Goal: Task Accomplishment & Management: Manage account settings

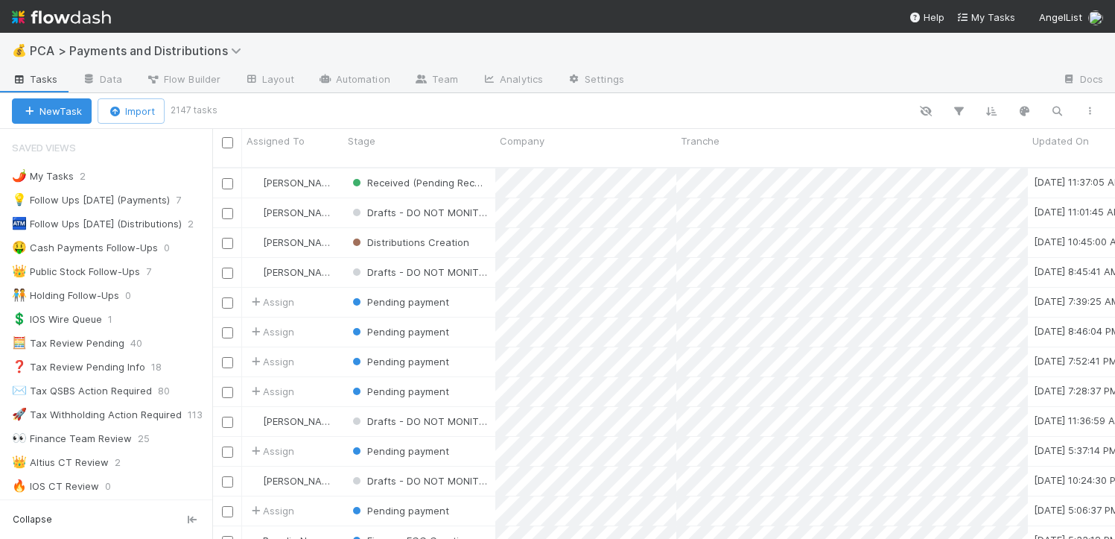
scroll to position [372, 892]
click at [123, 266] on div "👑 Public Stock Follow-Ups" at bounding box center [76, 271] width 128 height 19
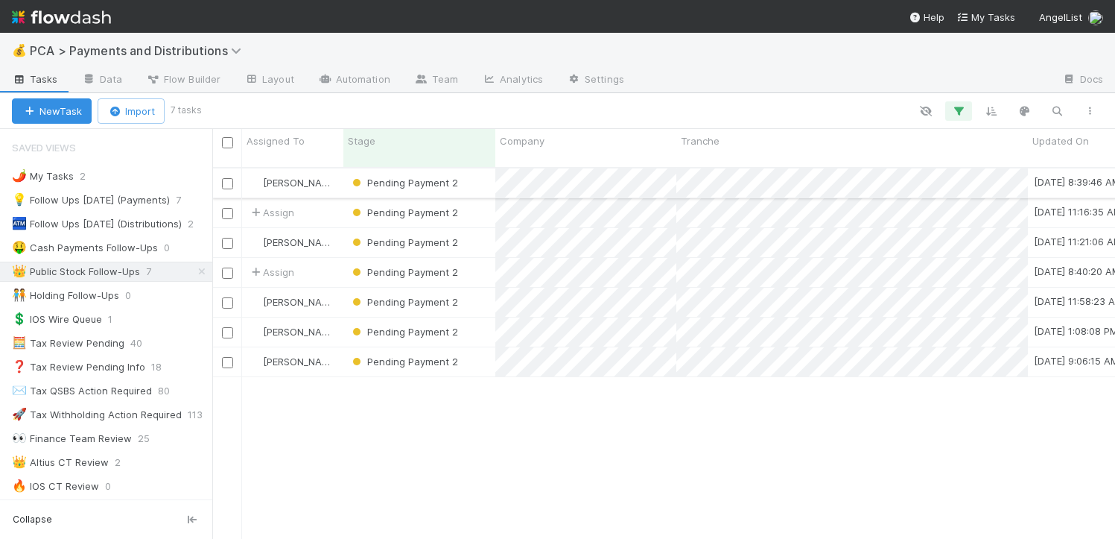
click at [480, 168] on div "Pending Payment 2" at bounding box center [419, 182] width 152 height 29
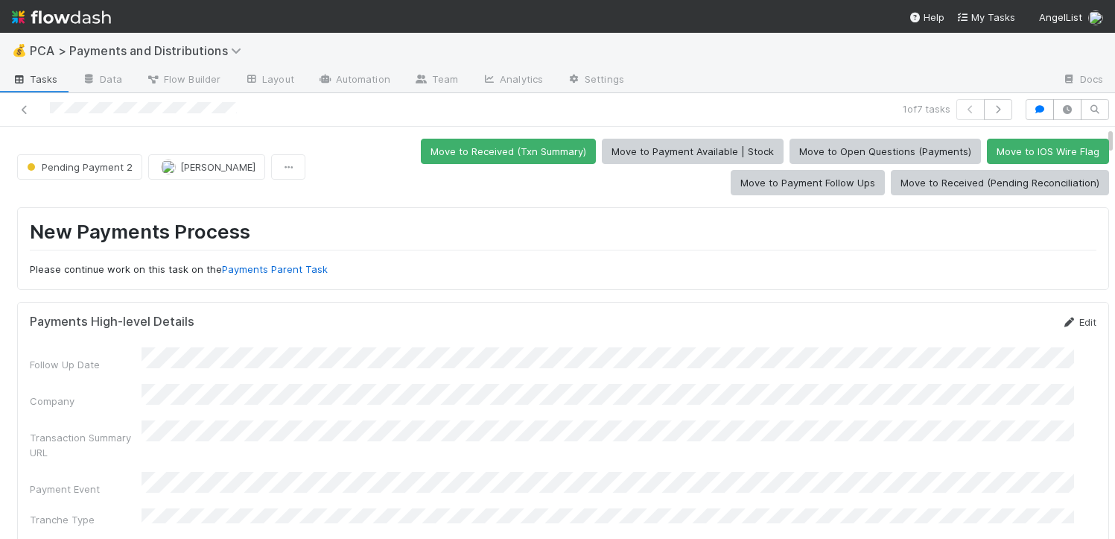
click at [1062, 323] on icon at bounding box center [1069, 322] width 15 height 10
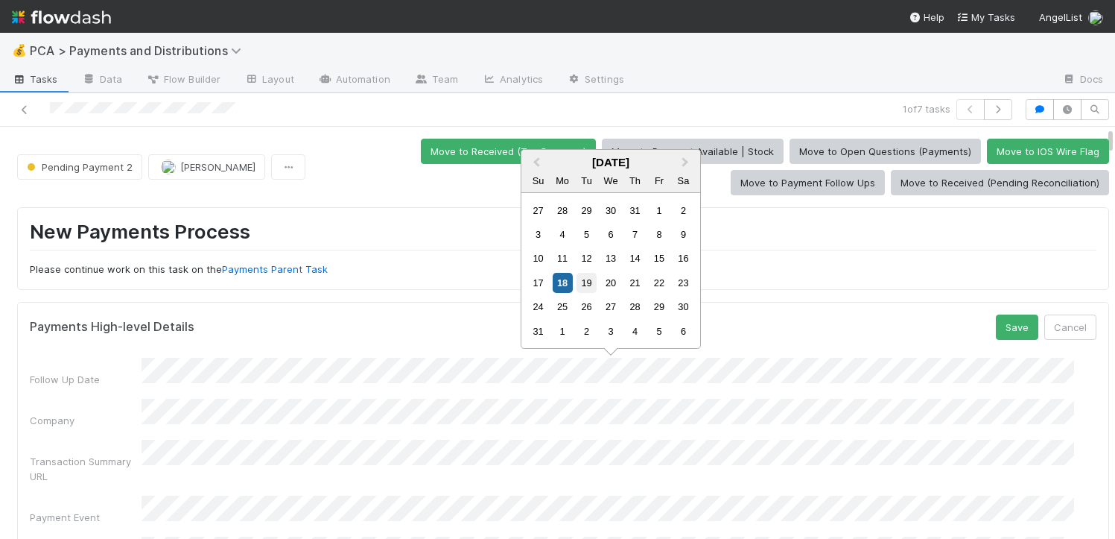
click at [595, 280] on div "19" at bounding box center [587, 283] width 20 height 20
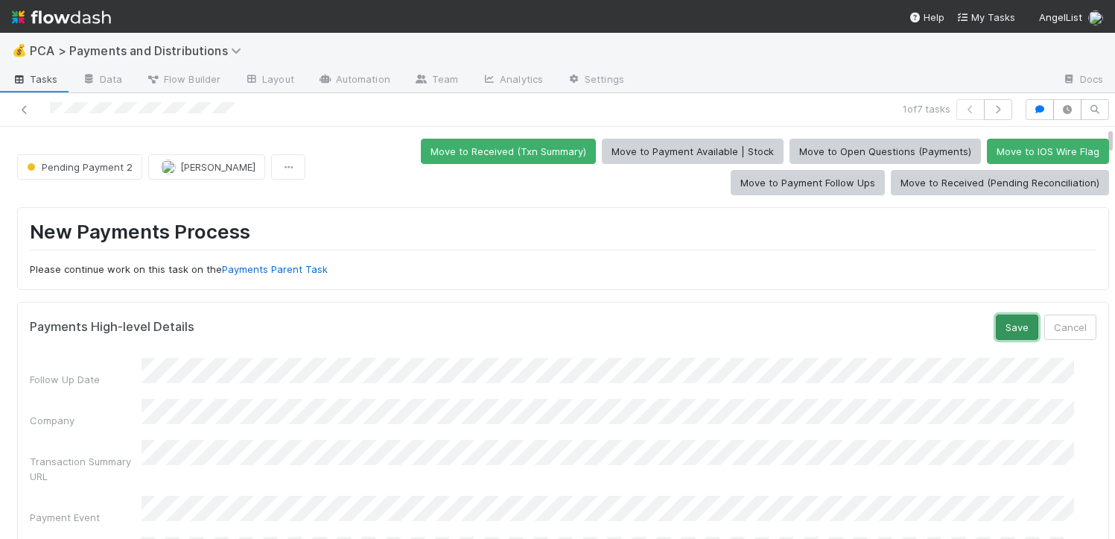
click at [996, 329] on button "Save" at bounding box center [1017, 326] width 42 height 25
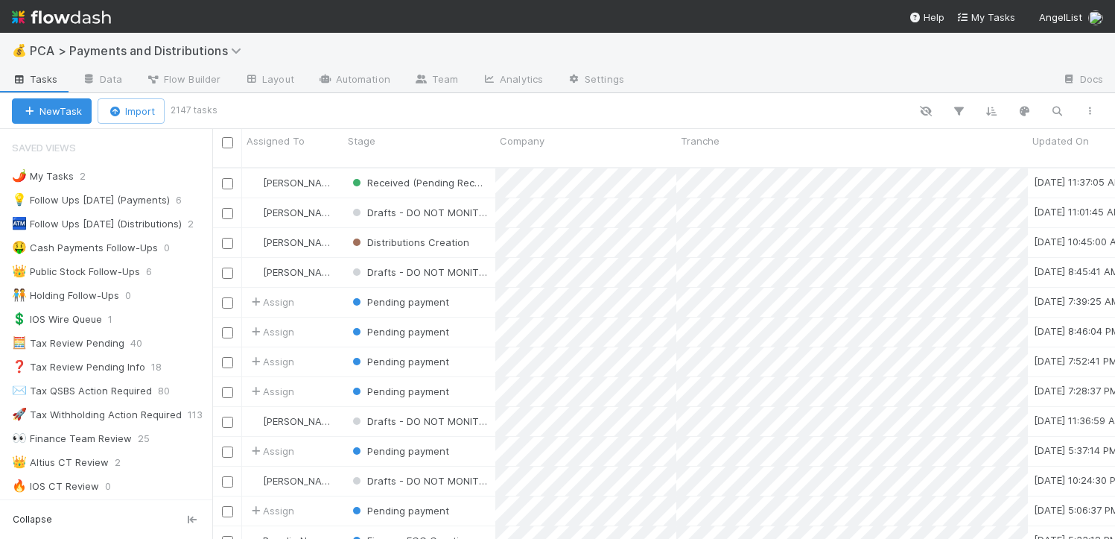
scroll to position [372, 892]
click at [88, 267] on div "👑 Public Stock Follow-Ups" at bounding box center [76, 271] width 128 height 19
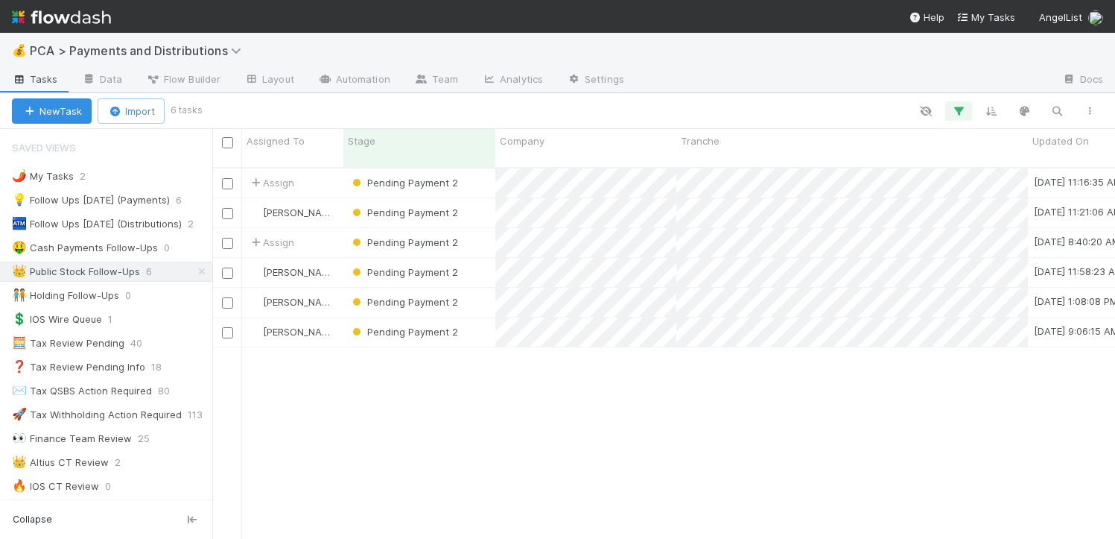
scroll to position [372, 892]
click at [466, 201] on div "Pending Payment 2" at bounding box center [419, 212] width 152 height 29
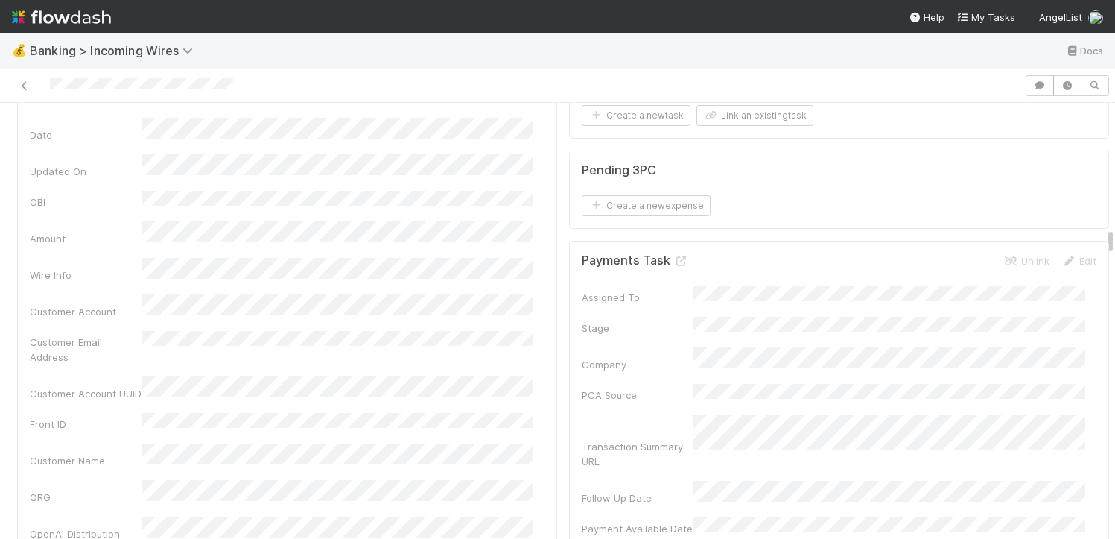
scroll to position [1856, 0]
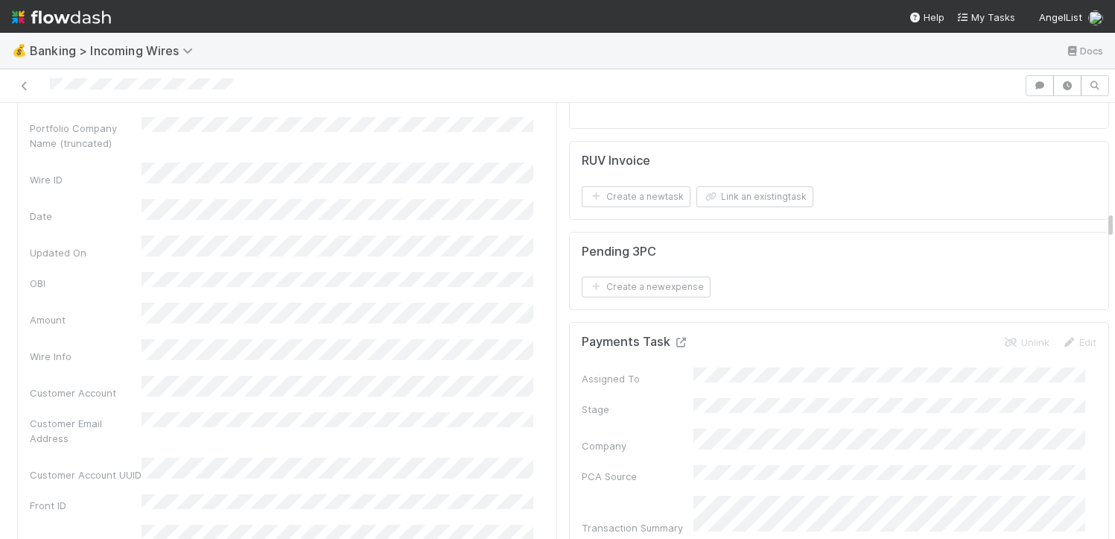
click at [673, 342] on icon at bounding box center [680, 342] width 15 height 10
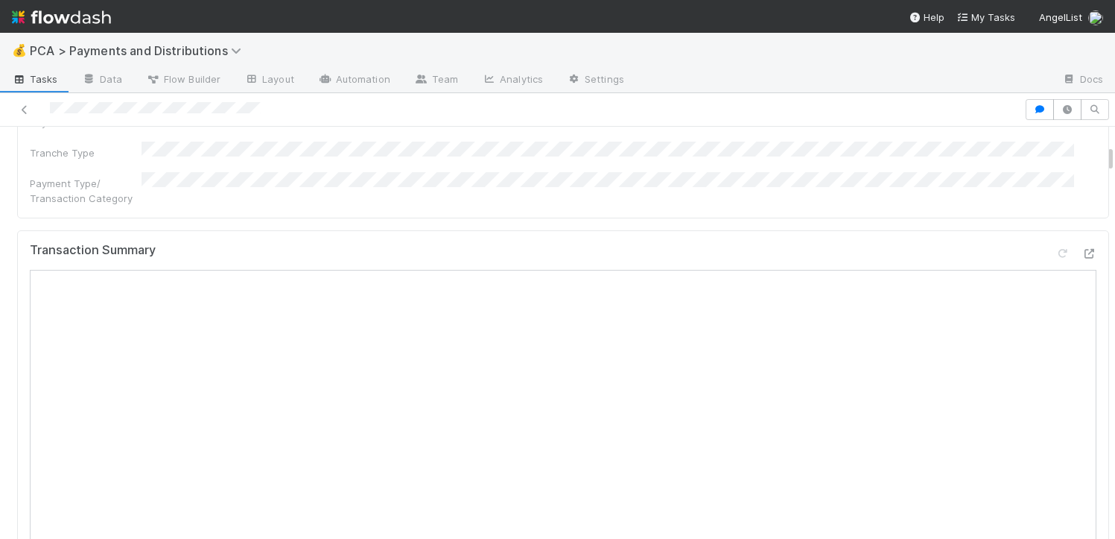
scroll to position [301, 0]
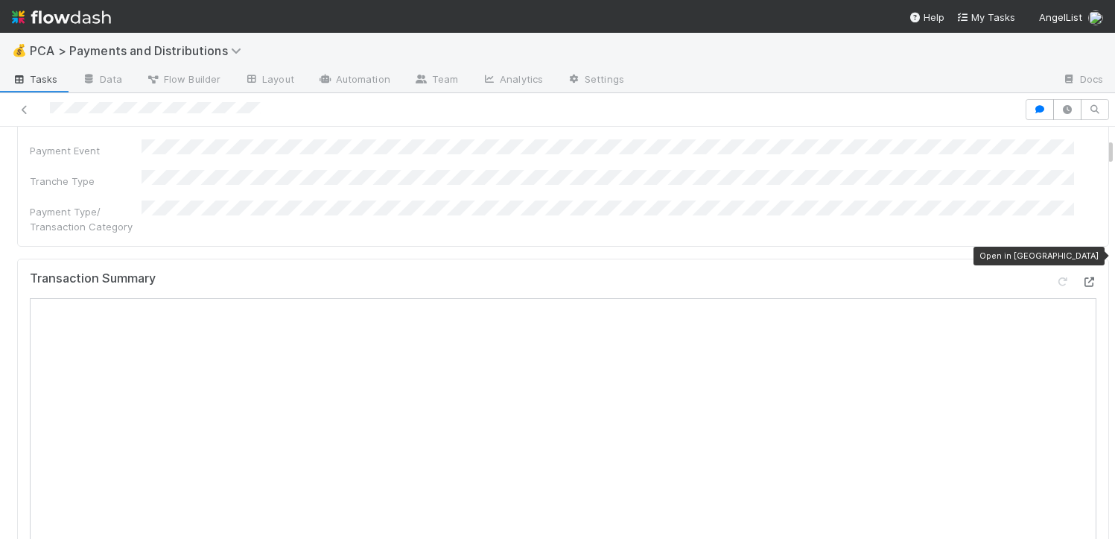
click at [1082, 277] on icon at bounding box center [1089, 282] width 15 height 10
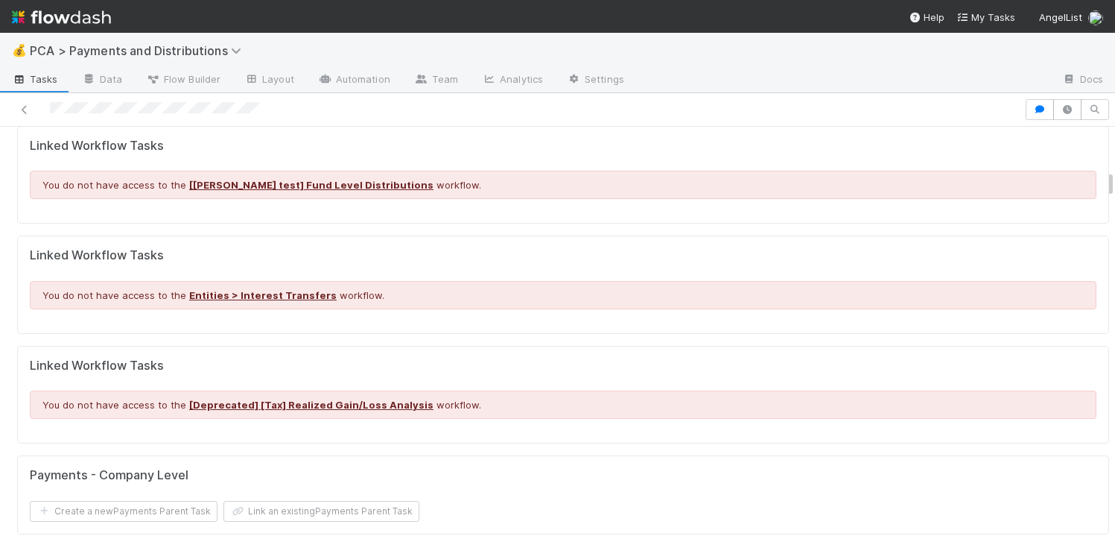
scroll to position [1757, 0]
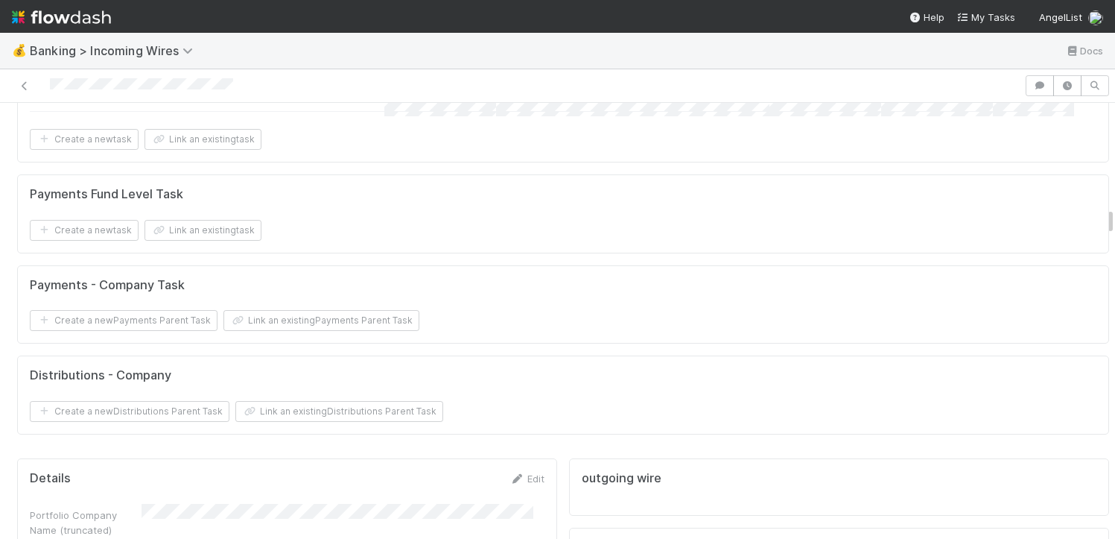
scroll to position [1830, 0]
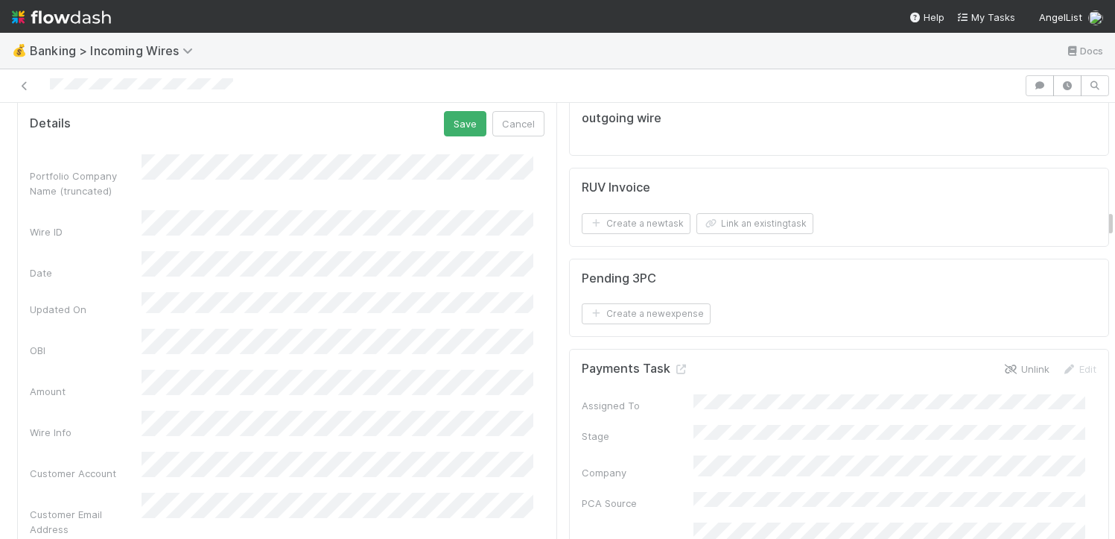
click at [1015, 374] on link "Unlink" at bounding box center [1026, 369] width 46 height 12
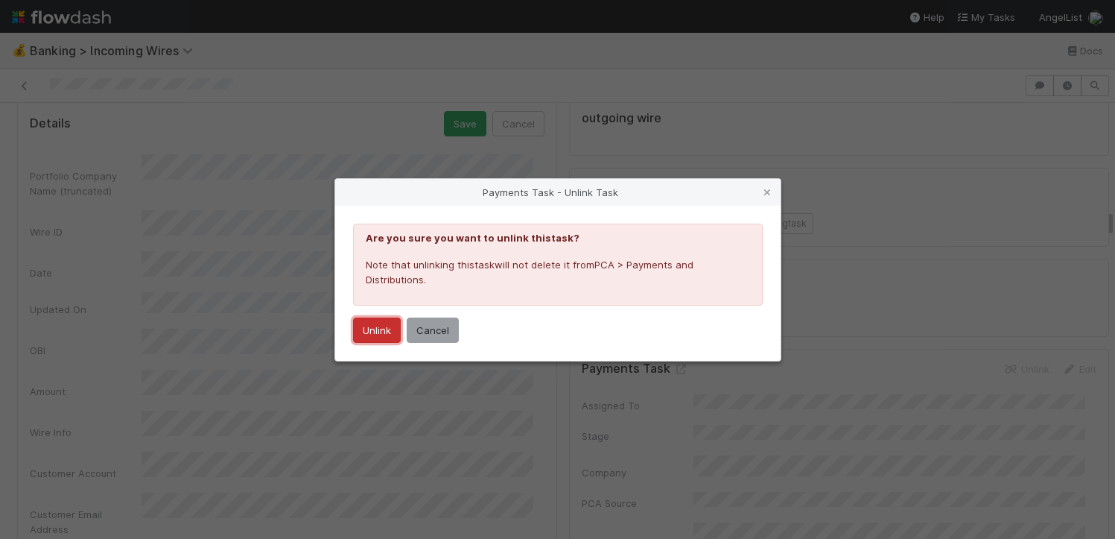
click at [372, 327] on button "Unlink" at bounding box center [377, 329] width 48 height 25
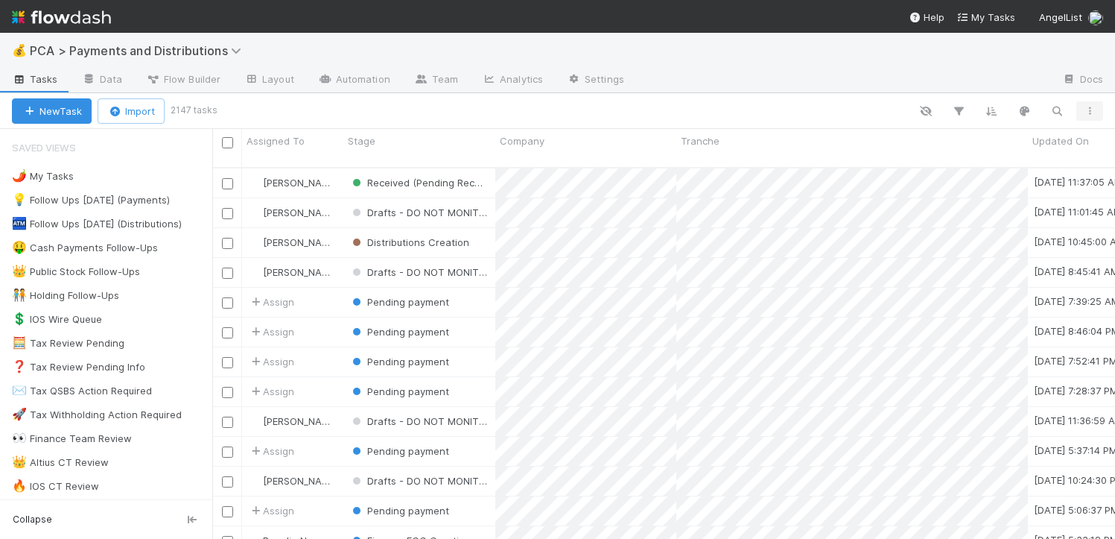
scroll to position [372, 892]
click at [1058, 109] on icon "button" at bounding box center [1057, 110] width 15 height 13
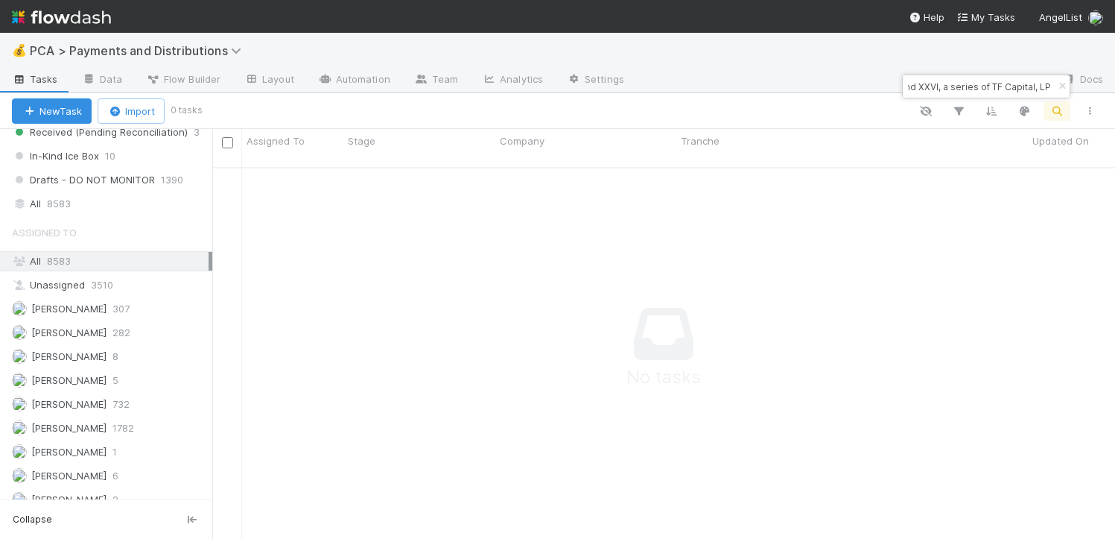
scroll to position [1093, 0]
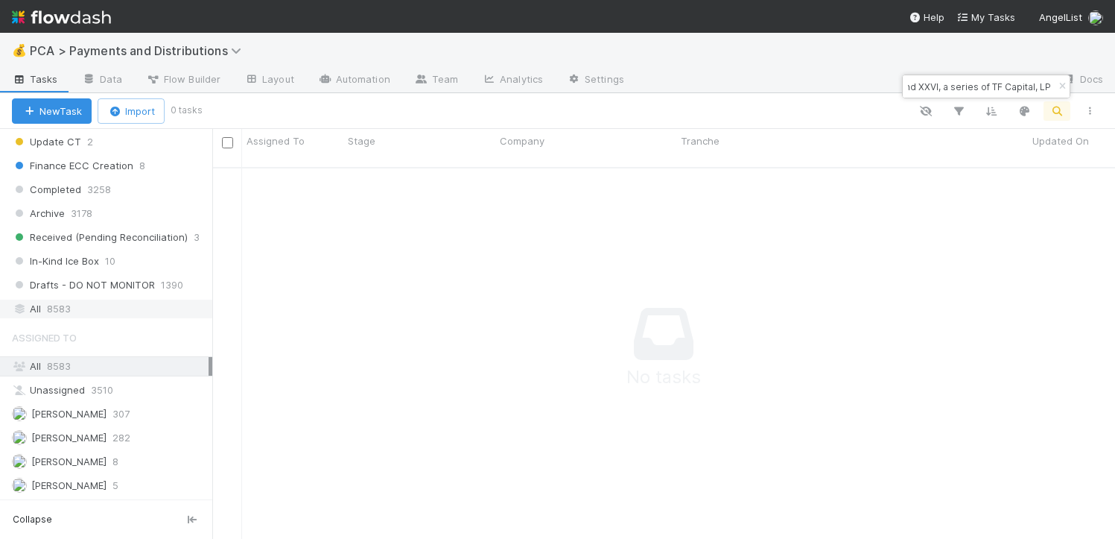
type input "TF Fund XXVI, a series of TF Capital, LP"
click at [83, 309] on div "All 8583" at bounding box center [110, 308] width 197 height 19
click at [1067, 85] on icon "button" at bounding box center [1062, 86] width 15 height 9
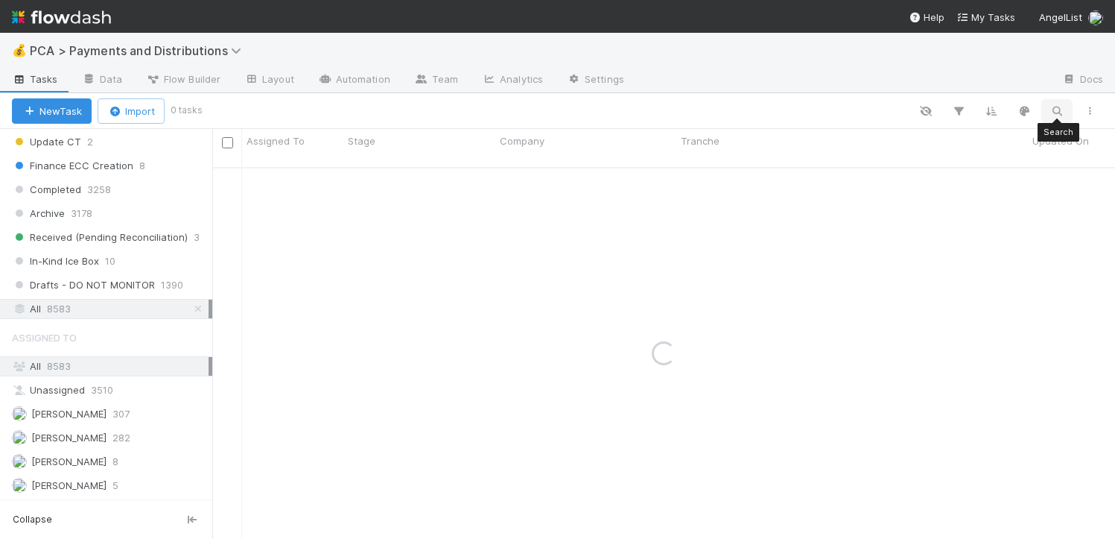
click at [1053, 115] on icon "button" at bounding box center [1057, 110] width 15 height 13
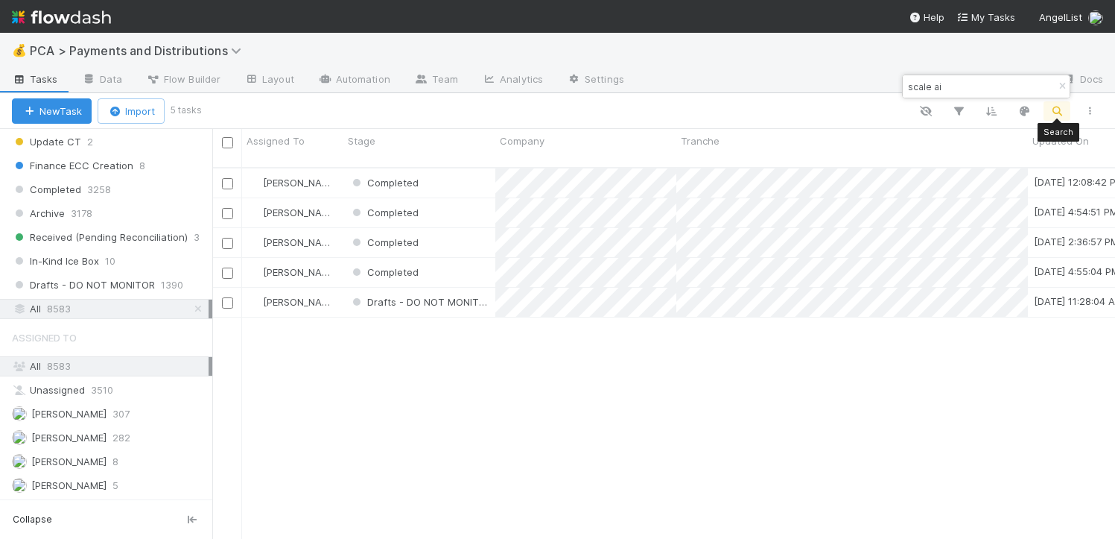
scroll to position [372, 892]
type input "scale ai"
click at [466, 262] on div "Completed" at bounding box center [419, 272] width 152 height 29
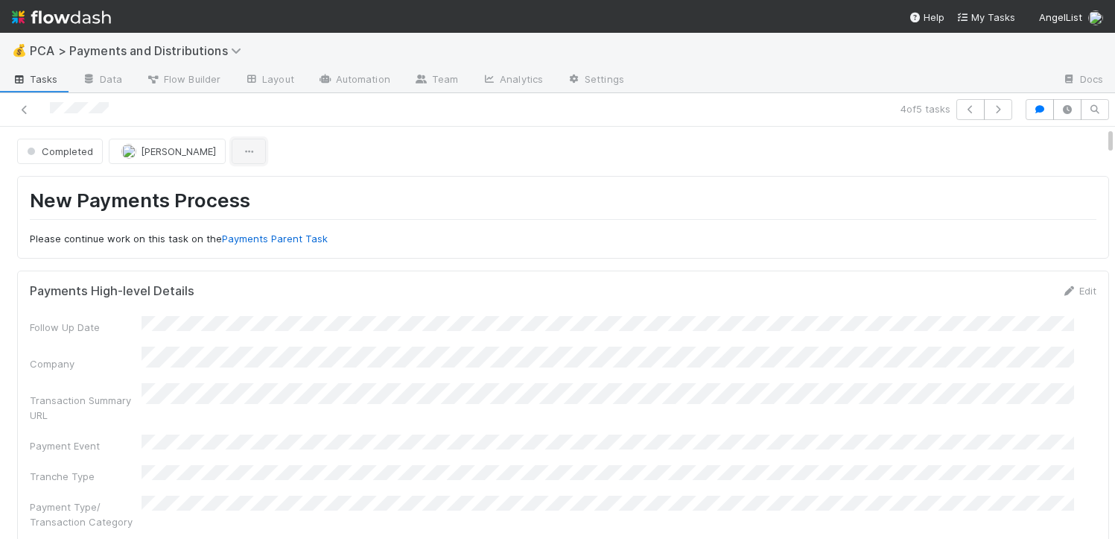
click at [241, 150] on icon "button" at bounding box center [248, 152] width 15 height 10
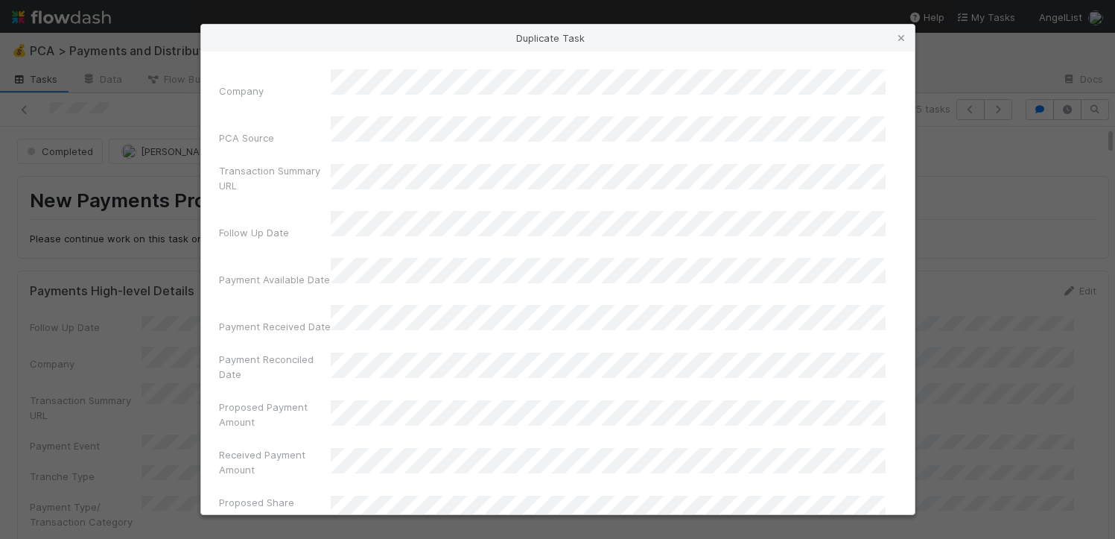
drag, startPoint x: 246, startPoint y: 178, endPoint x: 282, endPoint y: 237, distance: 68.9
click at [282, 258] on div "Payment Available Date" at bounding box center [558, 275] width 678 height 35
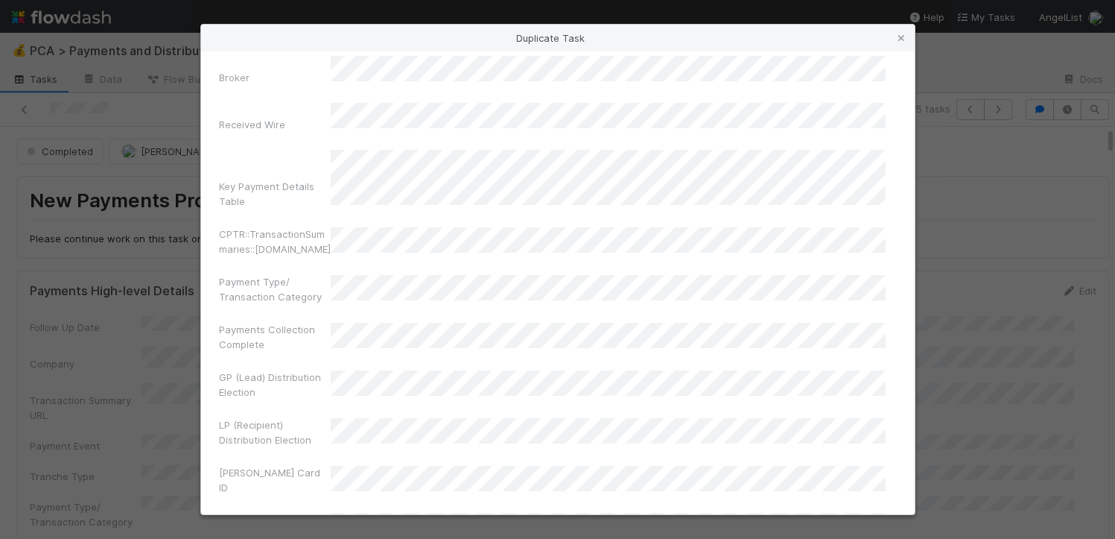
scroll to position [1091, 0]
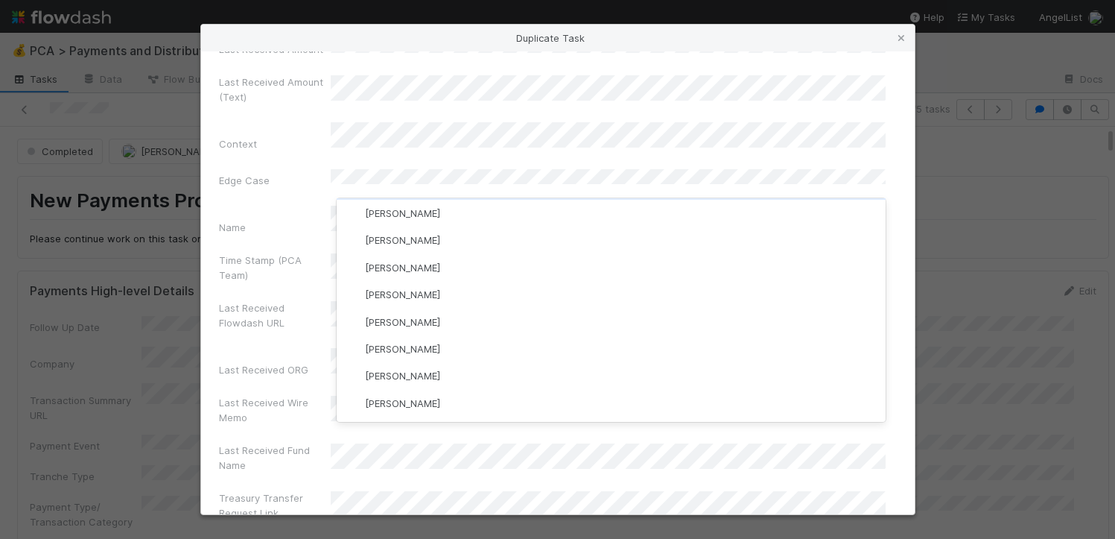
scroll to position [0, 0]
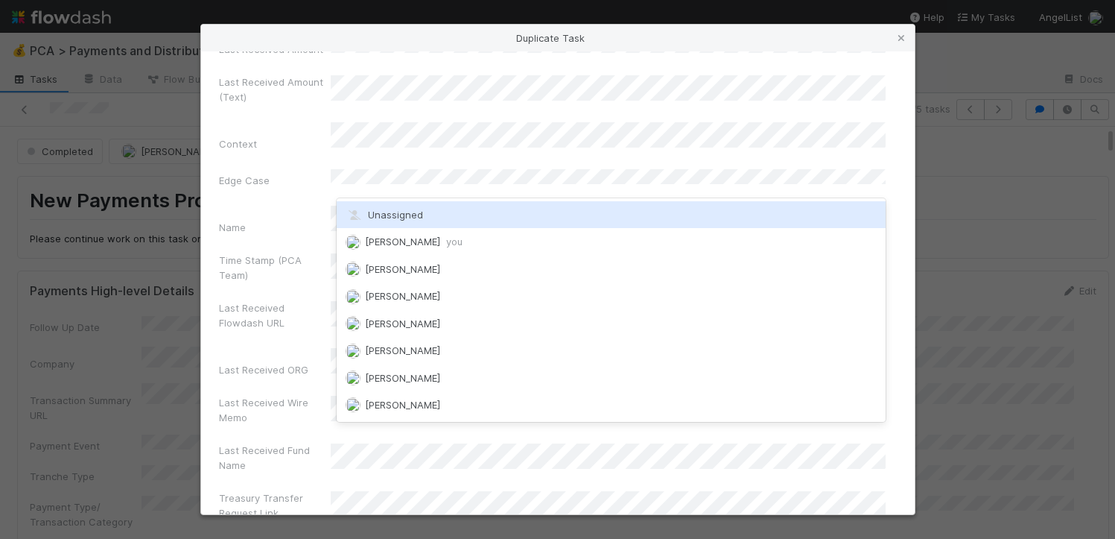
click at [425, 217] on div "Unassigned" at bounding box center [611, 214] width 549 height 27
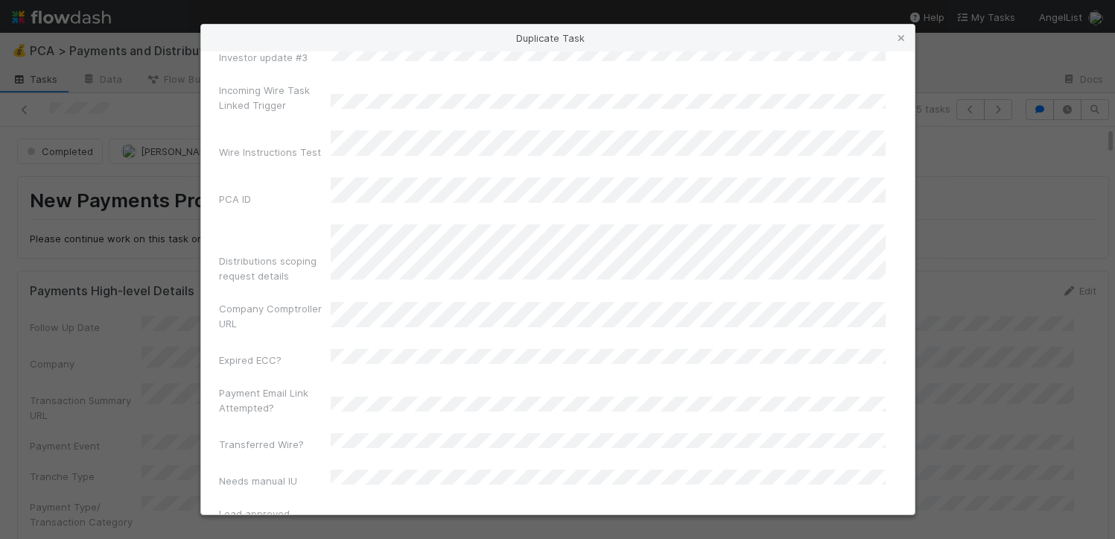
scroll to position [5543, 0]
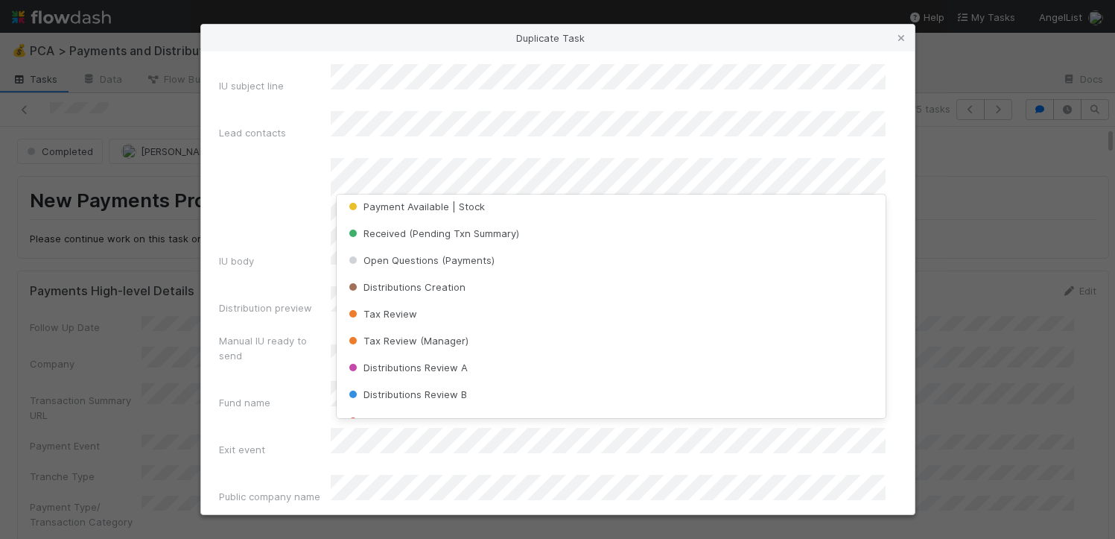
scroll to position [168, 0]
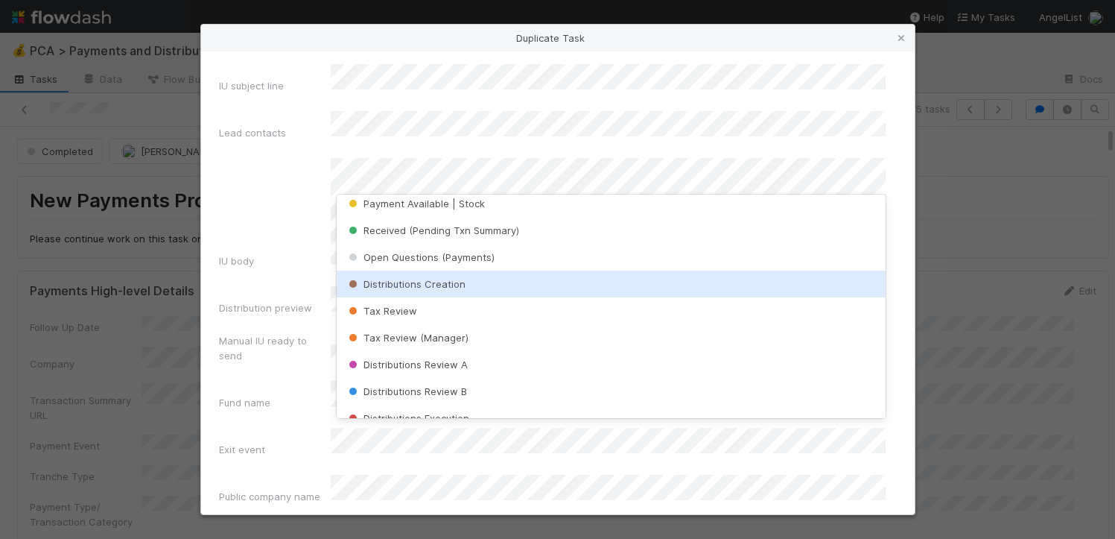
click at [469, 281] on div "Distributions Creation" at bounding box center [611, 283] width 549 height 27
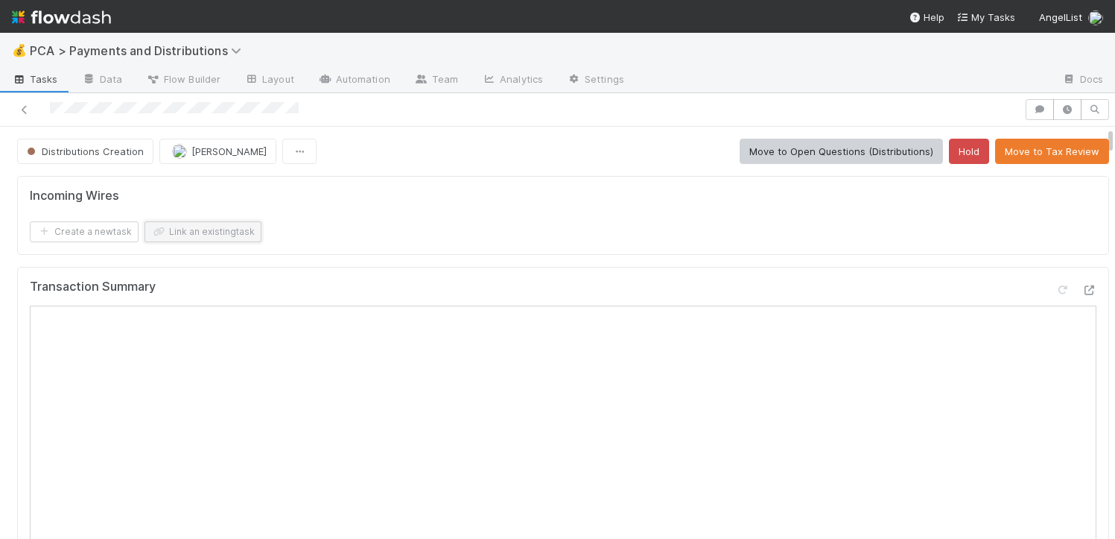
click at [181, 235] on button "Link an existing task" at bounding box center [203, 231] width 117 height 21
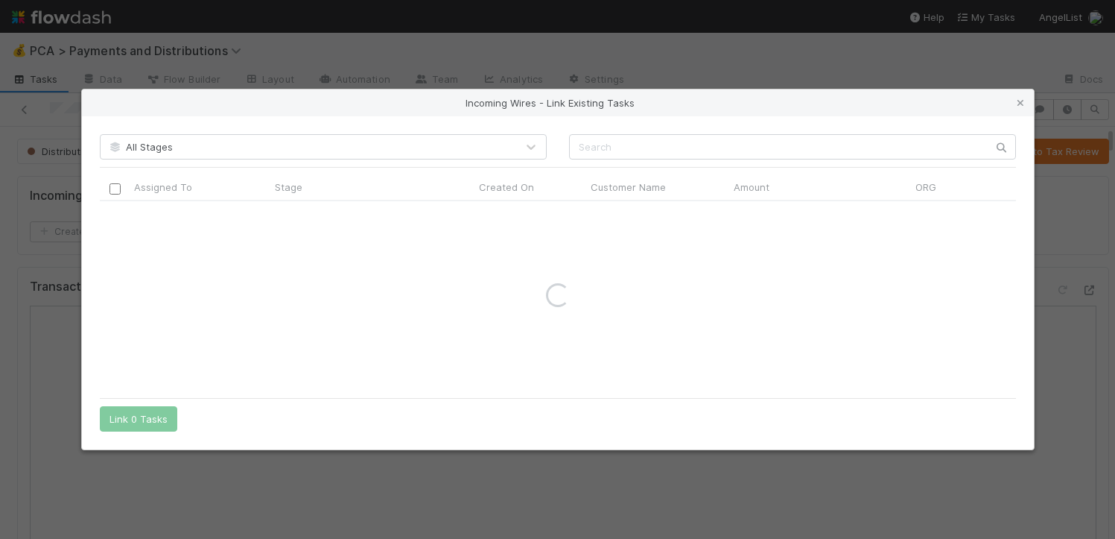
click at [603, 161] on div "All Stages Assigned To Stage Created On Customer Name Amount ORG Fund Name Wire…" at bounding box center [558, 282] width 952 height 333
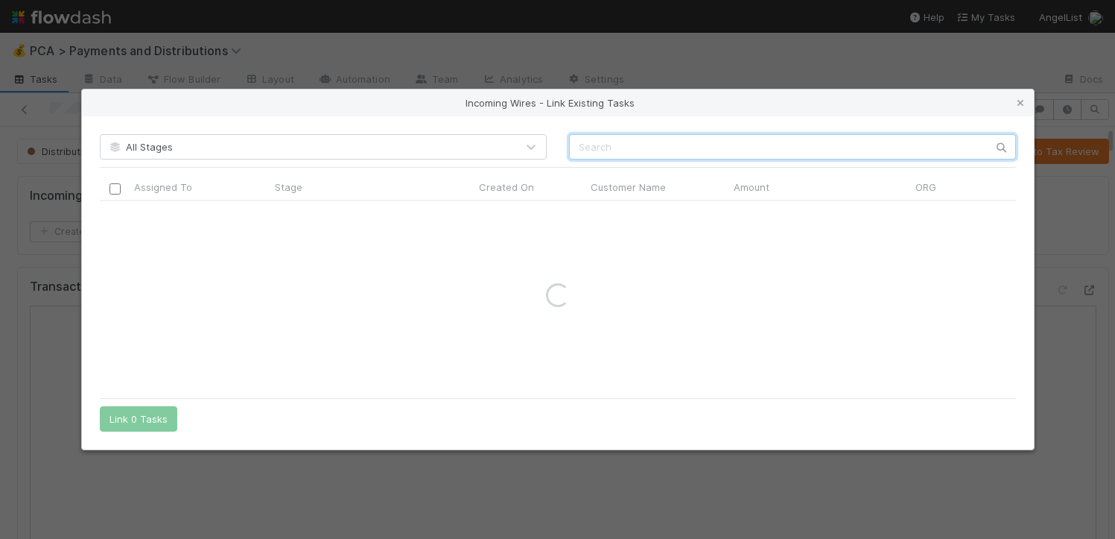
click at [599, 151] on input "text" at bounding box center [792, 146] width 447 height 25
paste input "302,971.97"
click at [603, 147] on input "302,971.97" at bounding box center [792, 146] width 447 height 25
type input "302971.97"
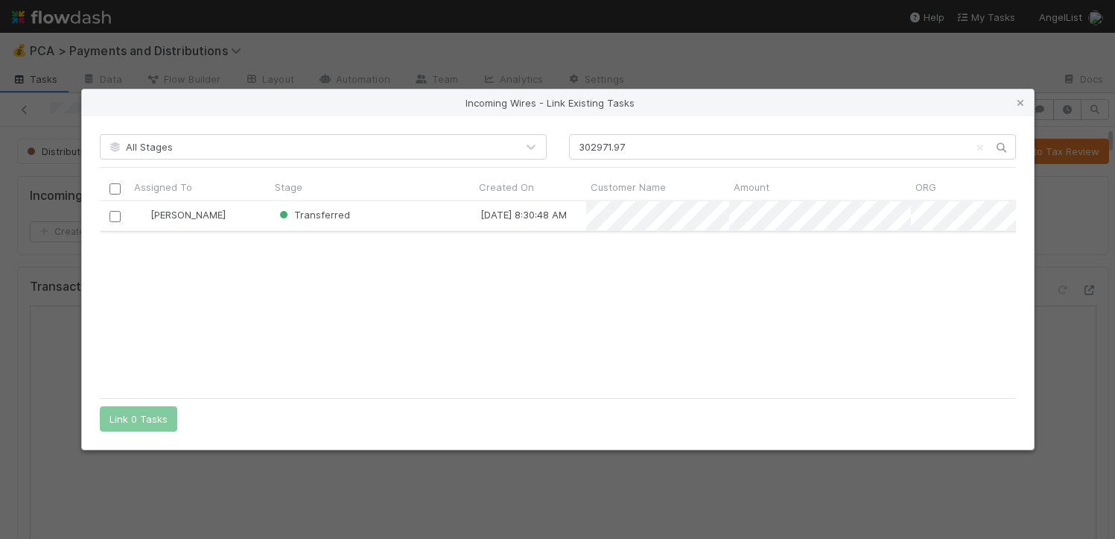
click at [119, 217] on input "checkbox" at bounding box center [114, 216] width 11 height 11
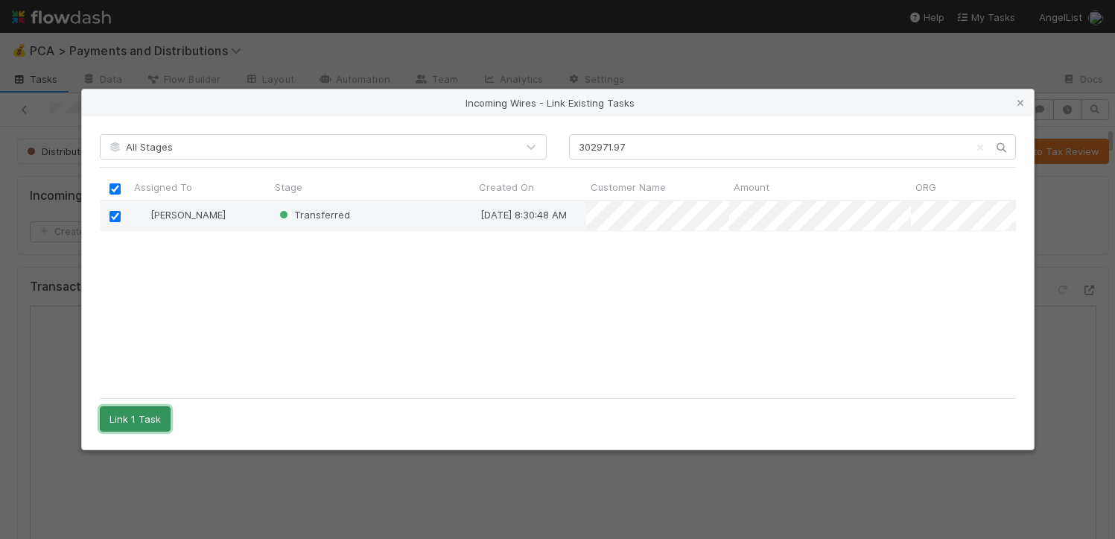
click at [148, 417] on button "Link 1 Task" at bounding box center [135, 418] width 71 height 25
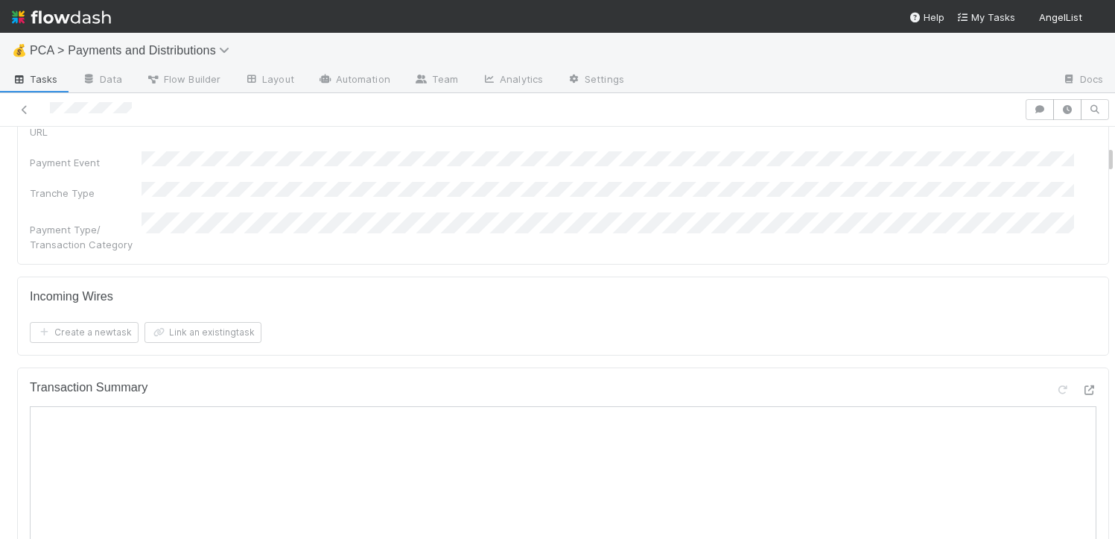
scroll to position [492, 0]
click at [1082, 393] on icon at bounding box center [1089, 398] width 15 height 10
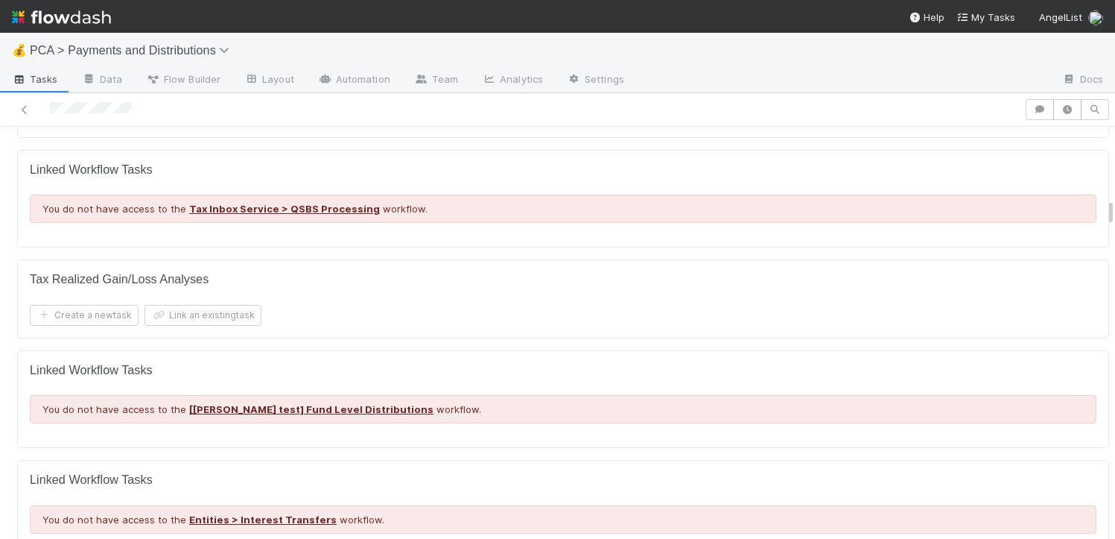
scroll to position [1035, 0]
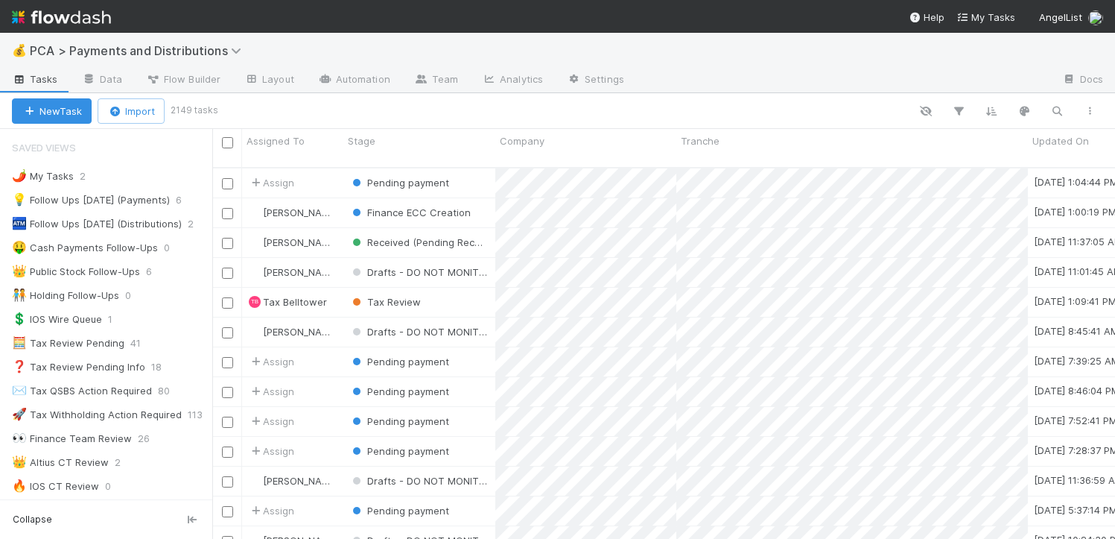
scroll to position [372, 892]
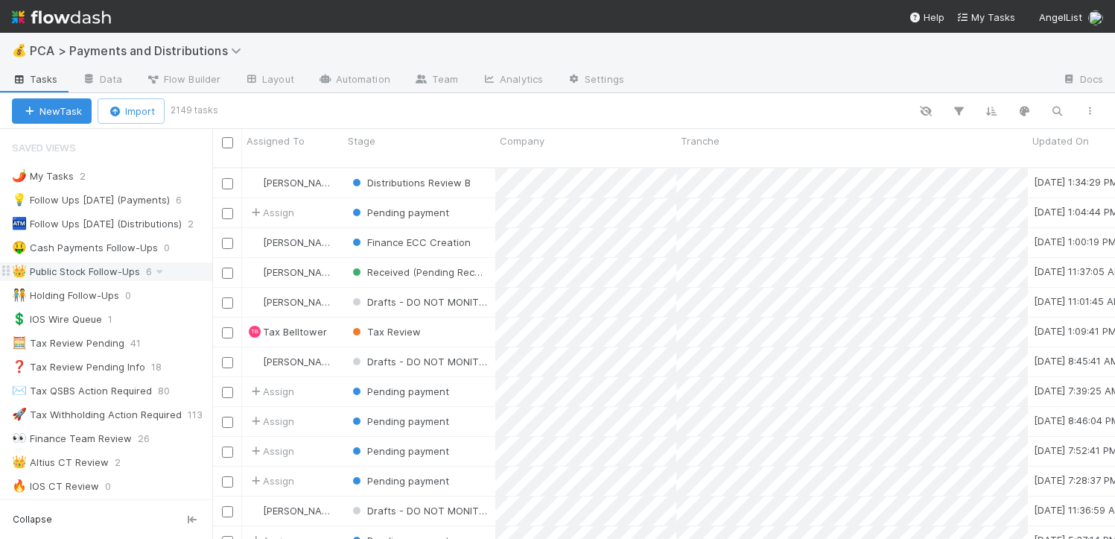
click at [89, 279] on div "👑 Public Stock Follow-Ups" at bounding box center [76, 271] width 128 height 19
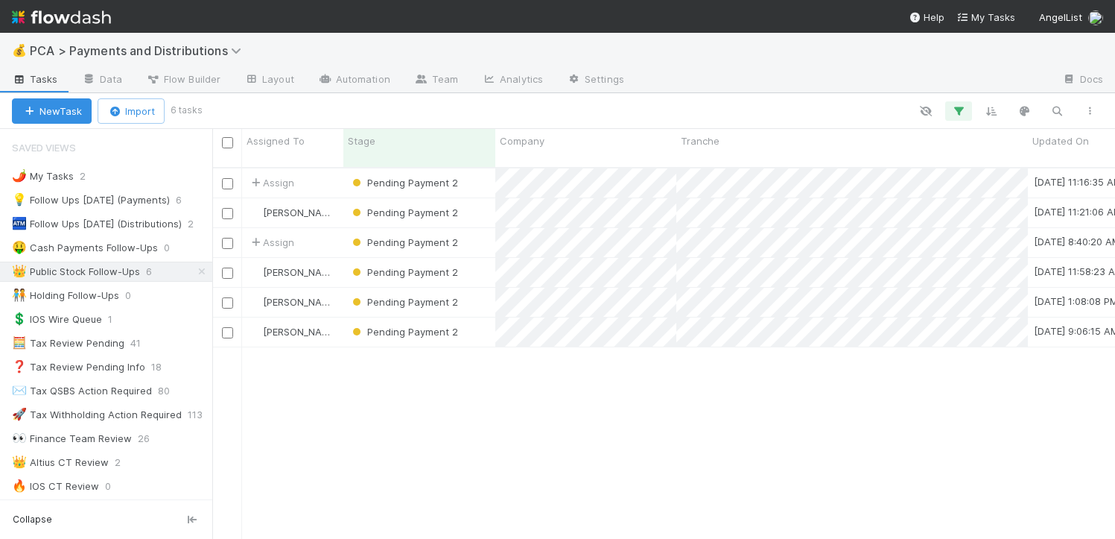
scroll to position [372, 892]
click at [471, 175] on div "Pending Payment 2" at bounding box center [419, 182] width 152 height 29
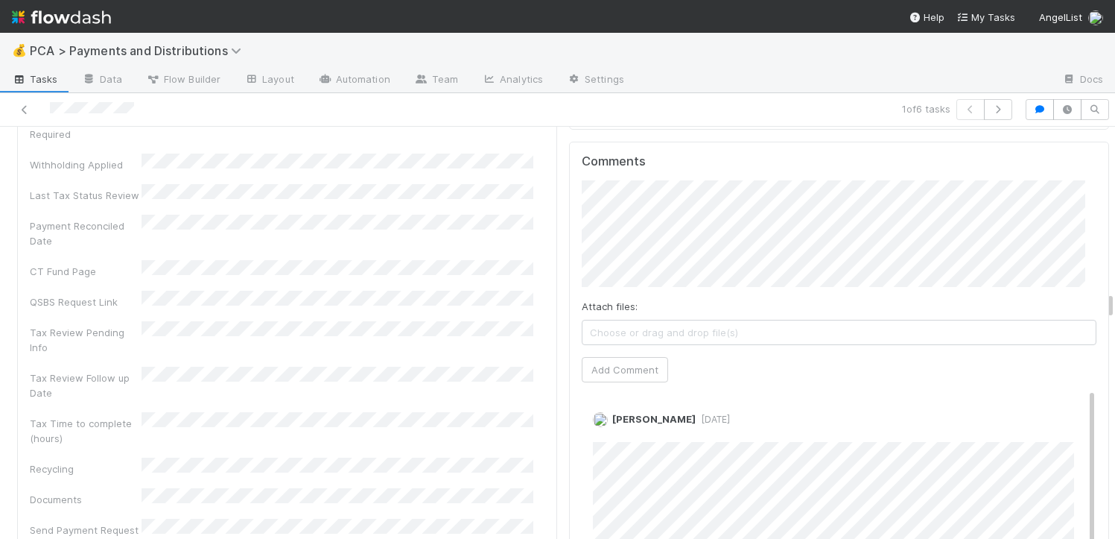
scroll to position [4468, 0]
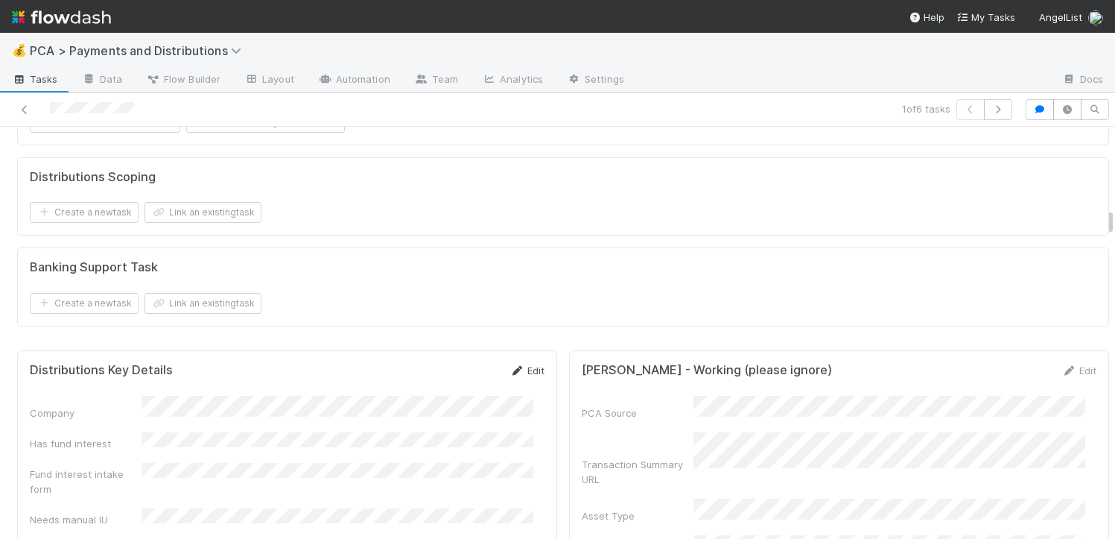
click at [513, 364] on link "Edit" at bounding box center [527, 370] width 35 height 12
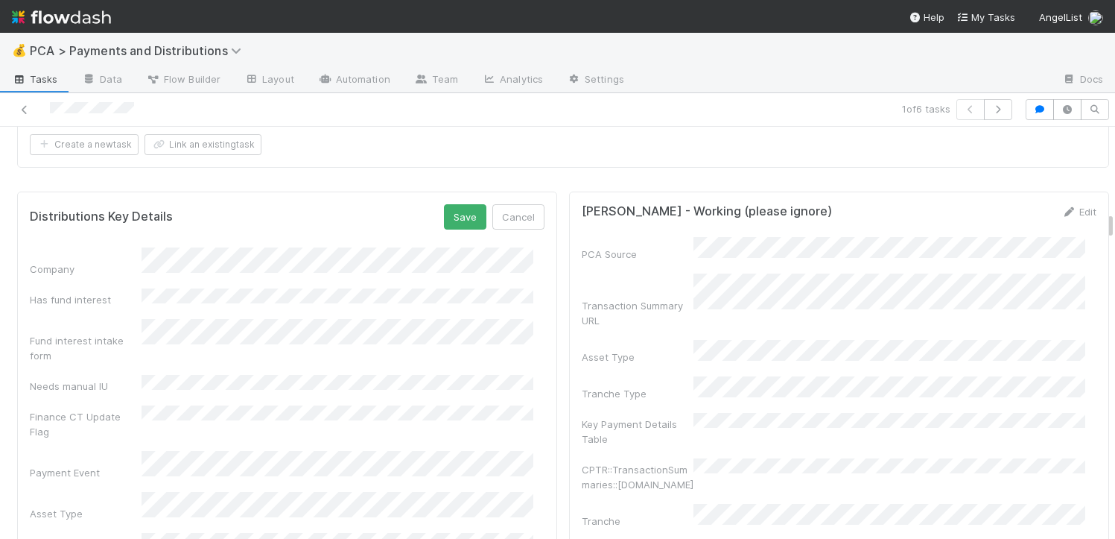
scroll to position [2332, 0]
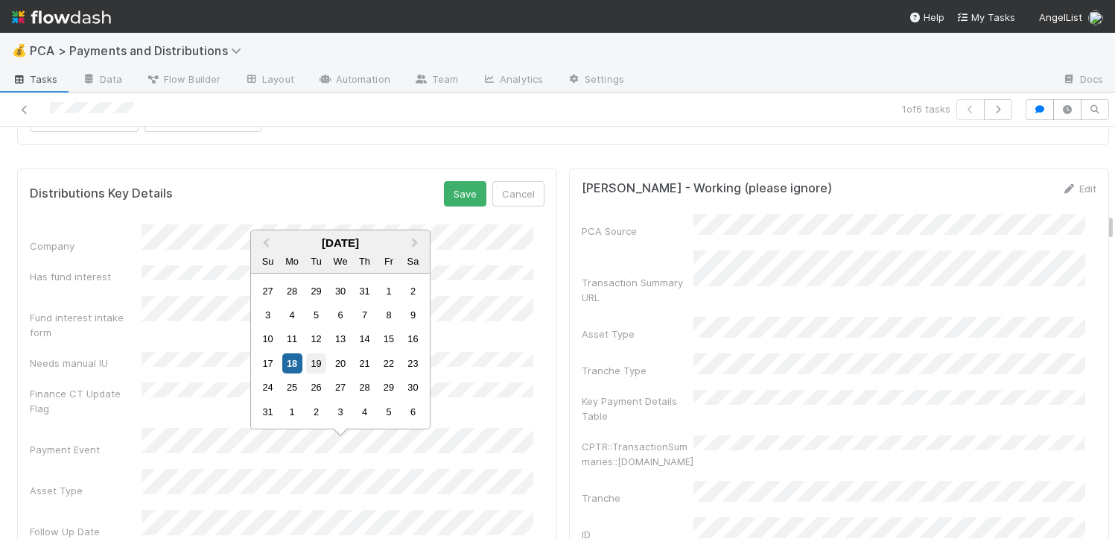
click at [323, 361] on div "19" at bounding box center [316, 363] width 20 height 20
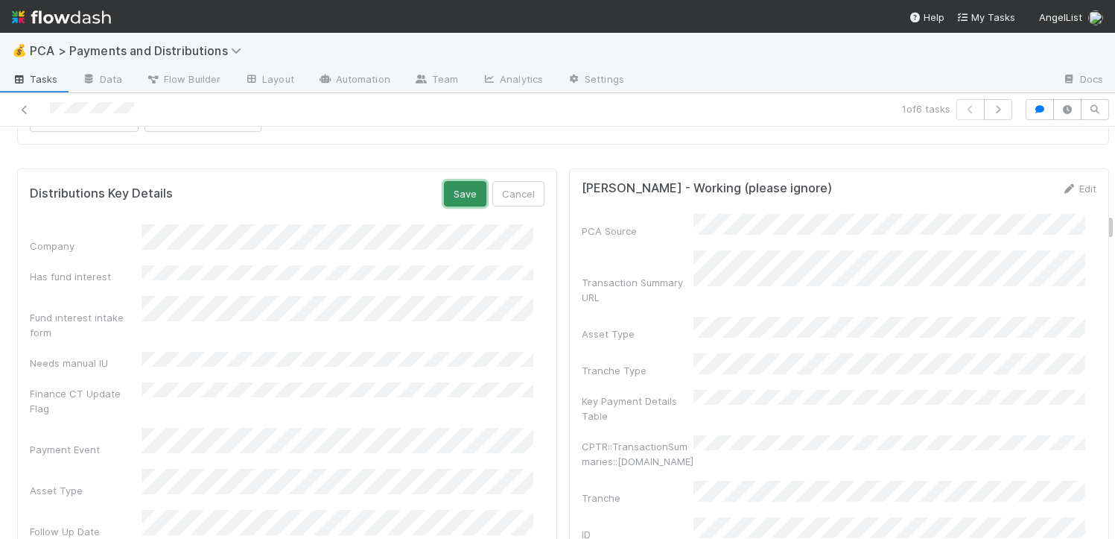
click at [444, 181] on button "Save" at bounding box center [465, 193] width 42 height 25
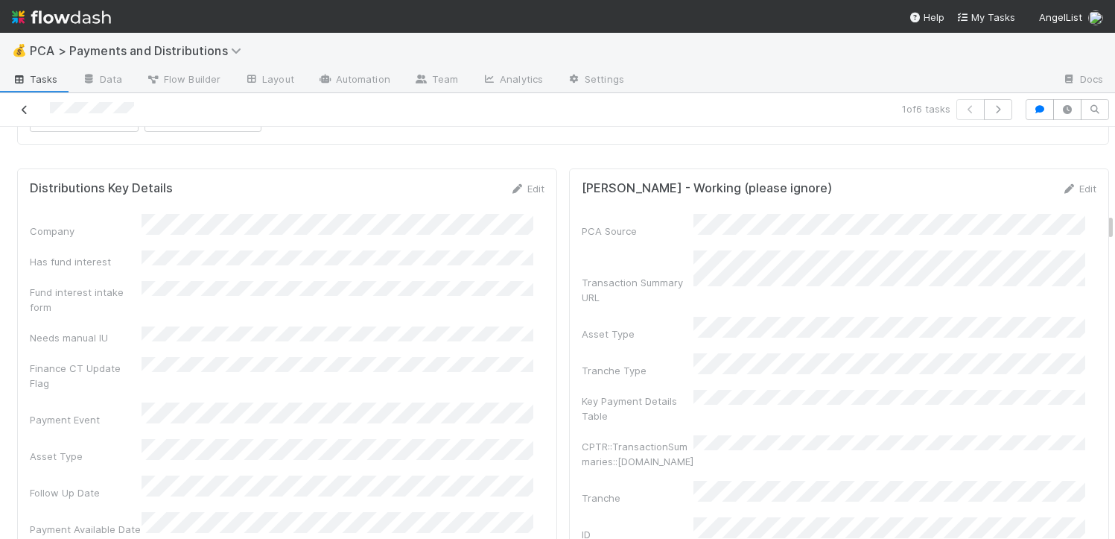
click at [18, 101] on div at bounding box center [260, 109] width 509 height 21
click at [18, 102] on link at bounding box center [24, 109] width 15 height 15
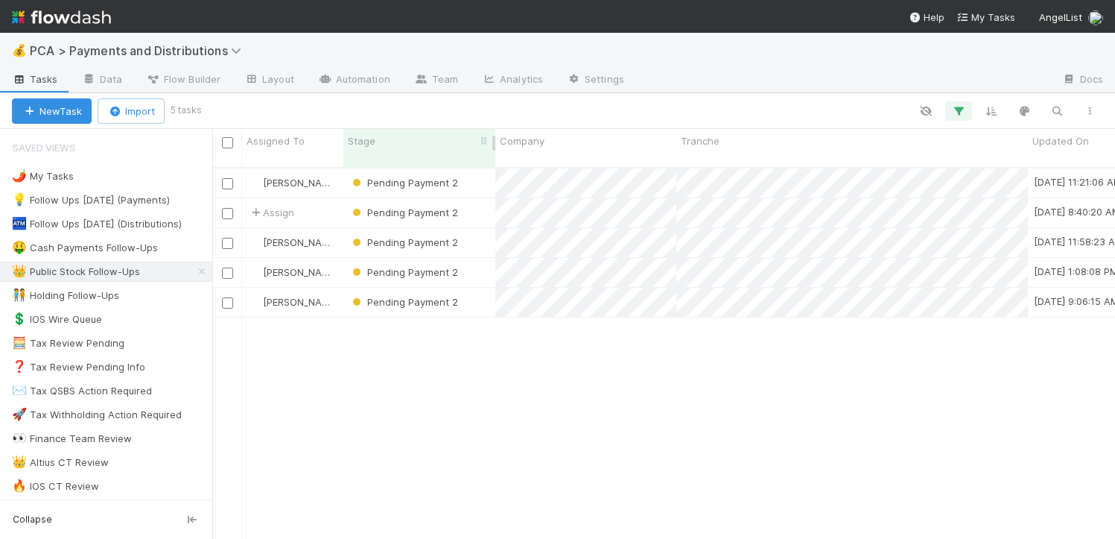
scroll to position [372, 892]
click at [477, 211] on div "Pending Payment 2" at bounding box center [419, 212] width 152 height 29
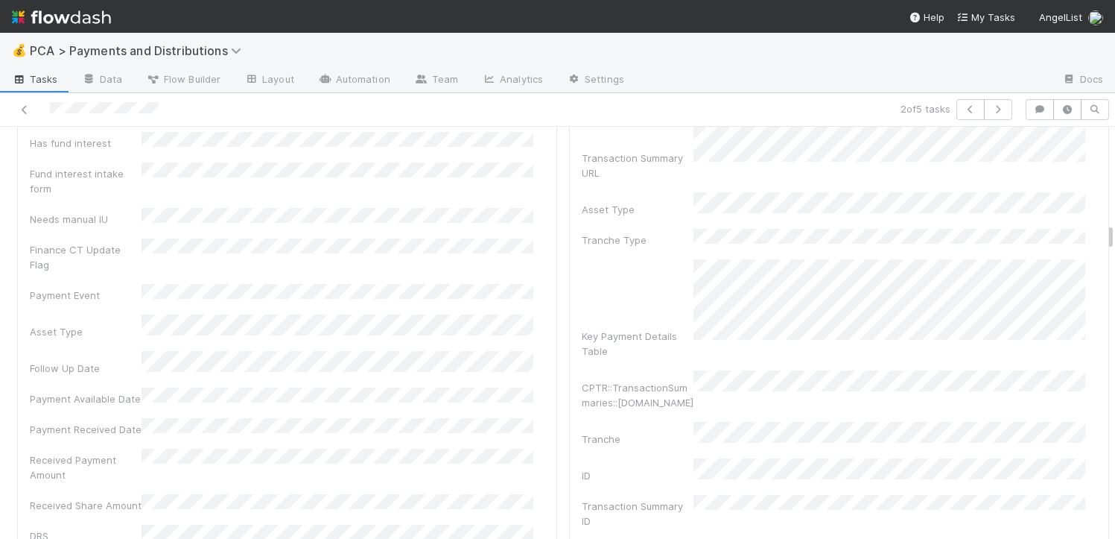
scroll to position [2491, 0]
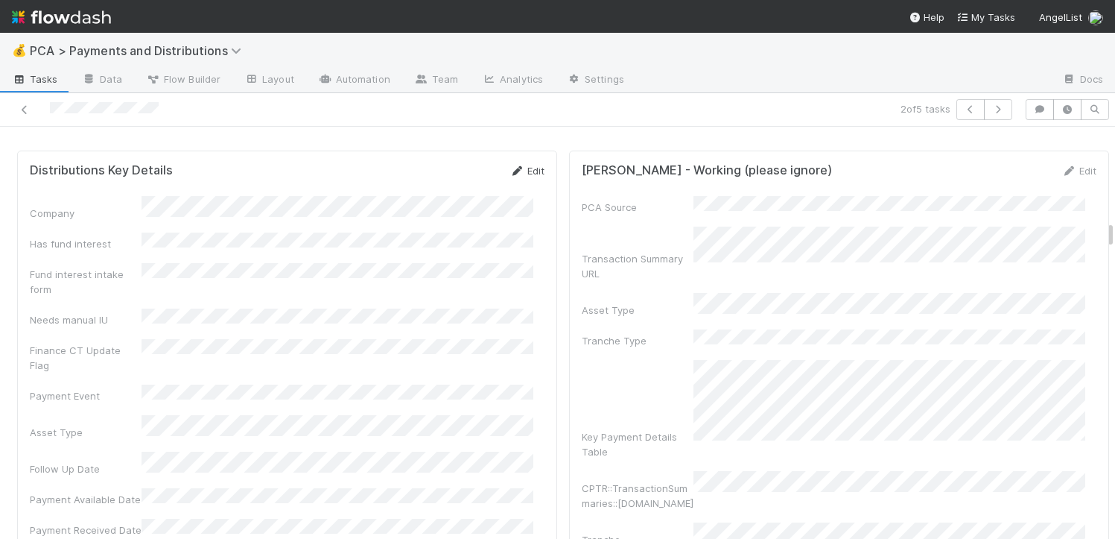
click at [522, 165] on link "Edit" at bounding box center [527, 171] width 35 height 12
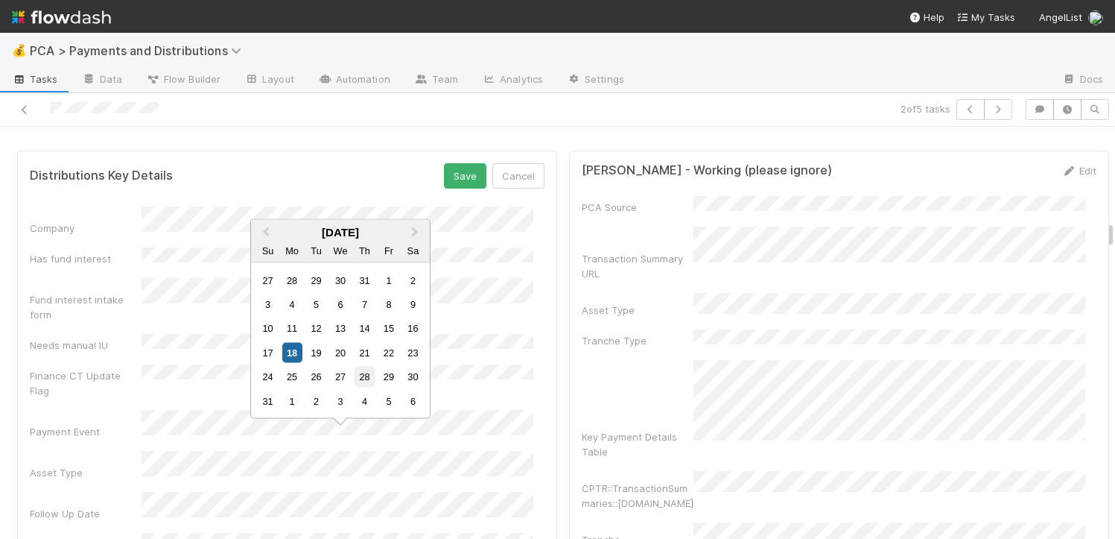
click at [367, 376] on div "28" at bounding box center [365, 377] width 20 height 20
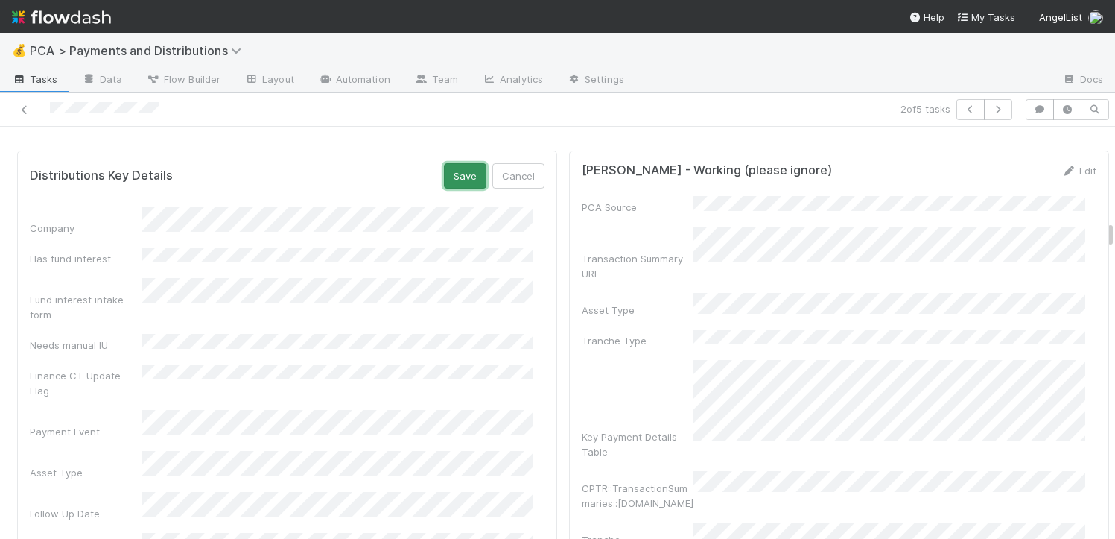
click at [463, 163] on button "Save" at bounding box center [465, 175] width 42 height 25
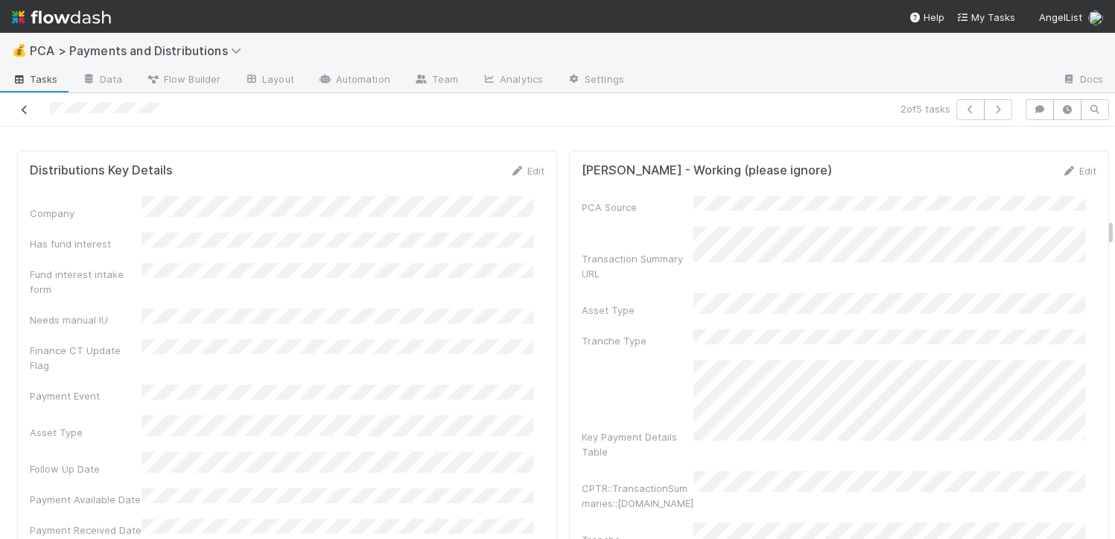
click at [28, 108] on icon at bounding box center [24, 110] width 15 height 10
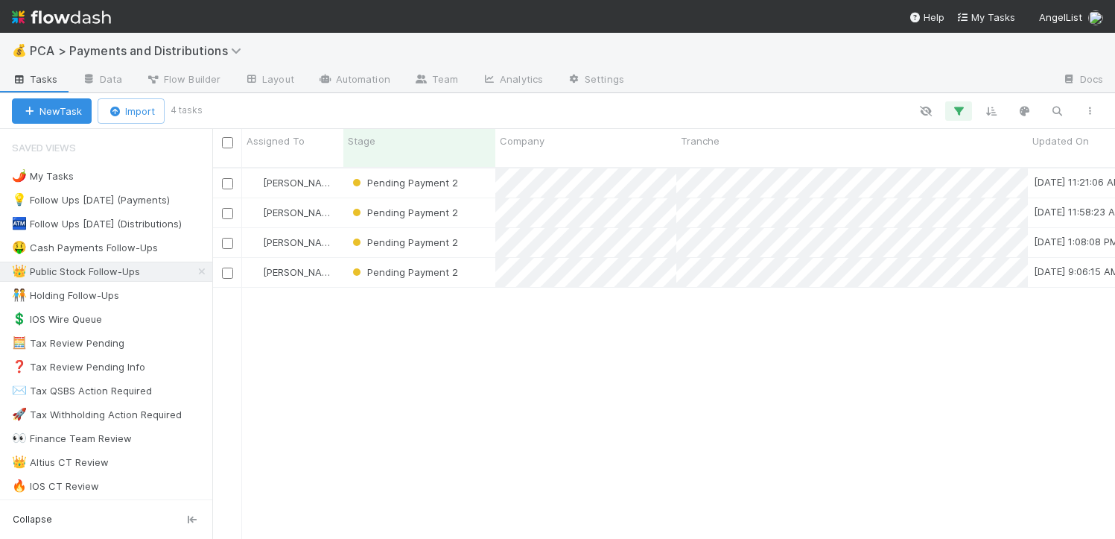
scroll to position [372, 892]
click at [475, 202] on div "Pending Payment 2" at bounding box center [419, 212] width 152 height 29
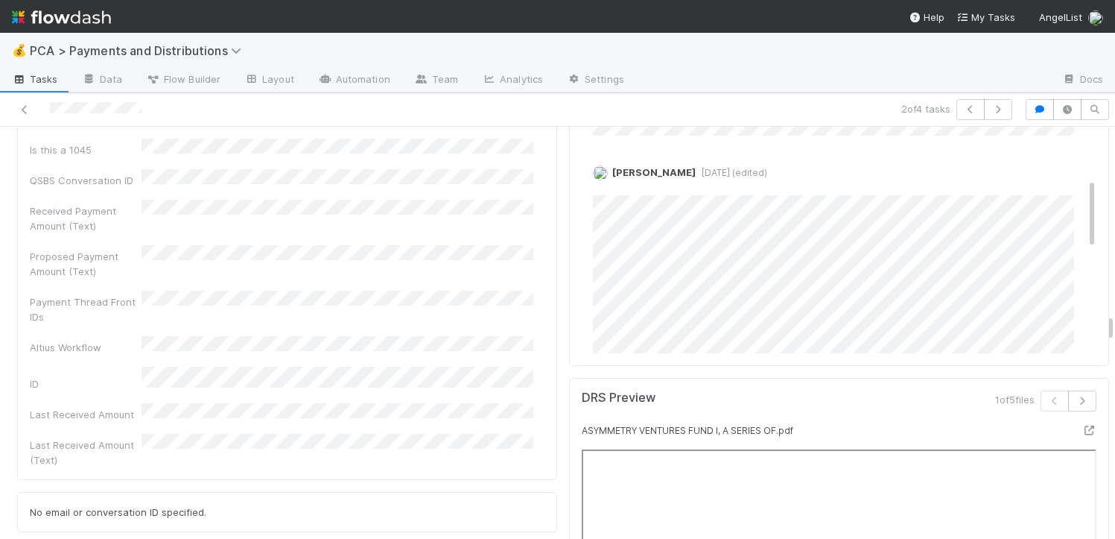
scroll to position [89, 0]
click at [1075, 396] on icon "button" at bounding box center [1082, 400] width 15 height 9
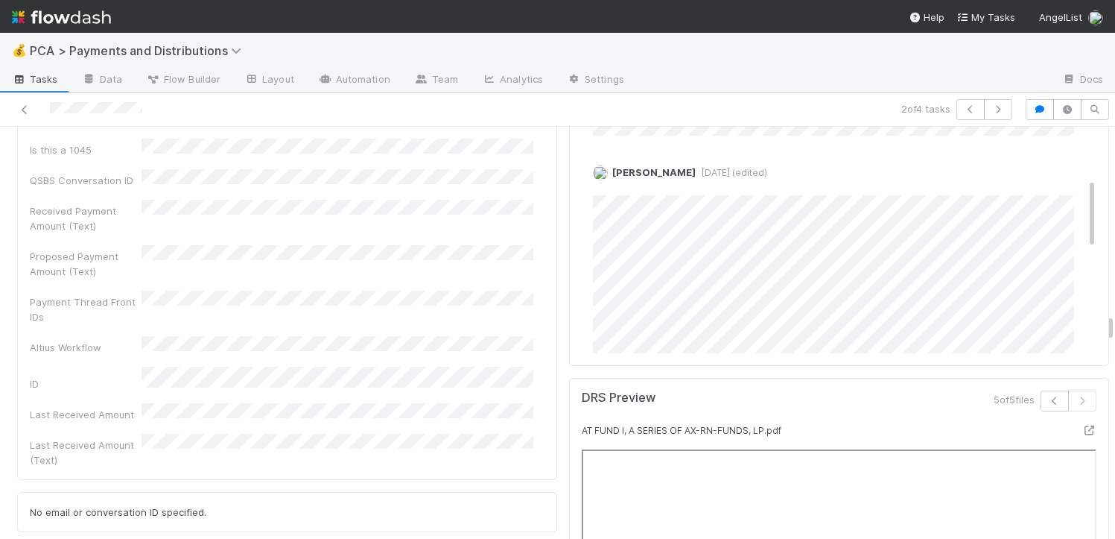
scroll to position [5493, 0]
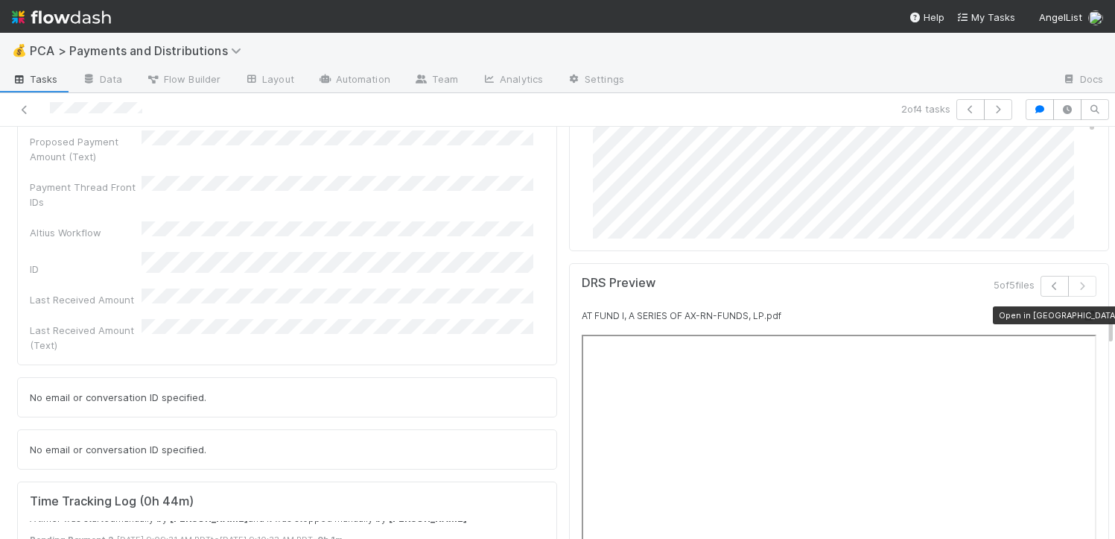
click at [1082, 311] on icon at bounding box center [1089, 316] width 15 height 10
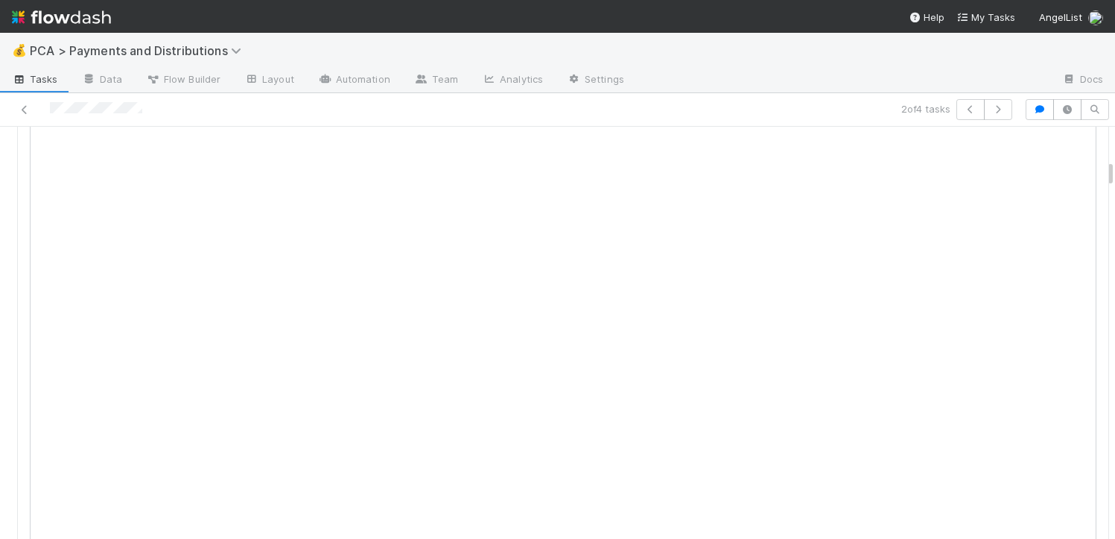
scroll to position [835, 0]
click at [1082, 142] on div at bounding box center [1089, 149] width 15 height 15
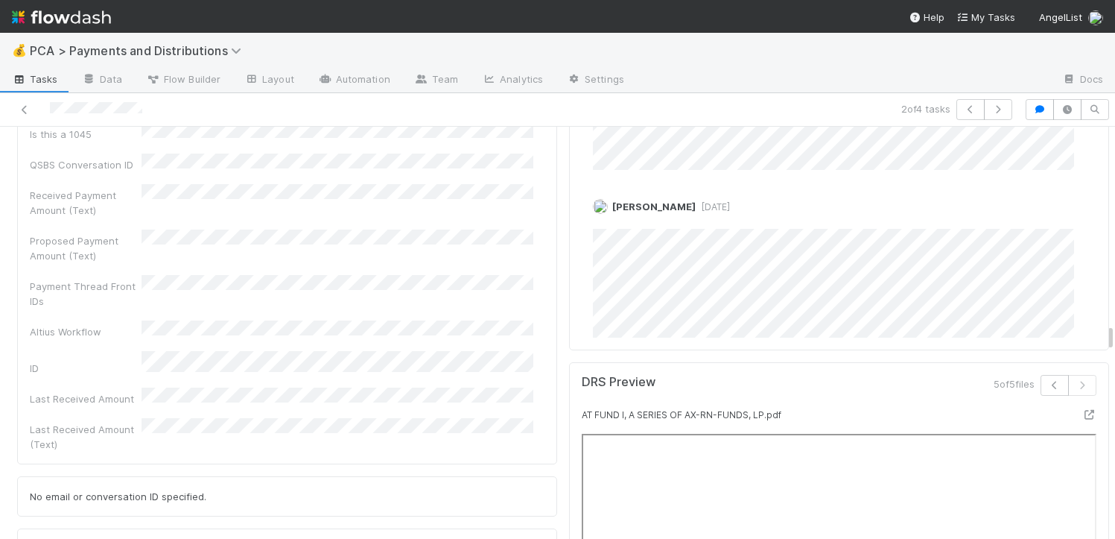
scroll to position [5352, 0]
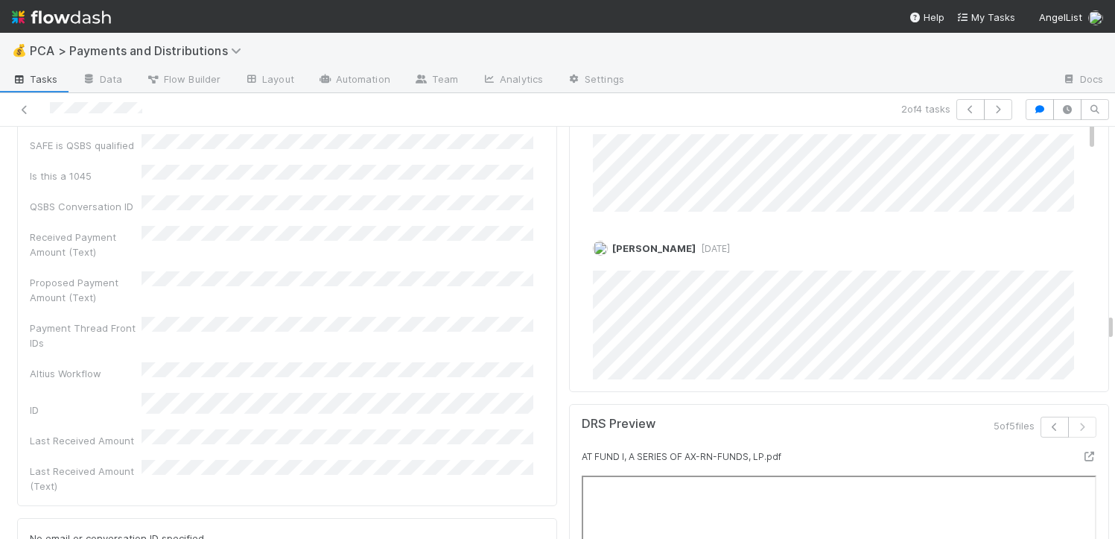
drag, startPoint x: 1098, startPoint y: 167, endPoint x: 1094, endPoint y: 329, distance: 162.4
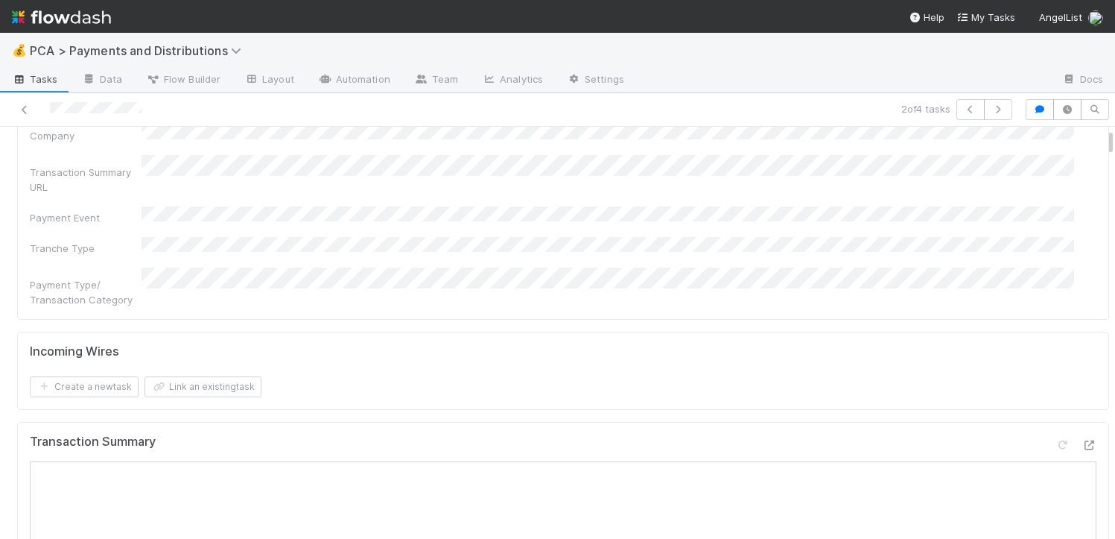
scroll to position [648, 0]
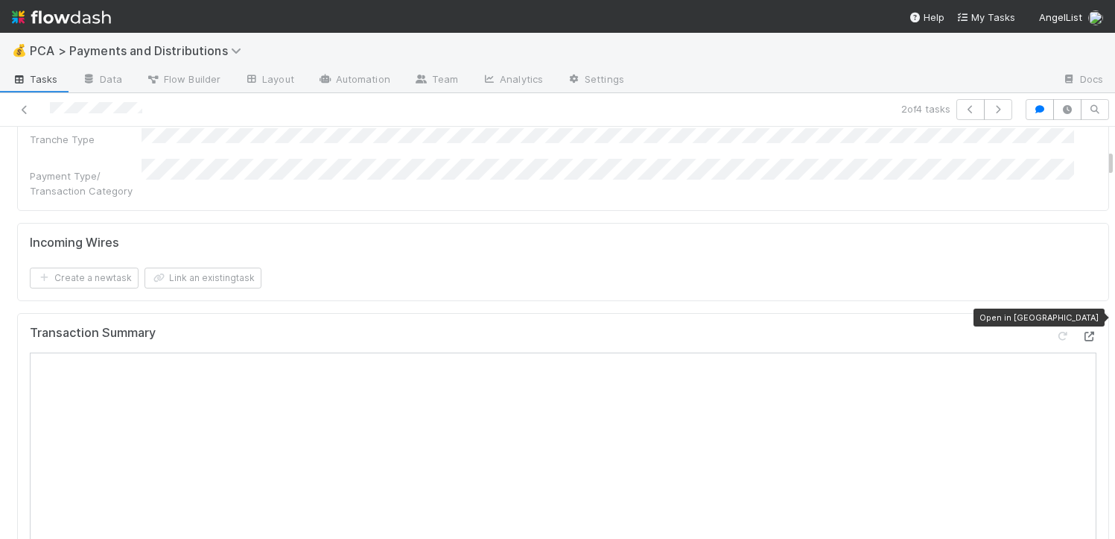
click at [1082, 331] on icon at bounding box center [1089, 336] width 15 height 10
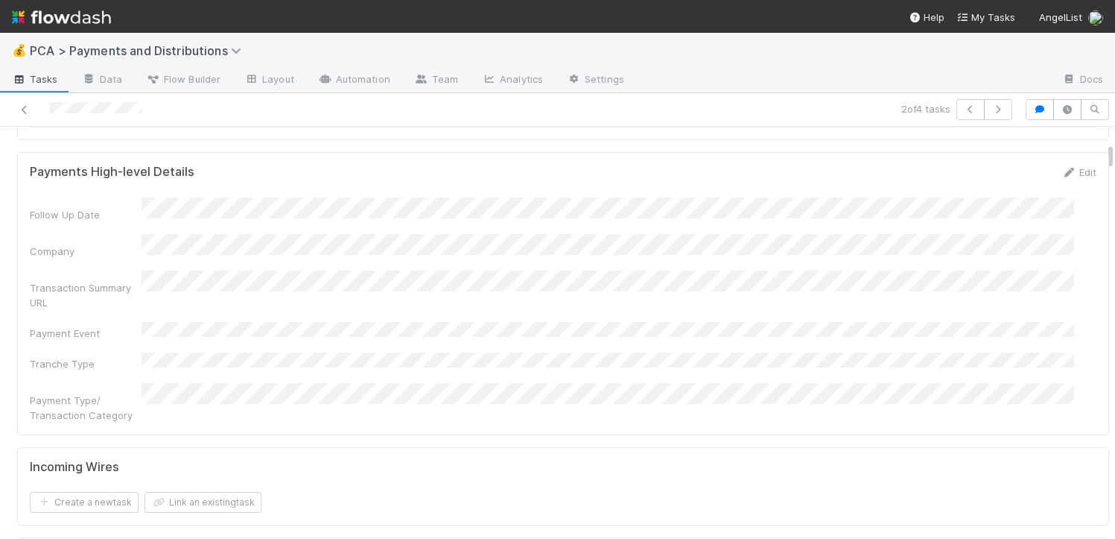
scroll to position [403, 0]
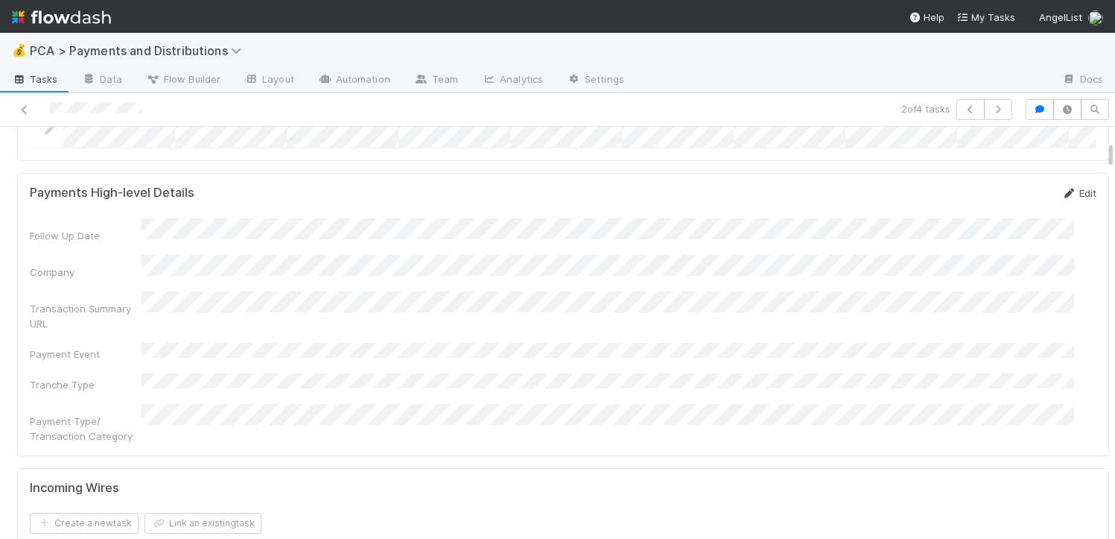
click at [1062, 199] on link "Edit" at bounding box center [1079, 193] width 35 height 12
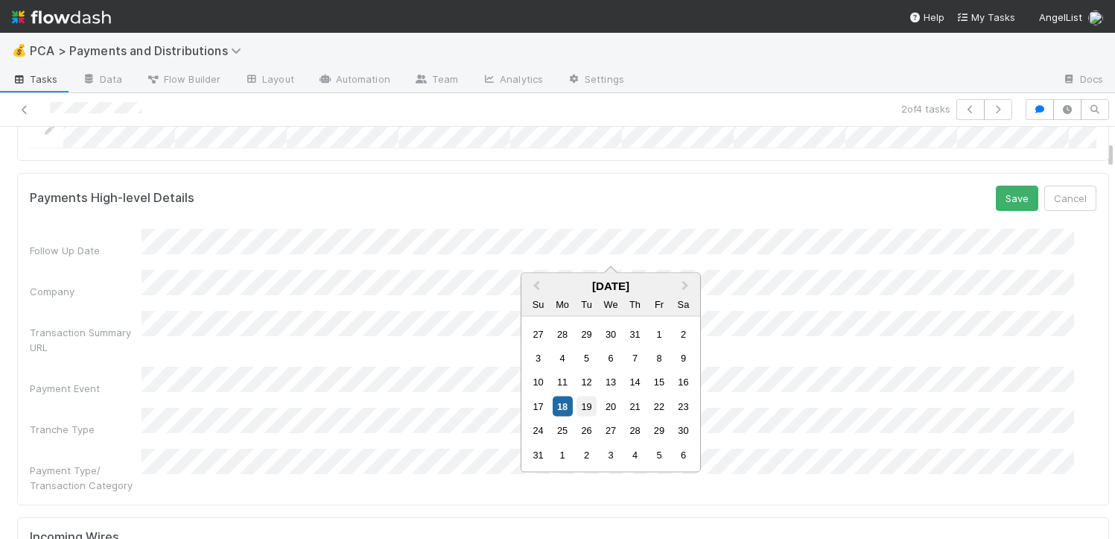
click at [581, 404] on div "19" at bounding box center [587, 406] width 20 height 20
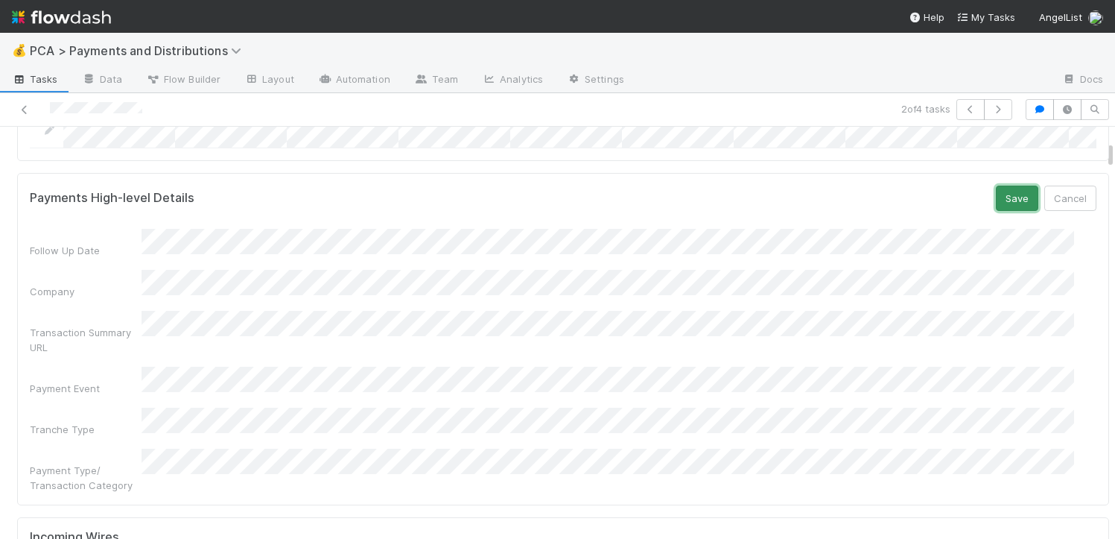
click at [1000, 210] on button "Save" at bounding box center [1017, 197] width 42 height 25
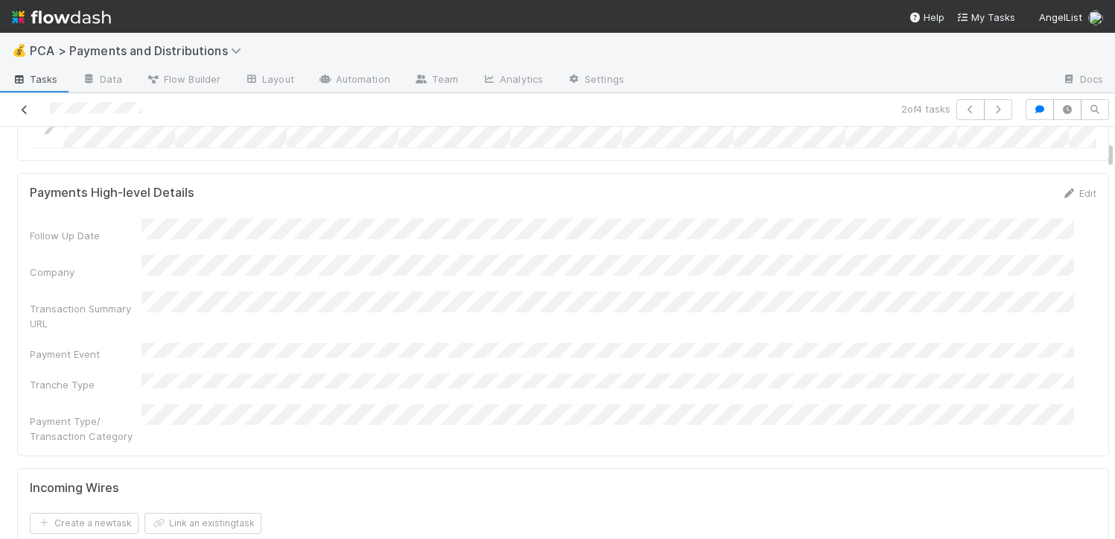
click at [17, 107] on icon at bounding box center [24, 110] width 15 height 10
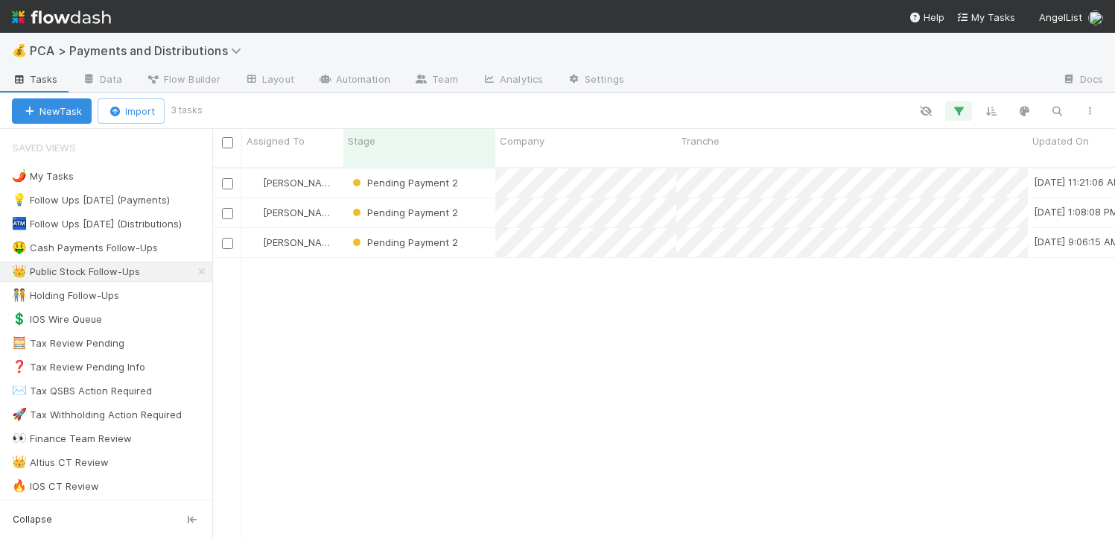
scroll to position [372, 892]
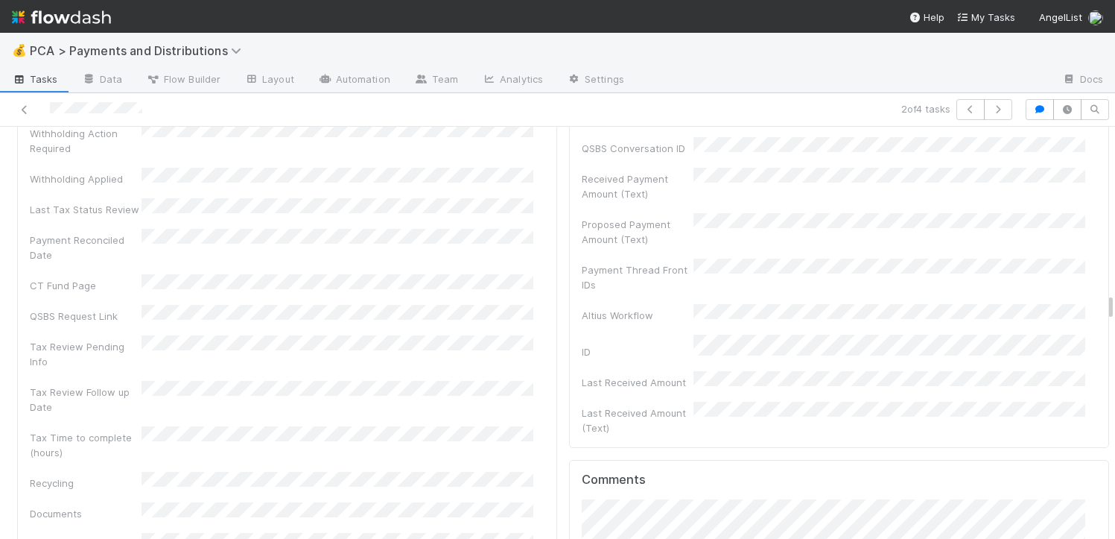
scroll to position [4845, 0]
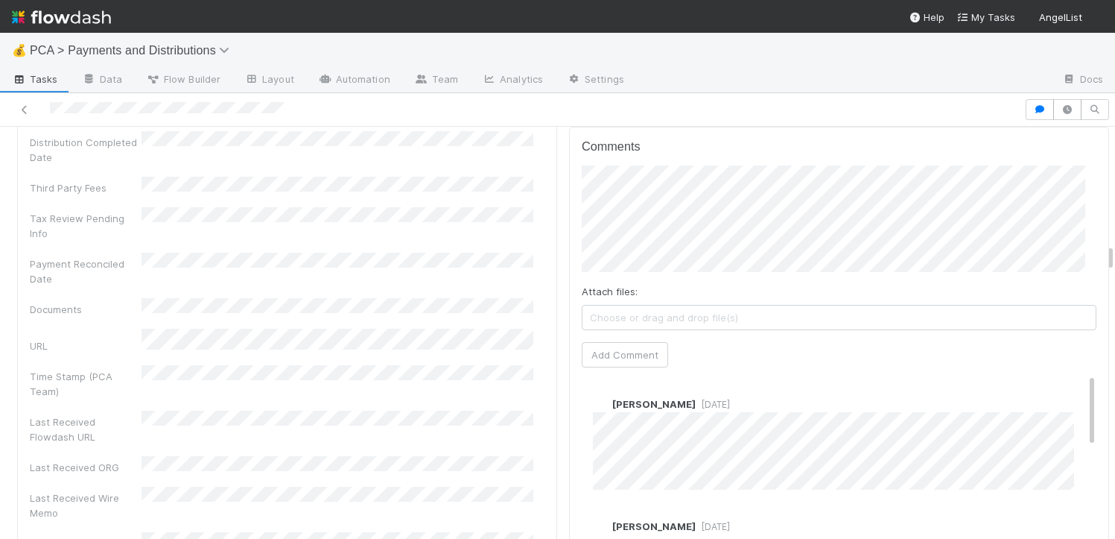
scroll to position [3081, 0]
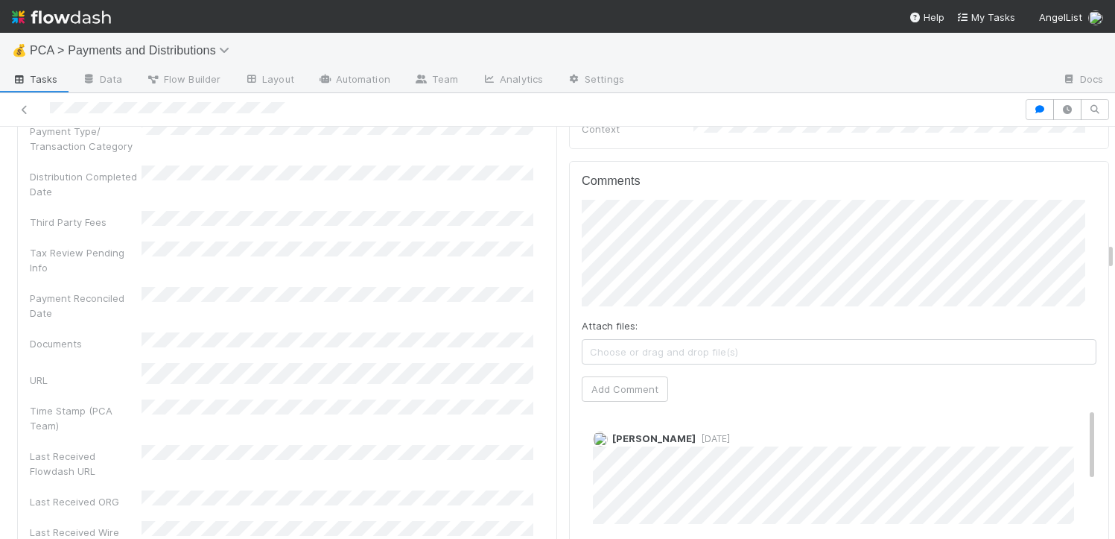
click at [606, 384] on div "Comments Attach files: Choose or drag and drop file(s) Add Comment [PERSON_NAME…" at bounding box center [839, 440] width 515 height 533
click at [603, 376] on button "Add Comment" at bounding box center [625, 388] width 86 height 25
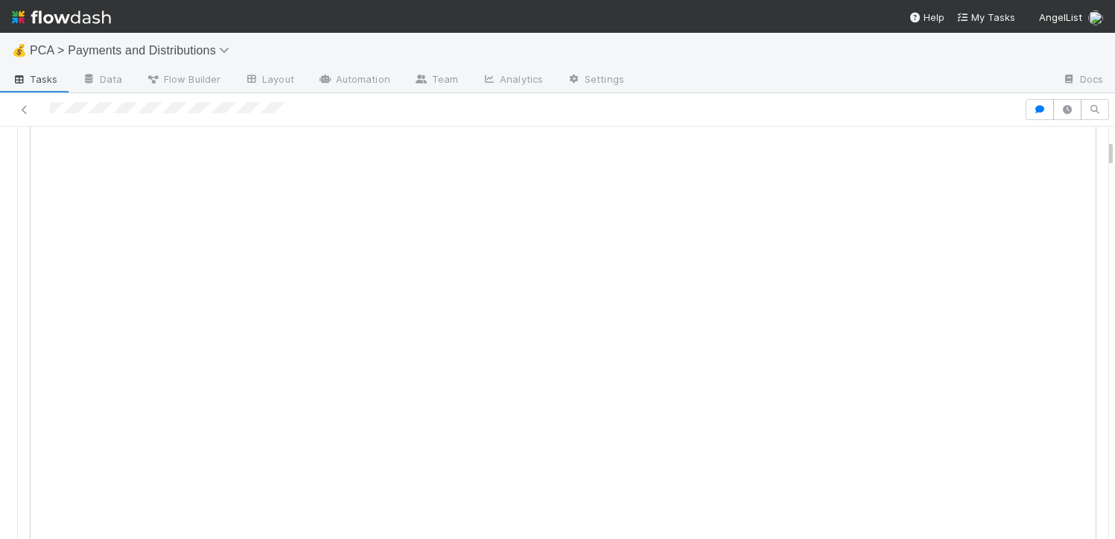
scroll to position [0, 0]
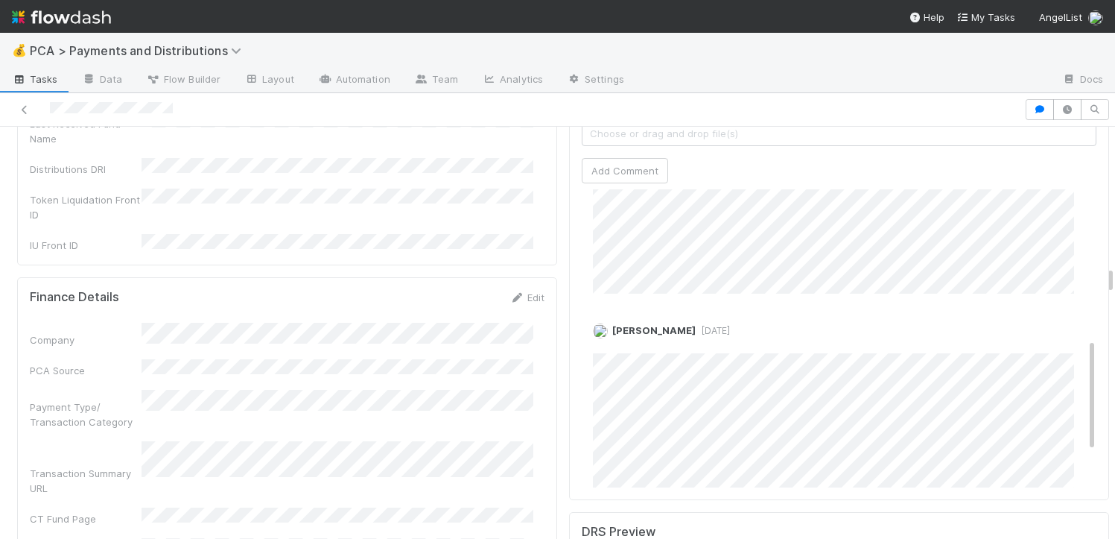
scroll to position [474, 0]
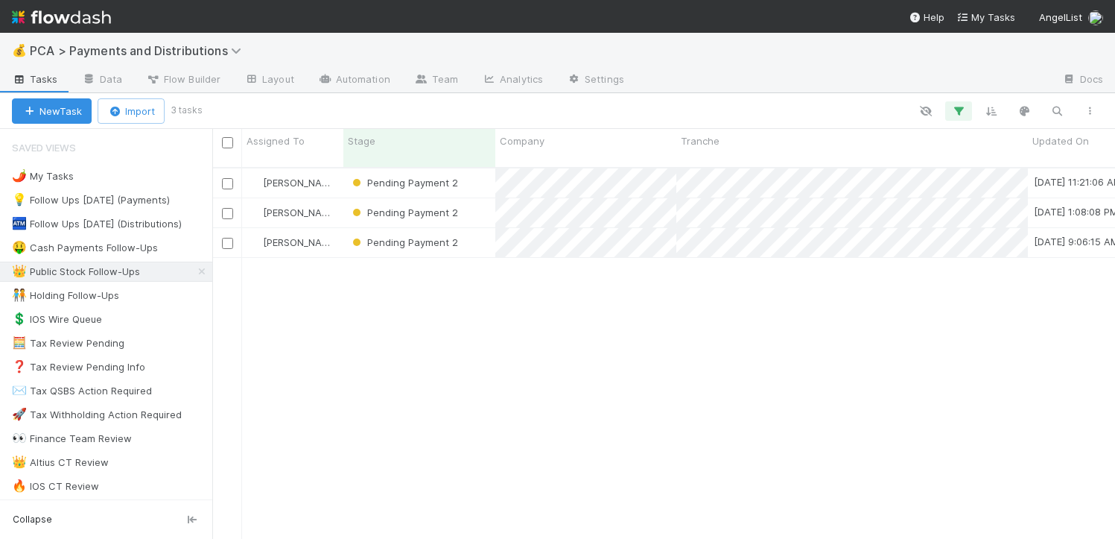
scroll to position [372, 892]
click at [481, 228] on div "Pending Payment 2" at bounding box center [419, 242] width 152 height 29
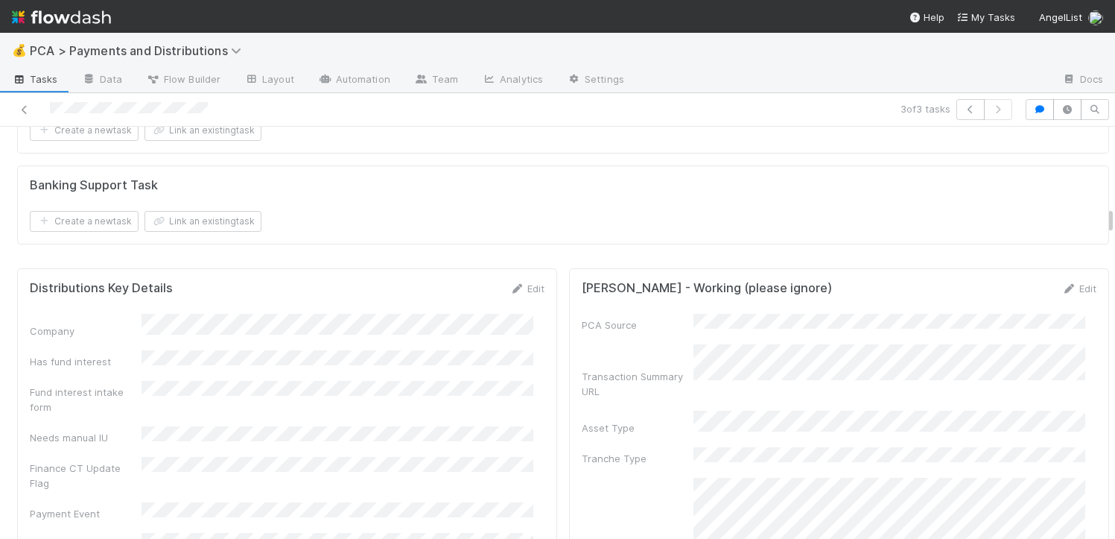
scroll to position [2490, 0]
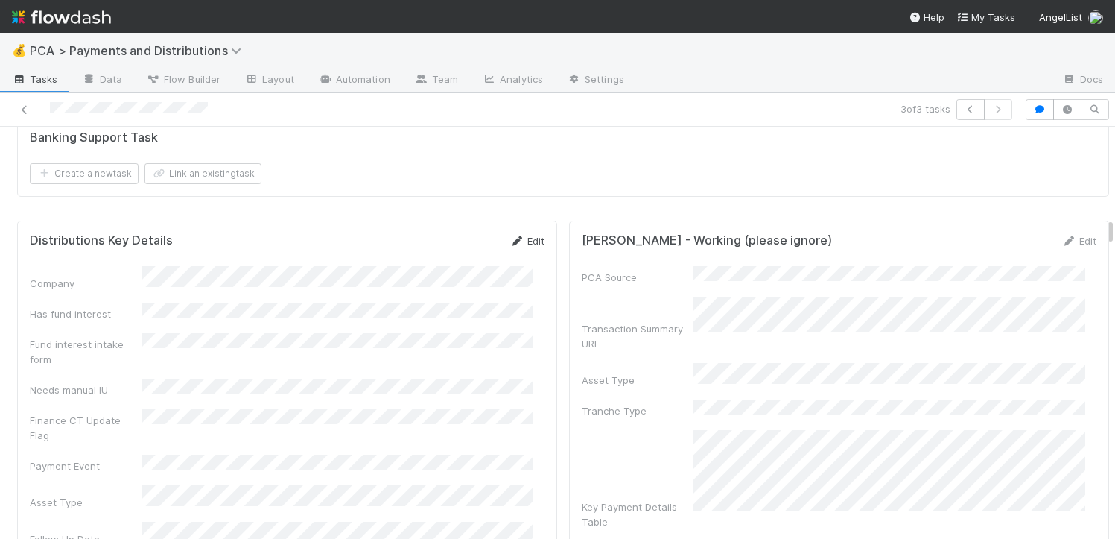
click at [530, 238] on link "Edit" at bounding box center [527, 241] width 35 height 12
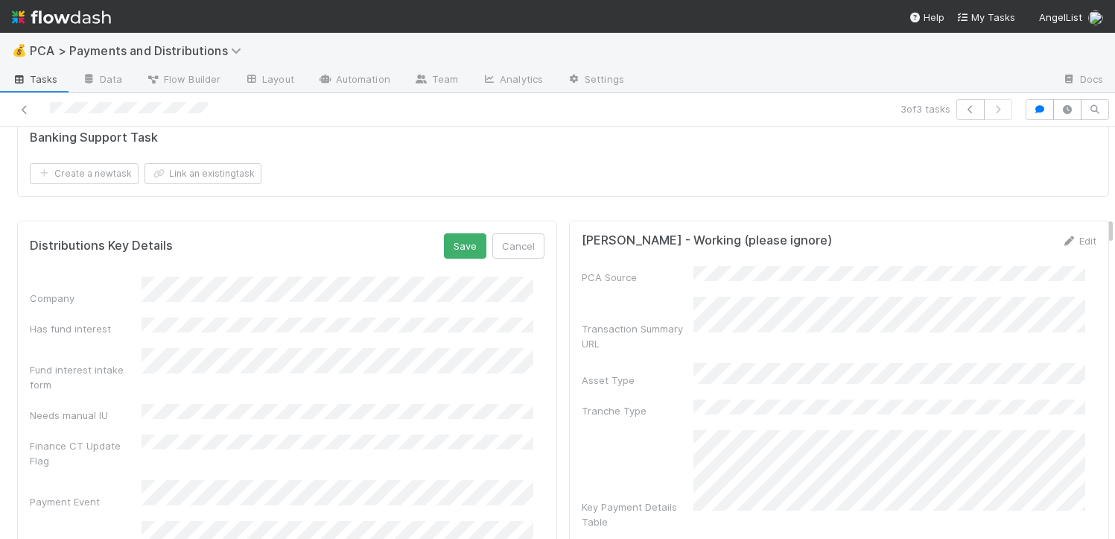
scroll to position [2648, 0]
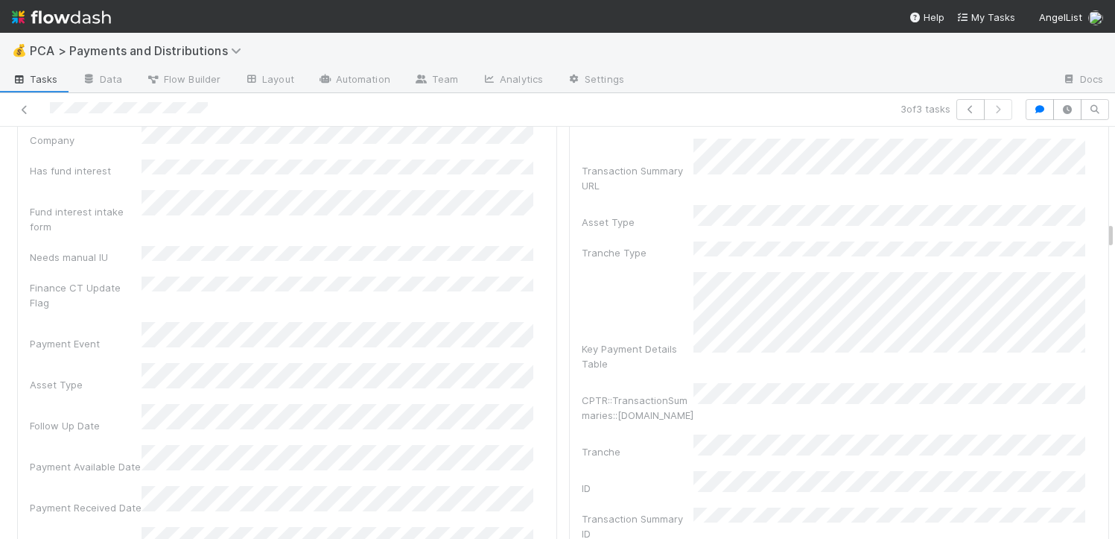
click at [118, 418] on div "Follow Up Date" at bounding box center [86, 425] width 112 height 15
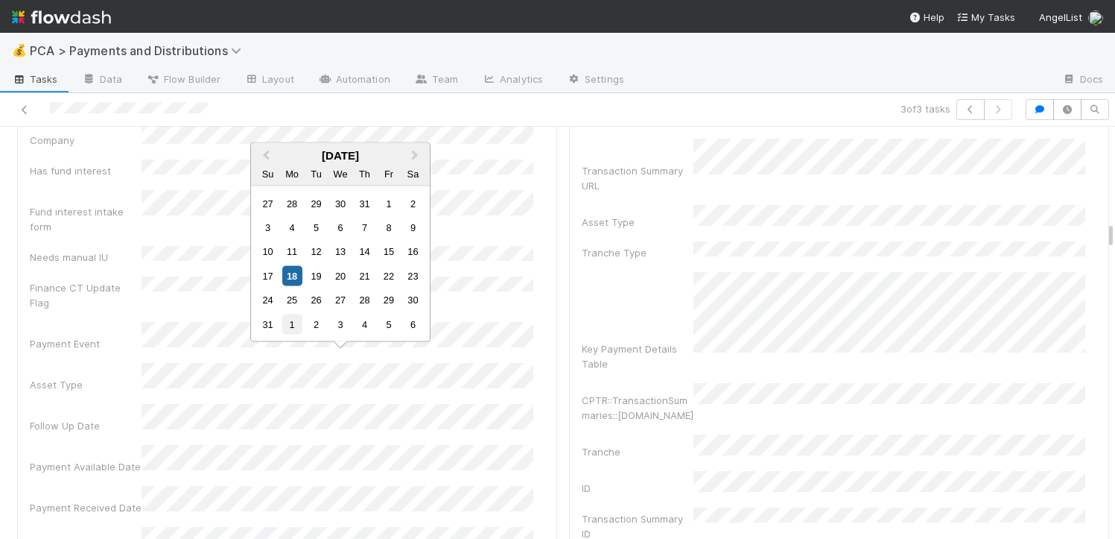
click at [295, 326] on div "1" at bounding box center [292, 324] width 20 height 20
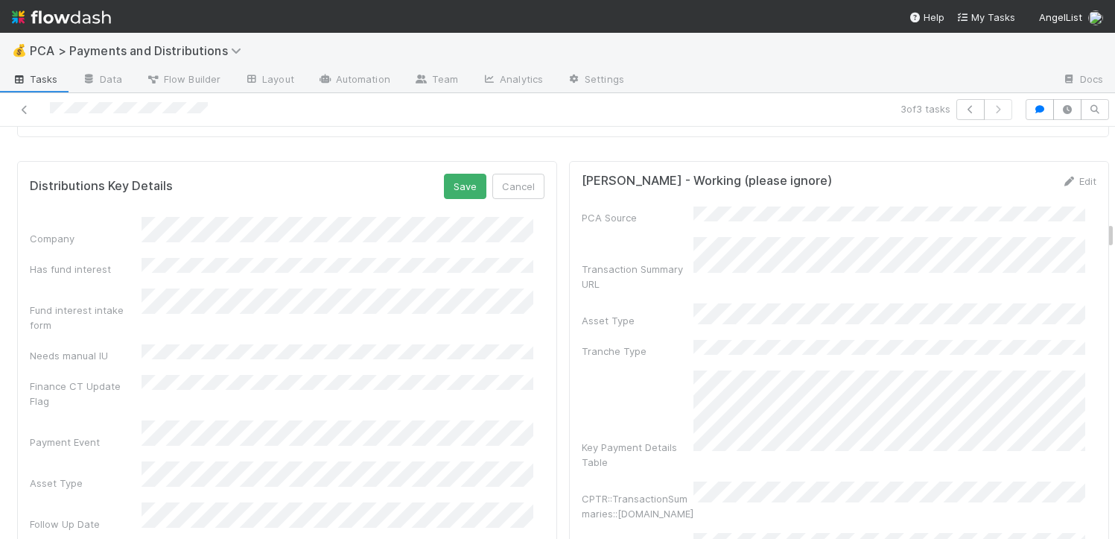
scroll to position [2520, 0]
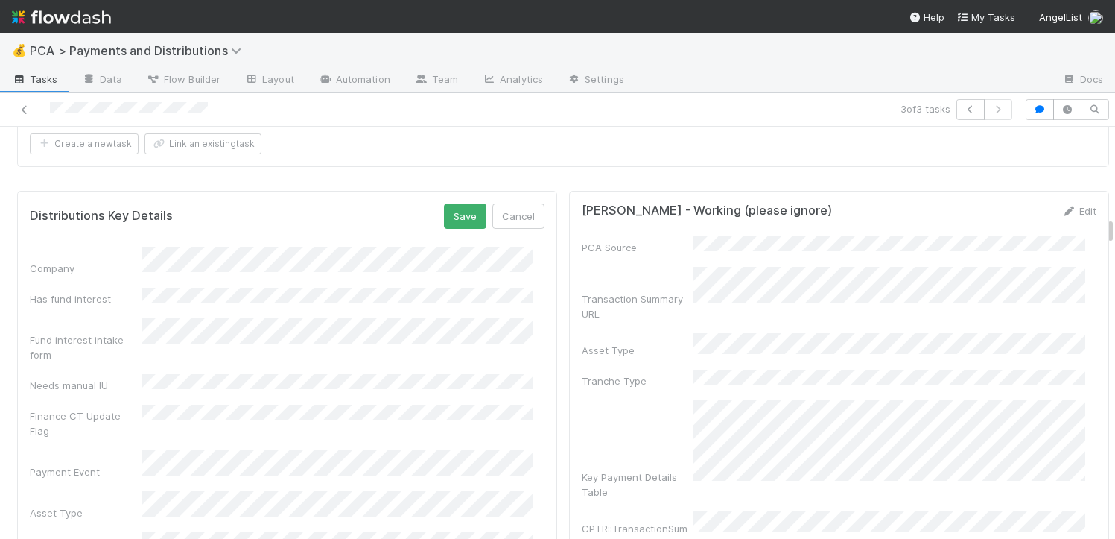
click at [457, 210] on button "Save" at bounding box center [465, 215] width 42 height 25
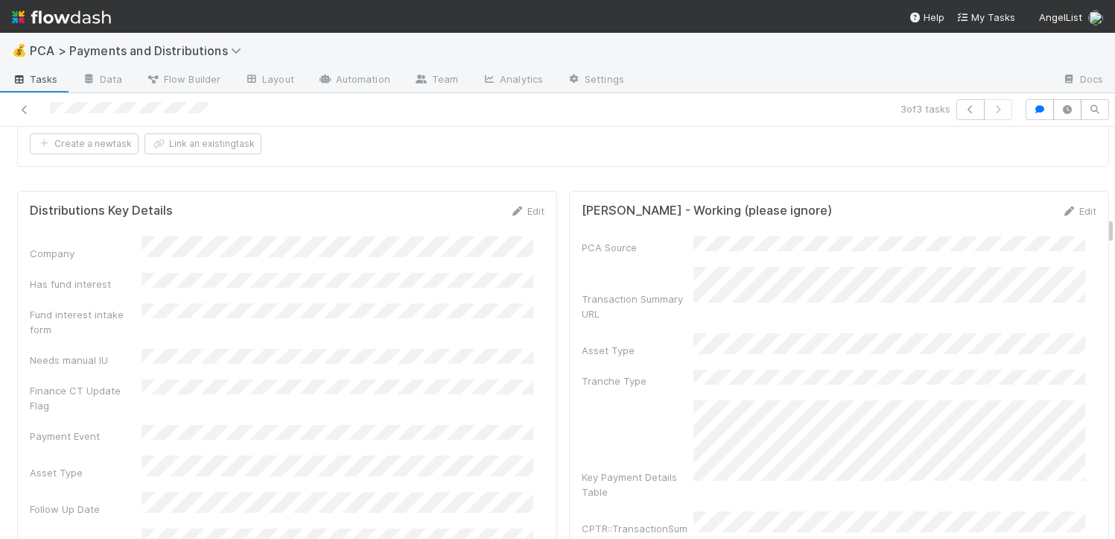
click at [20, 101] on div at bounding box center [260, 109] width 509 height 21
click at [23, 109] on icon at bounding box center [24, 110] width 15 height 10
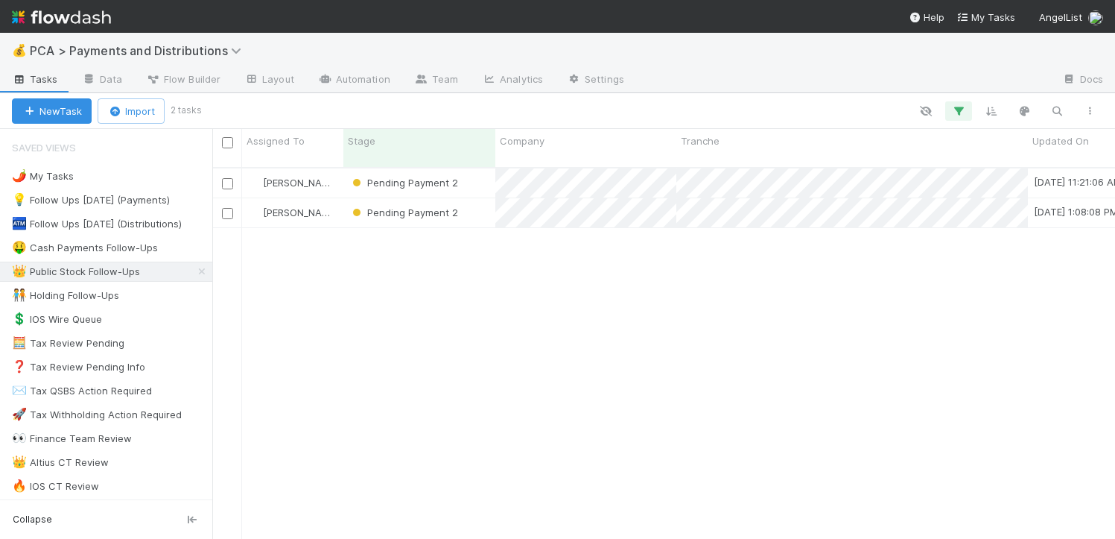
scroll to position [372, 892]
click at [473, 199] on div "Pending Payment 2" at bounding box center [419, 212] width 152 height 29
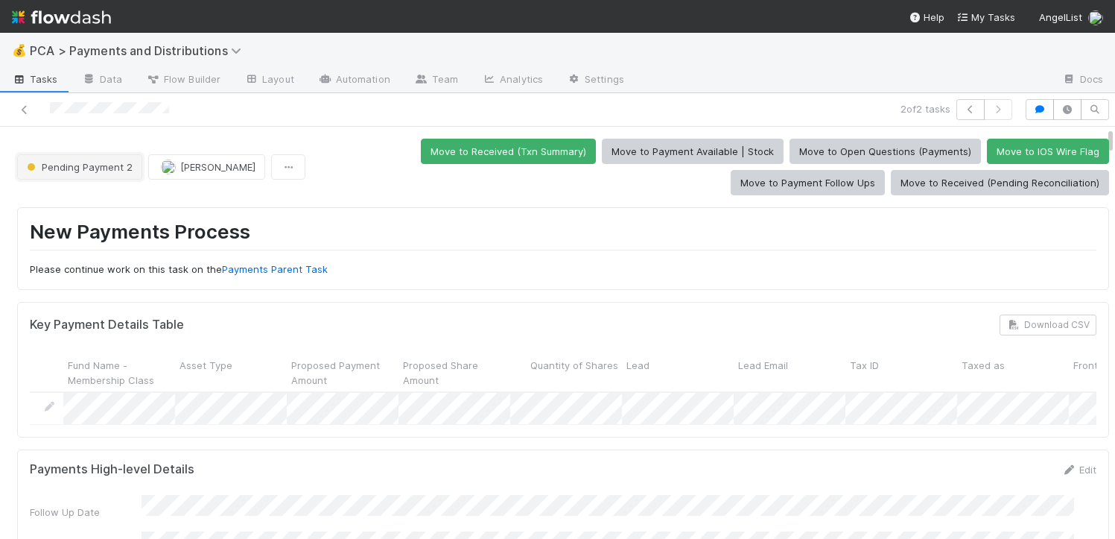
click at [101, 174] on button "Pending Payment 2" at bounding box center [79, 166] width 125 height 25
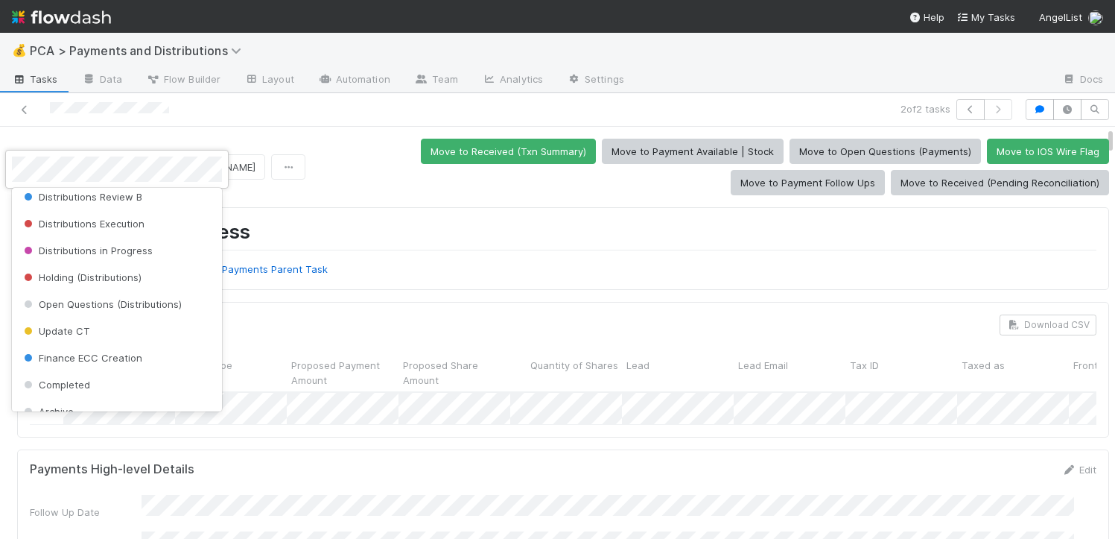
scroll to position [468, 0]
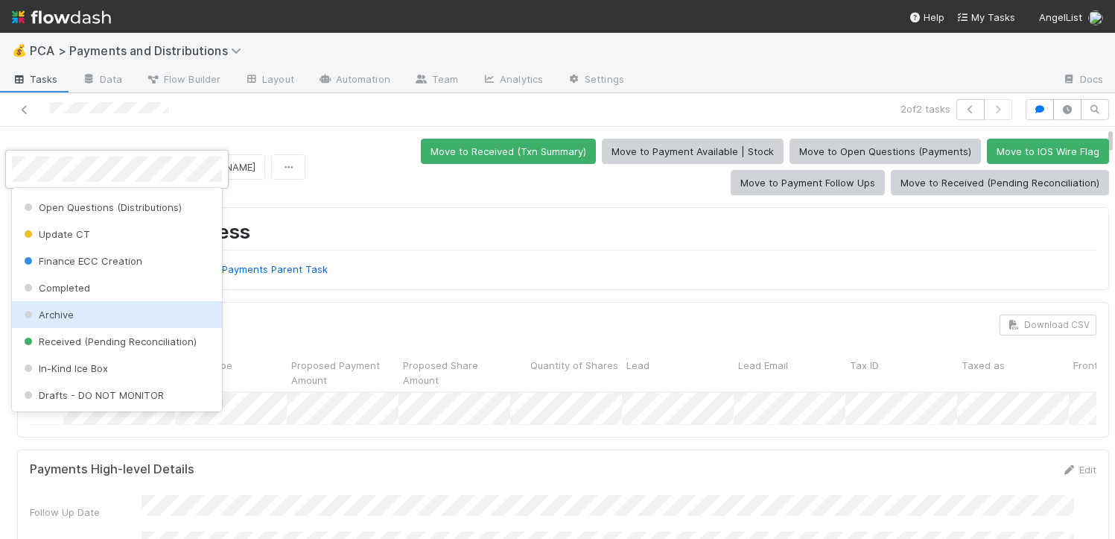
click at [112, 316] on div "Archive" at bounding box center [117, 314] width 210 height 27
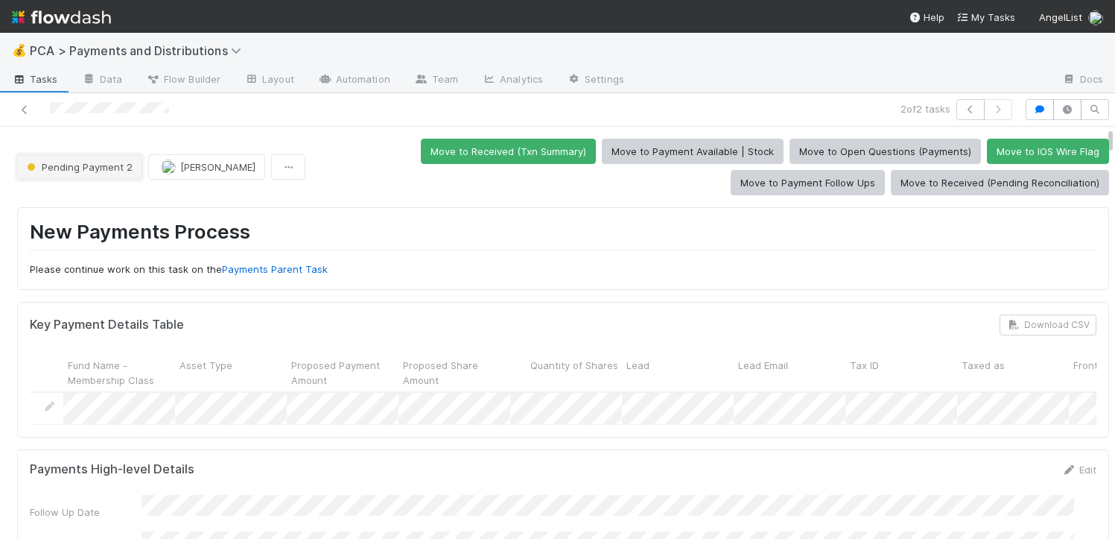
click at [115, 164] on span "Pending Payment 2" at bounding box center [78, 167] width 109 height 12
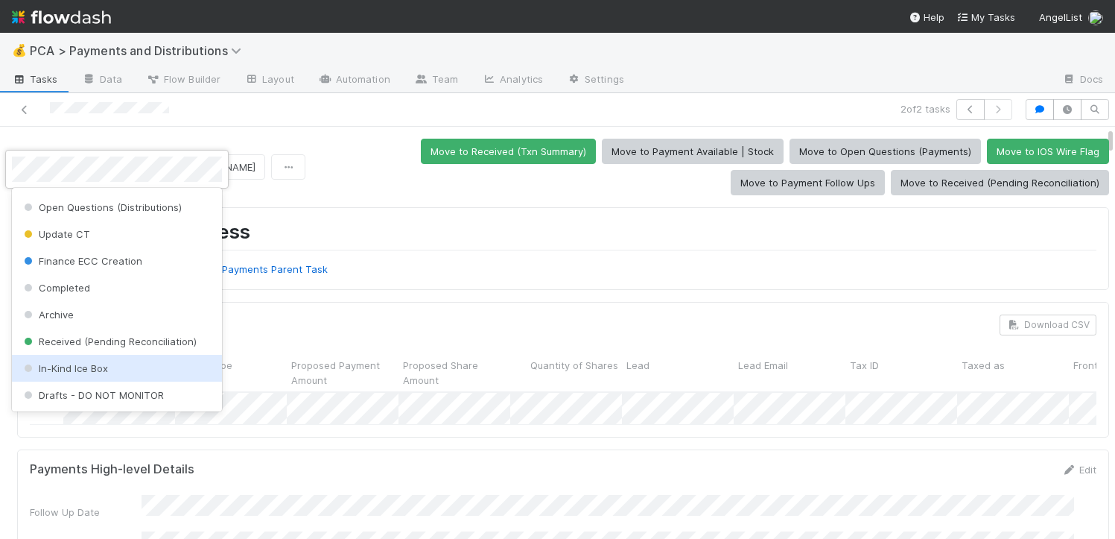
click at [110, 369] on div "In-Kind Ice Box" at bounding box center [117, 368] width 210 height 27
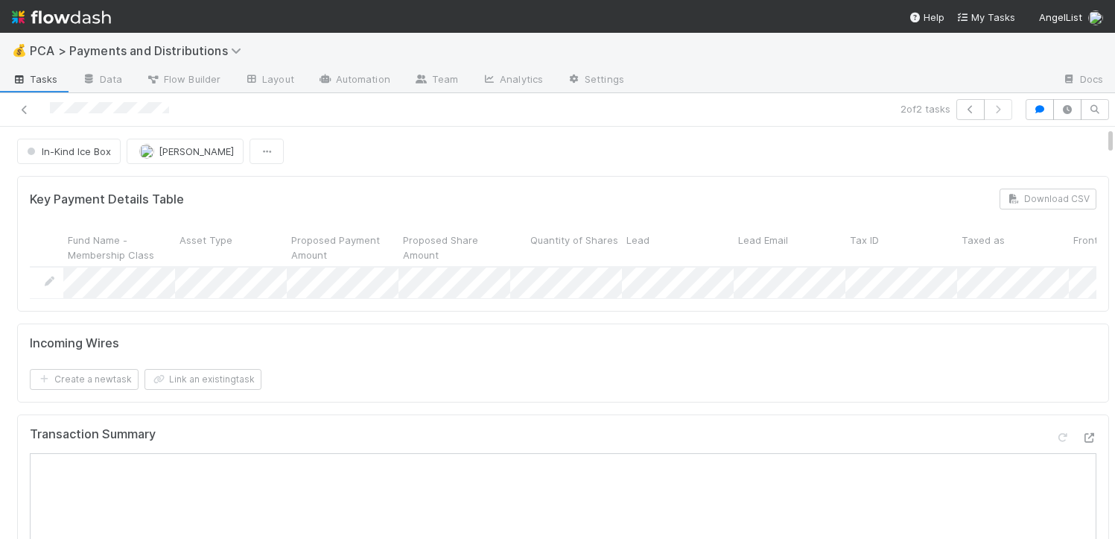
click at [332, 156] on div "In-Kind Ice Box Michael Guidi" at bounding box center [563, 151] width 1092 height 25
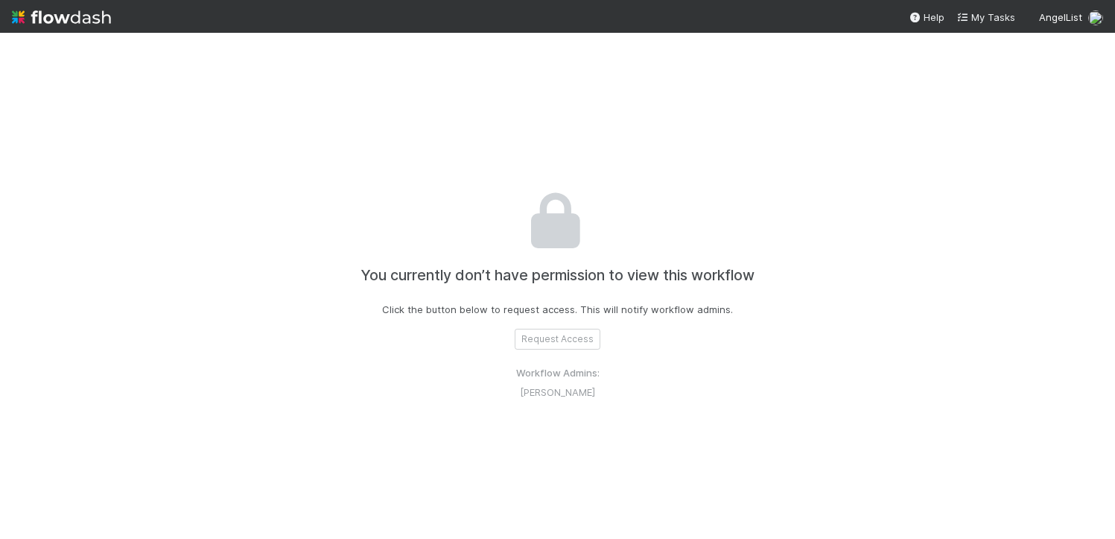
click at [533, 361] on div "You currently don’t have permission to view this workflow Click the button belo…" at bounding box center [558, 302] width 827 height 539
click at [556, 326] on div "You currently don’t have permission to view this workflow Click the button belo…" at bounding box center [558, 302] width 827 height 539
click at [545, 347] on button "Request Access" at bounding box center [558, 339] width 86 height 21
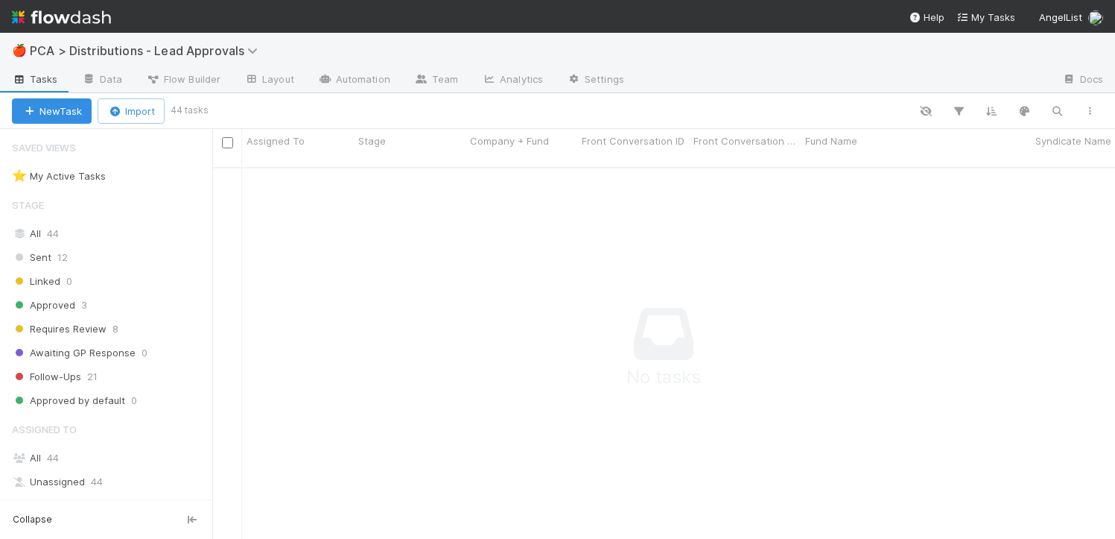
scroll to position [361, 892]
click at [95, 232] on div "All 44" at bounding box center [110, 233] width 197 height 19
click at [584, 74] on link "Settings" at bounding box center [595, 81] width 81 height 24
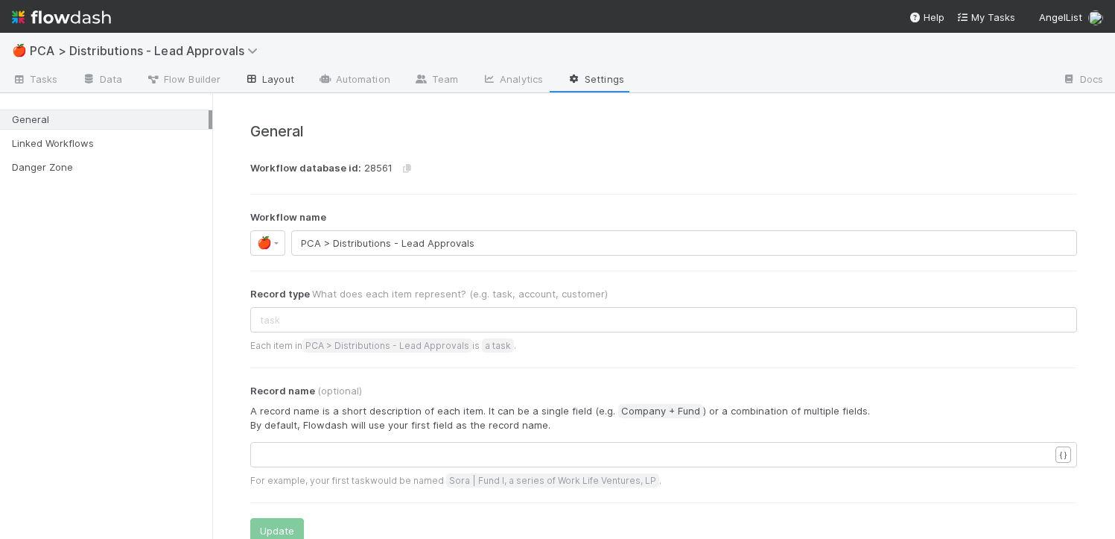
click at [279, 79] on link "Layout" at bounding box center [269, 81] width 74 height 24
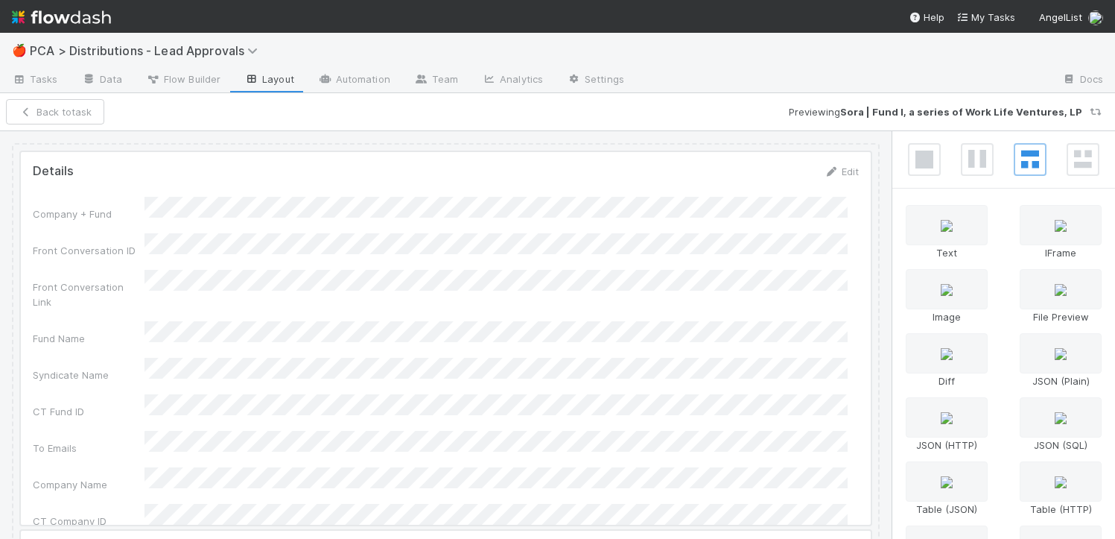
click at [188, 77] on span "Flow Builder" at bounding box center [183, 79] width 74 height 15
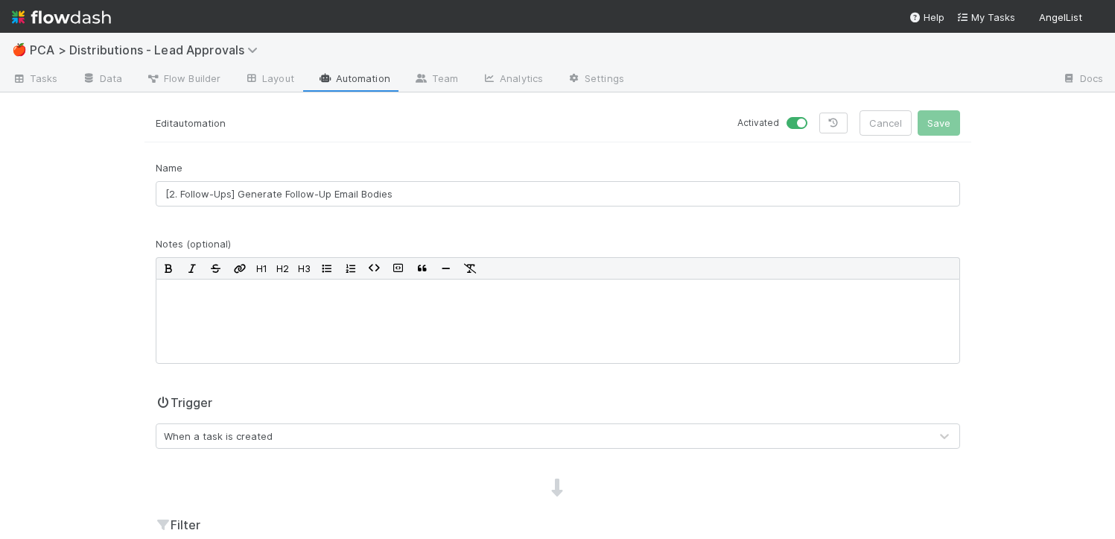
scroll to position [334, 0]
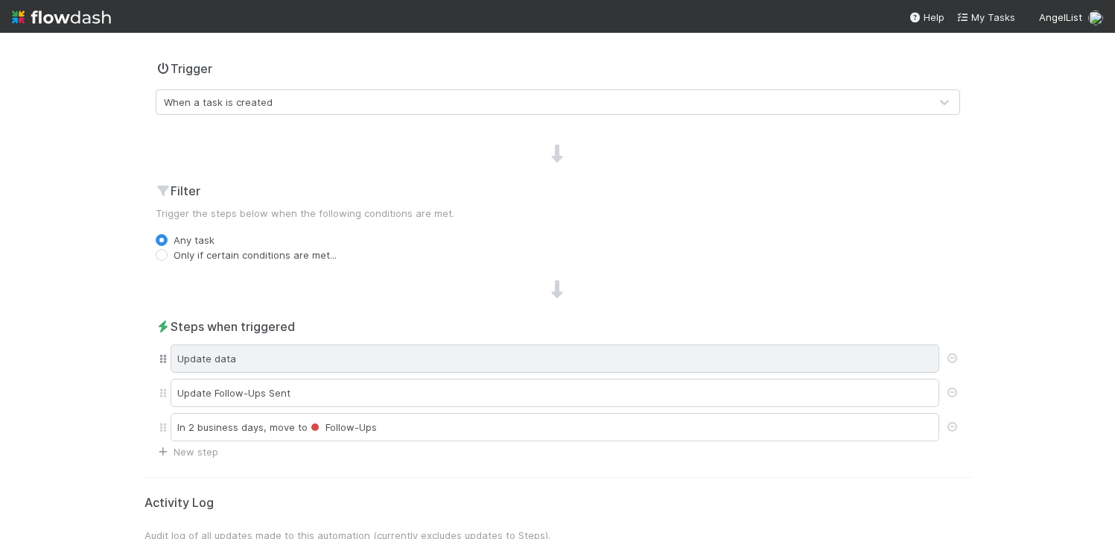
click at [207, 361] on div "Update data" at bounding box center [555, 358] width 769 height 28
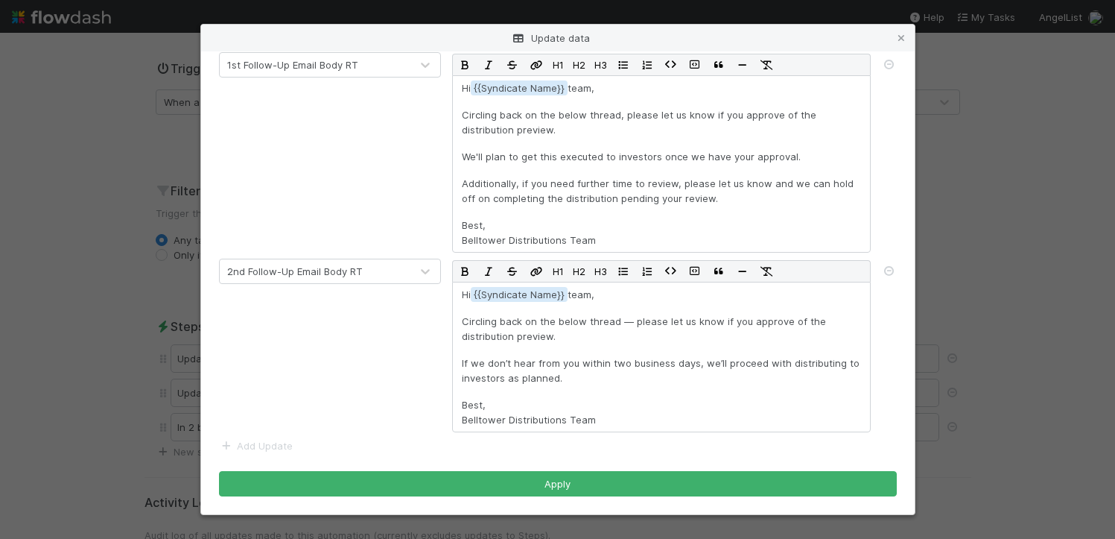
scroll to position [0, 0]
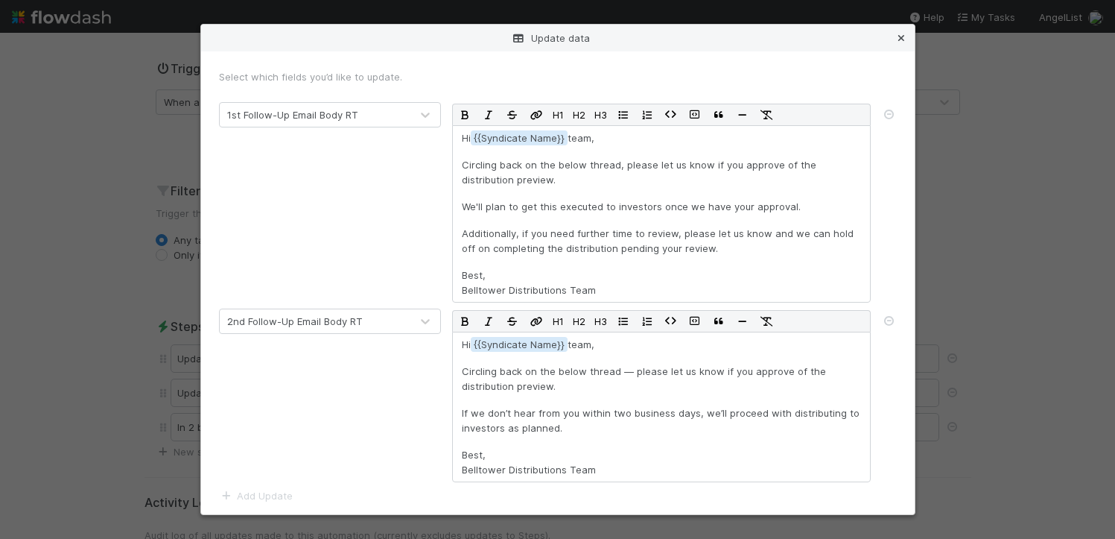
click at [906, 31] on link at bounding box center [901, 38] width 15 height 15
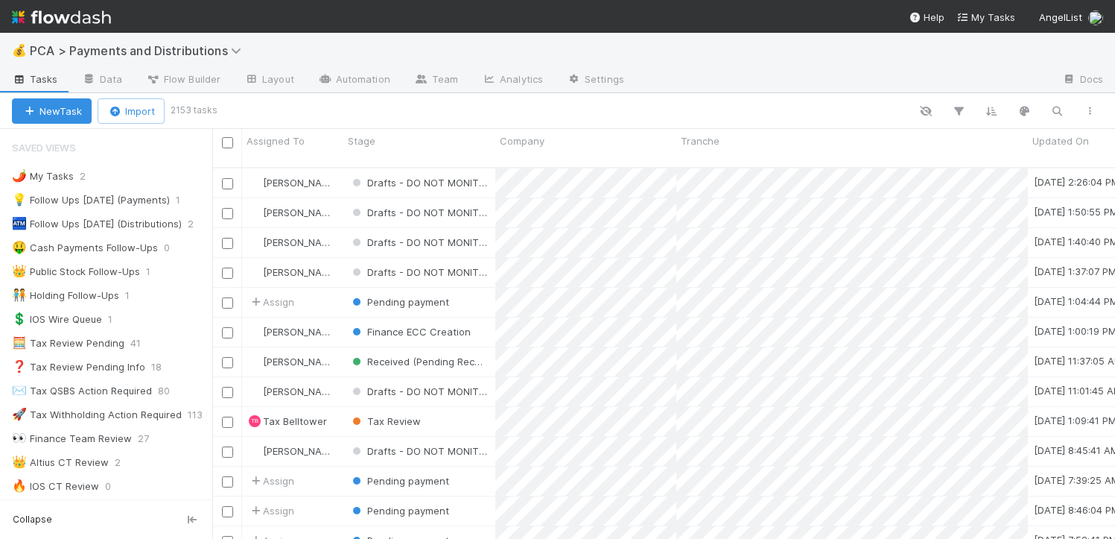
scroll to position [372, 892]
click at [121, 267] on div "👑 Public Stock Follow-Ups" at bounding box center [76, 271] width 128 height 19
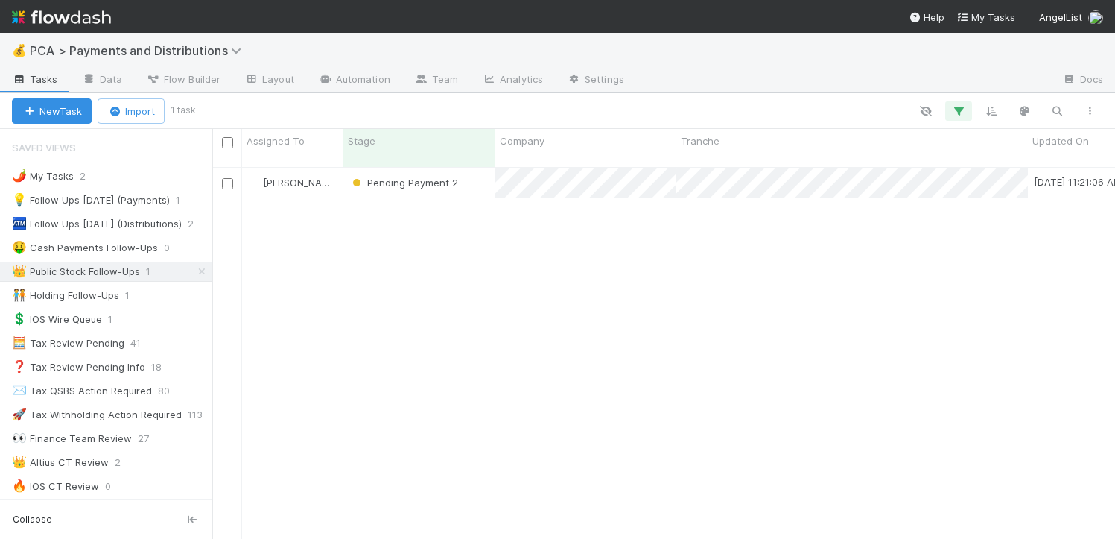
scroll to position [372, 892]
click at [482, 170] on div "Pending Payment 2" at bounding box center [419, 182] width 152 height 29
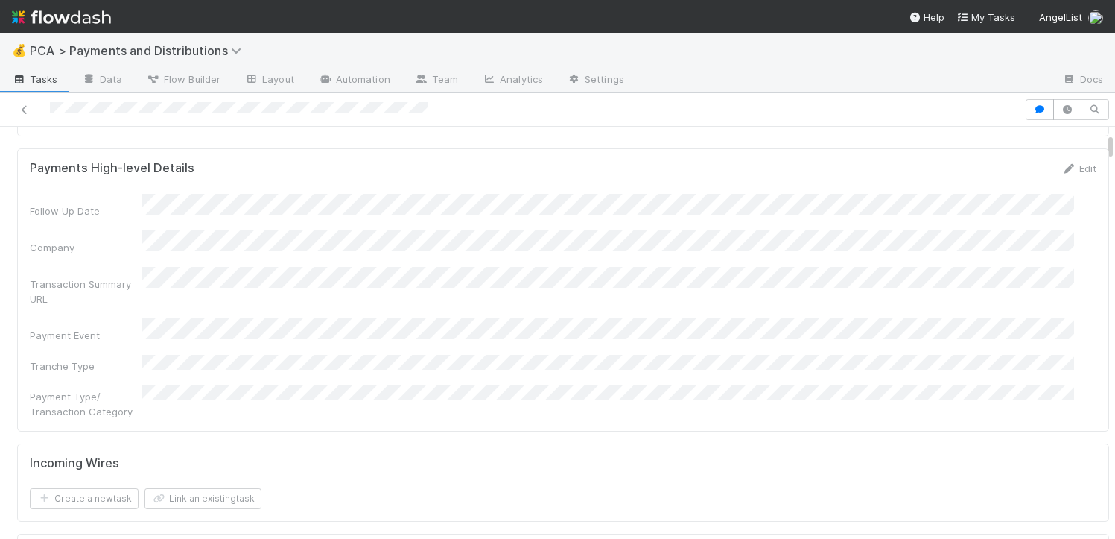
scroll to position [235, 0]
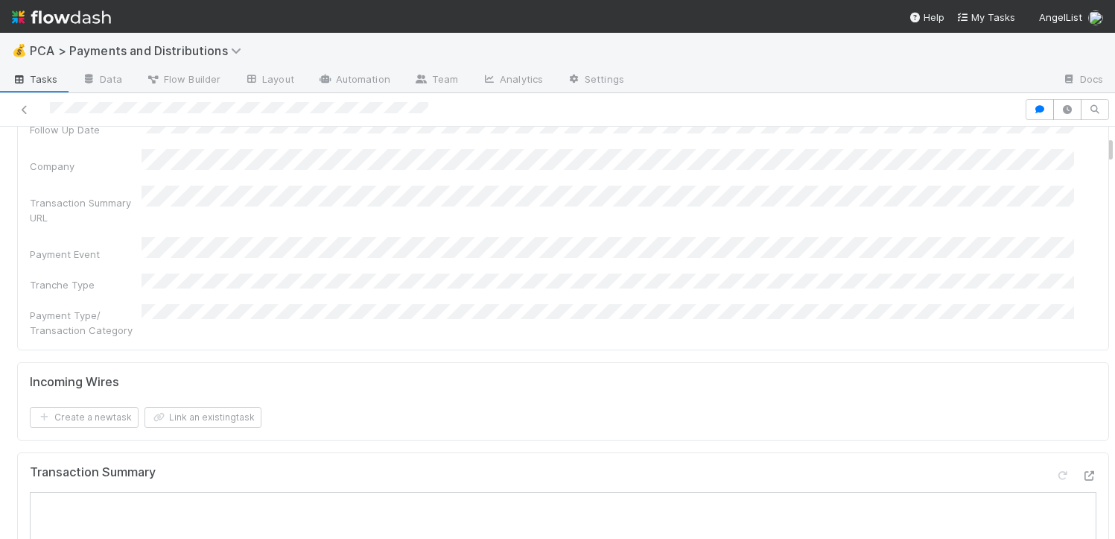
click at [1066, 465] on div "Transaction Summary Open in [GEOGRAPHIC_DATA]" at bounding box center [563, 478] width 1067 height 27
click at [1082, 471] on icon at bounding box center [1089, 476] width 15 height 10
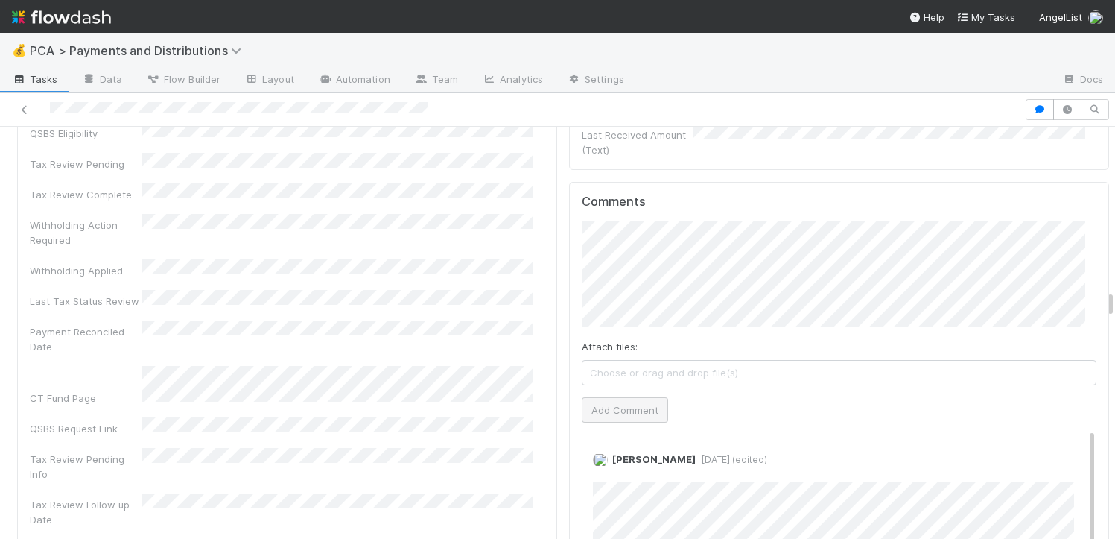
scroll to position [4397, 0]
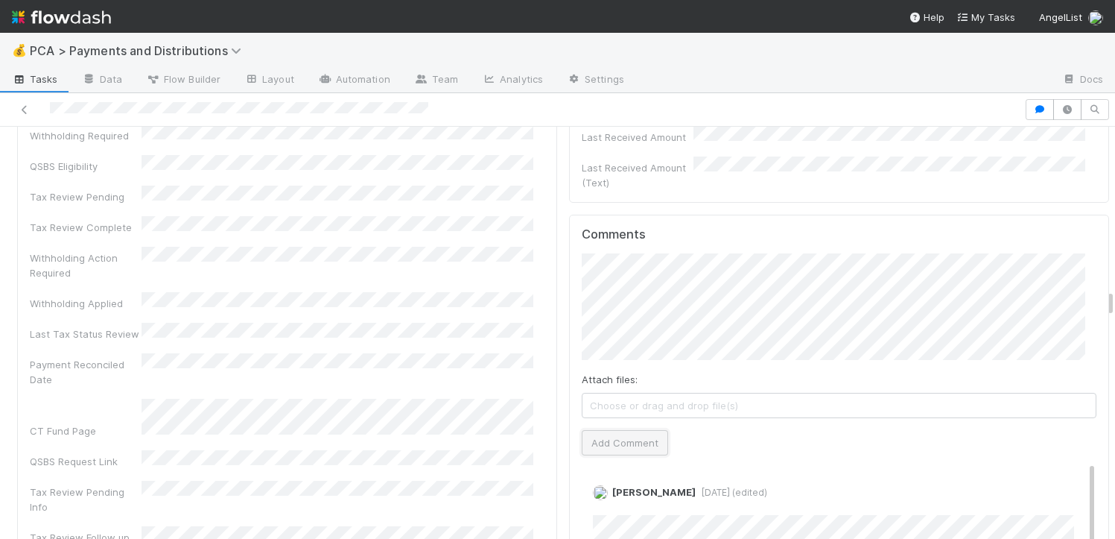
click at [620, 430] on button "Add Comment" at bounding box center [625, 442] width 86 height 25
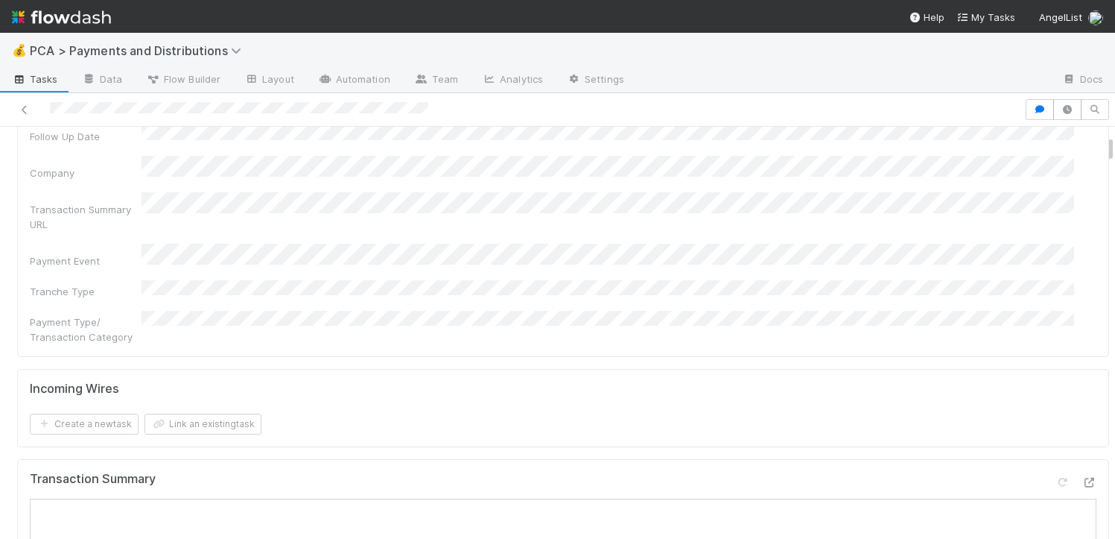
scroll to position [0, 0]
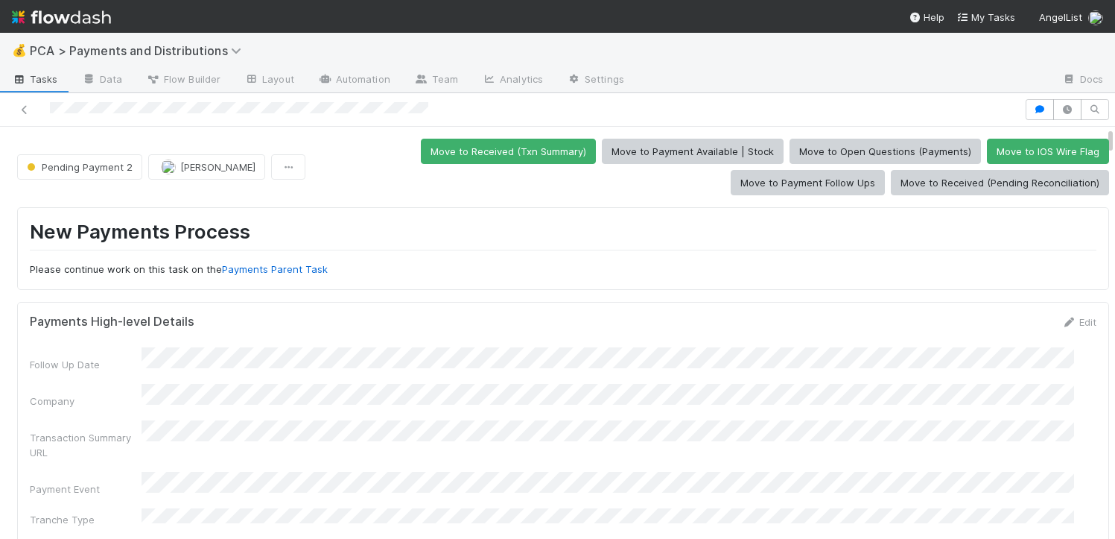
click at [1080, 323] on div "Payments High-level Details Edit" at bounding box center [563, 321] width 1089 height 15
click at [1075, 323] on div "Payments High-level Details Edit" at bounding box center [563, 321] width 1089 height 15
click at [1064, 321] on link "Edit" at bounding box center [1079, 322] width 35 height 12
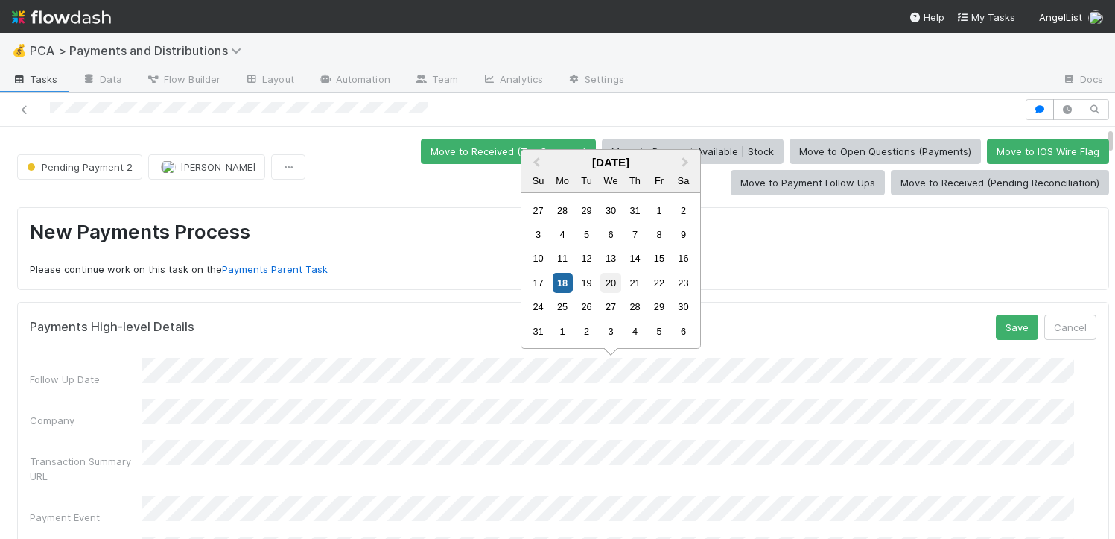
click at [609, 273] on div "20" at bounding box center [610, 283] width 20 height 20
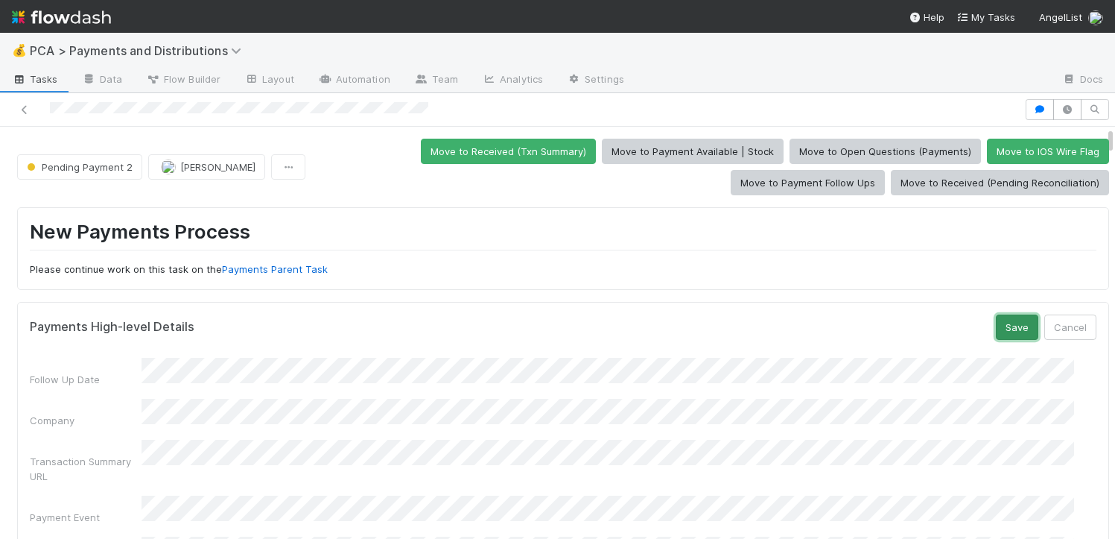
click at [1014, 323] on button "Save" at bounding box center [1017, 326] width 42 height 25
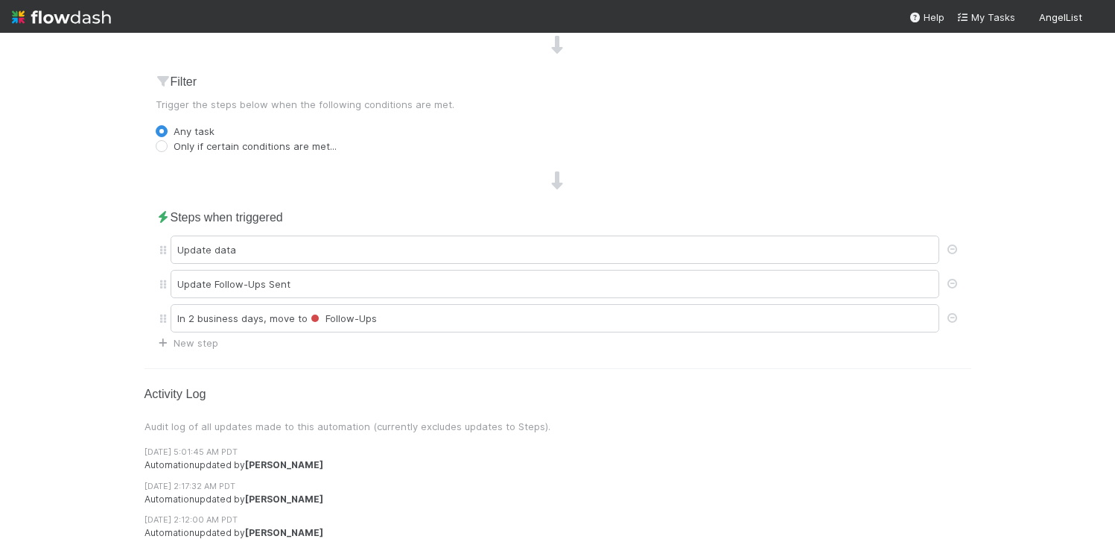
scroll to position [369, 0]
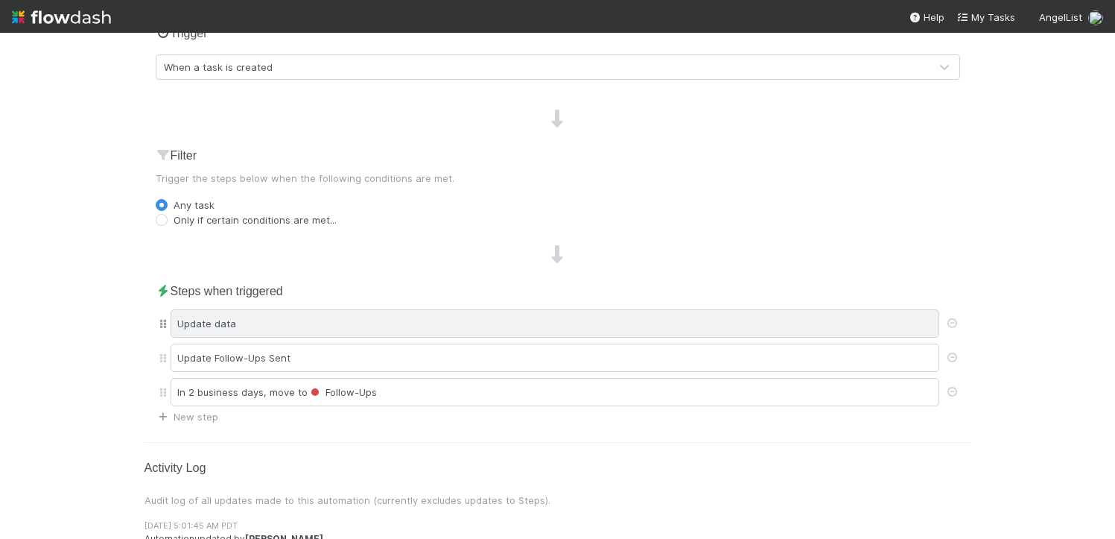
click at [297, 320] on div "Update data" at bounding box center [555, 323] width 769 height 28
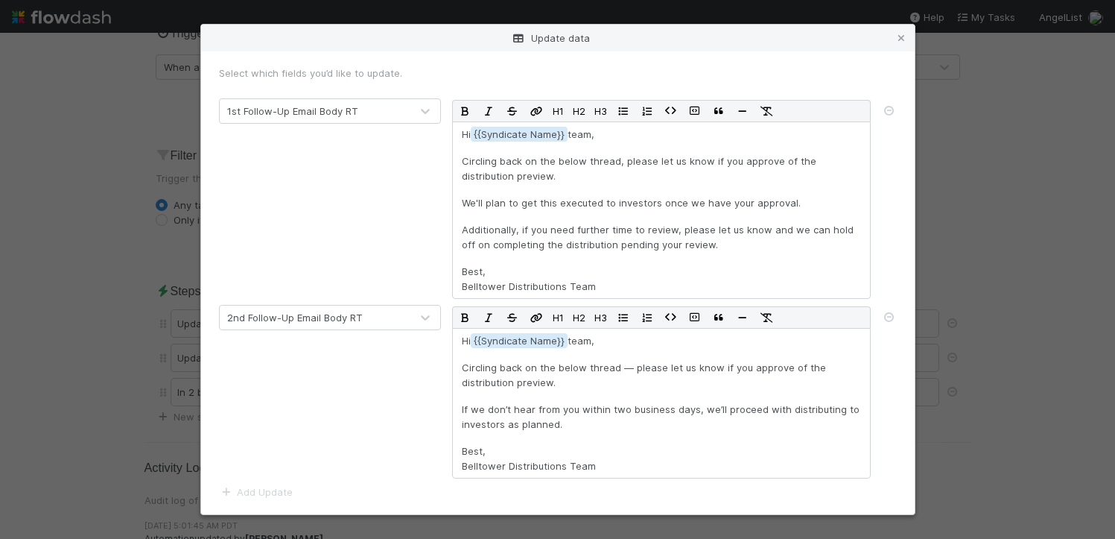
scroll to position [0, 0]
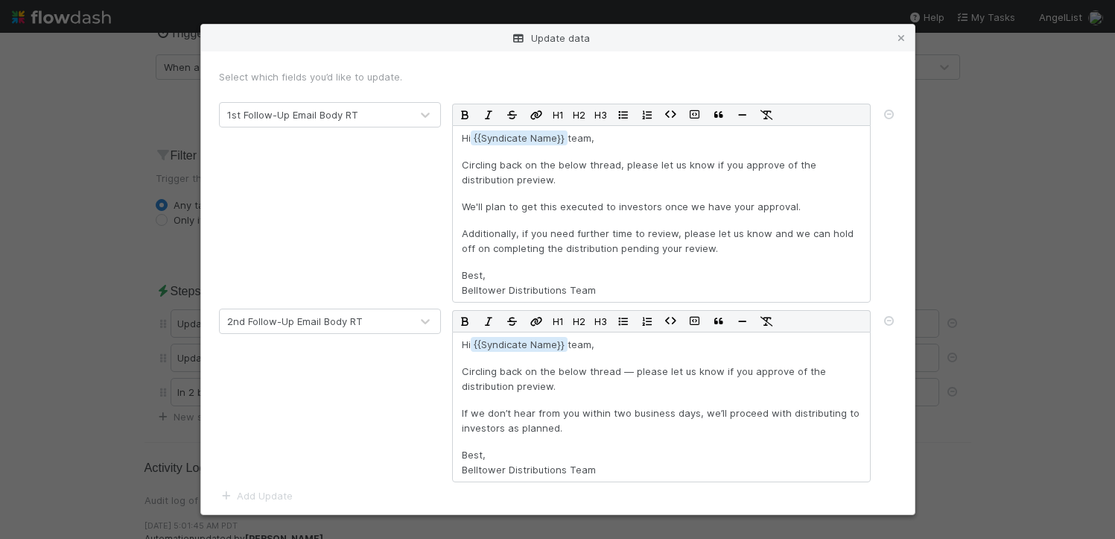
click at [991, 202] on div "Update data Select which fields you’d like to update. 1st Follow-Up Email Body …" at bounding box center [557, 269] width 1115 height 539
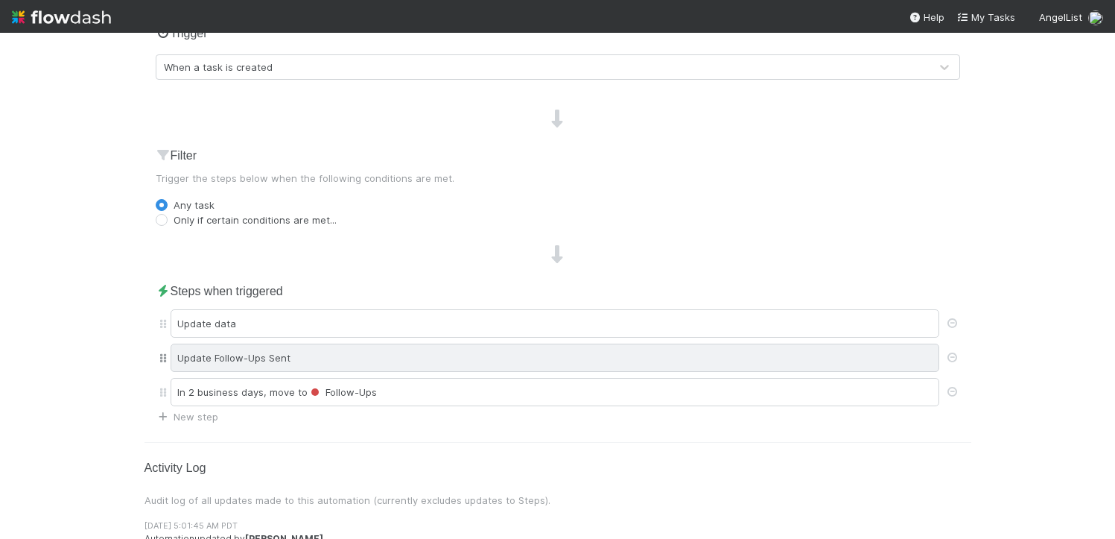
click at [338, 364] on div "Update Follow-Ups Sent" at bounding box center [555, 357] width 769 height 28
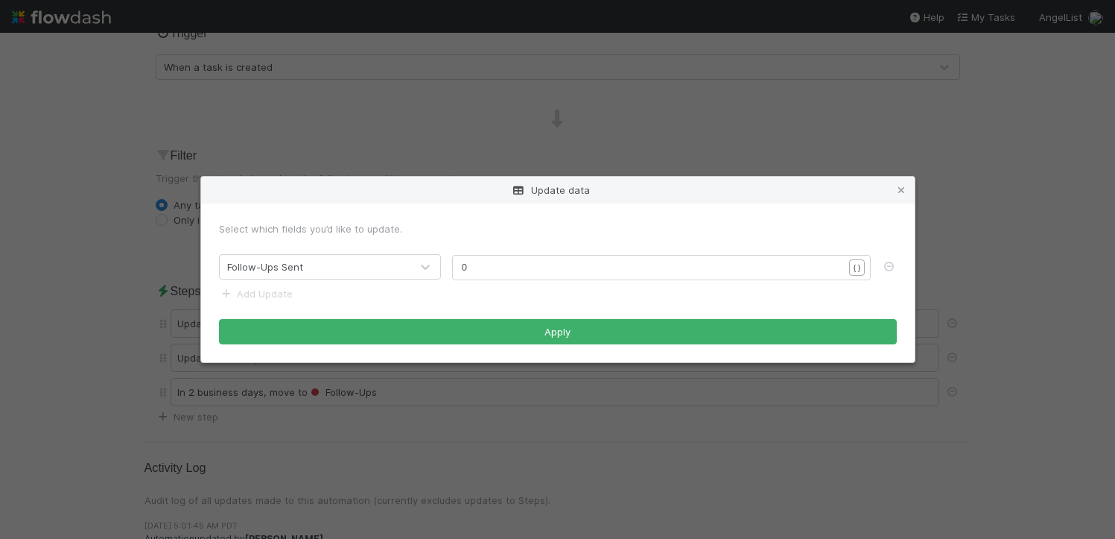
click at [83, 389] on div "Update data Select which fields you’d like to update. Follow-Ups Sent xxxxxxxxx…" at bounding box center [557, 269] width 1115 height 539
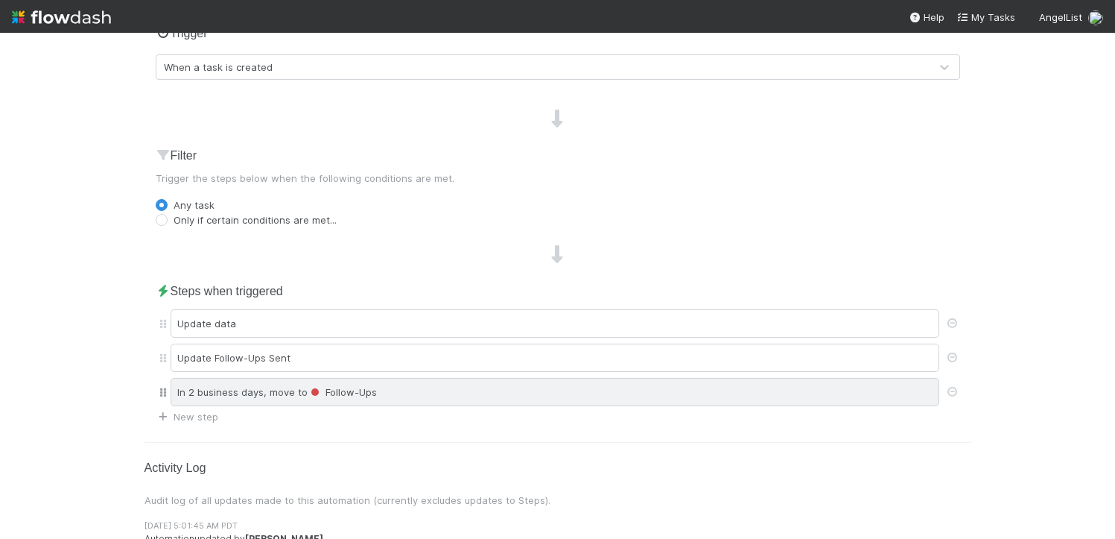
click at [232, 393] on div "In 2 business days , move to Follow-Ups" at bounding box center [555, 392] width 769 height 28
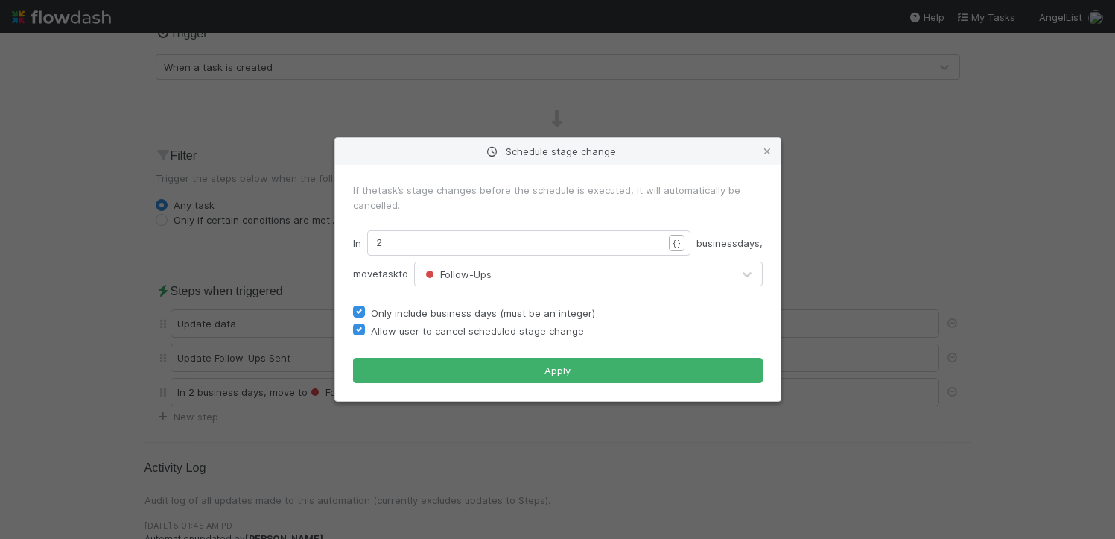
click at [68, 392] on div "Schedule stage change If the task ’s stage changes before the schedule is execu…" at bounding box center [557, 269] width 1115 height 539
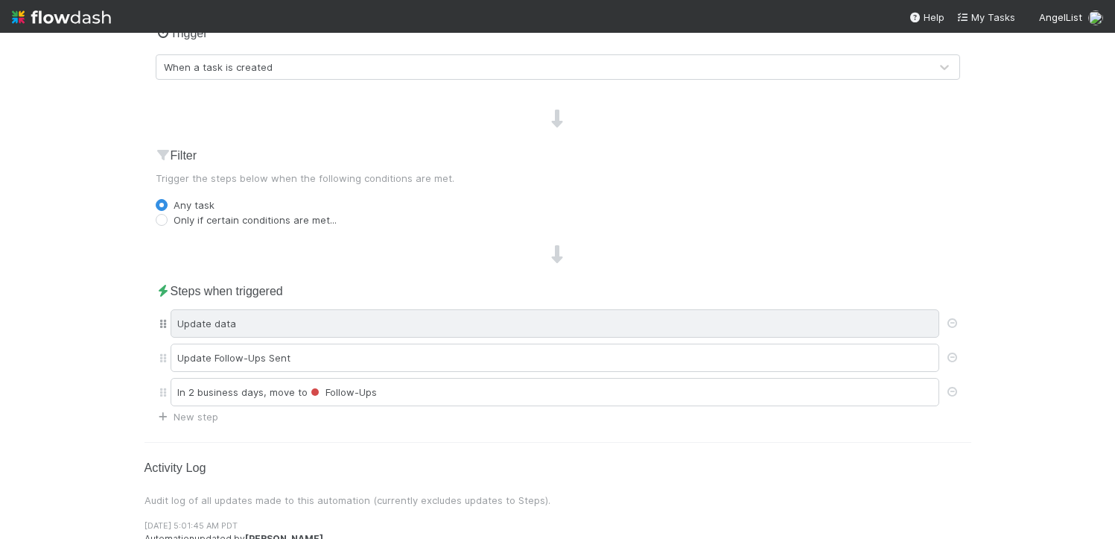
click at [244, 321] on div "Update data" at bounding box center [555, 323] width 769 height 28
